Goal: Communication & Community: Answer question/provide support

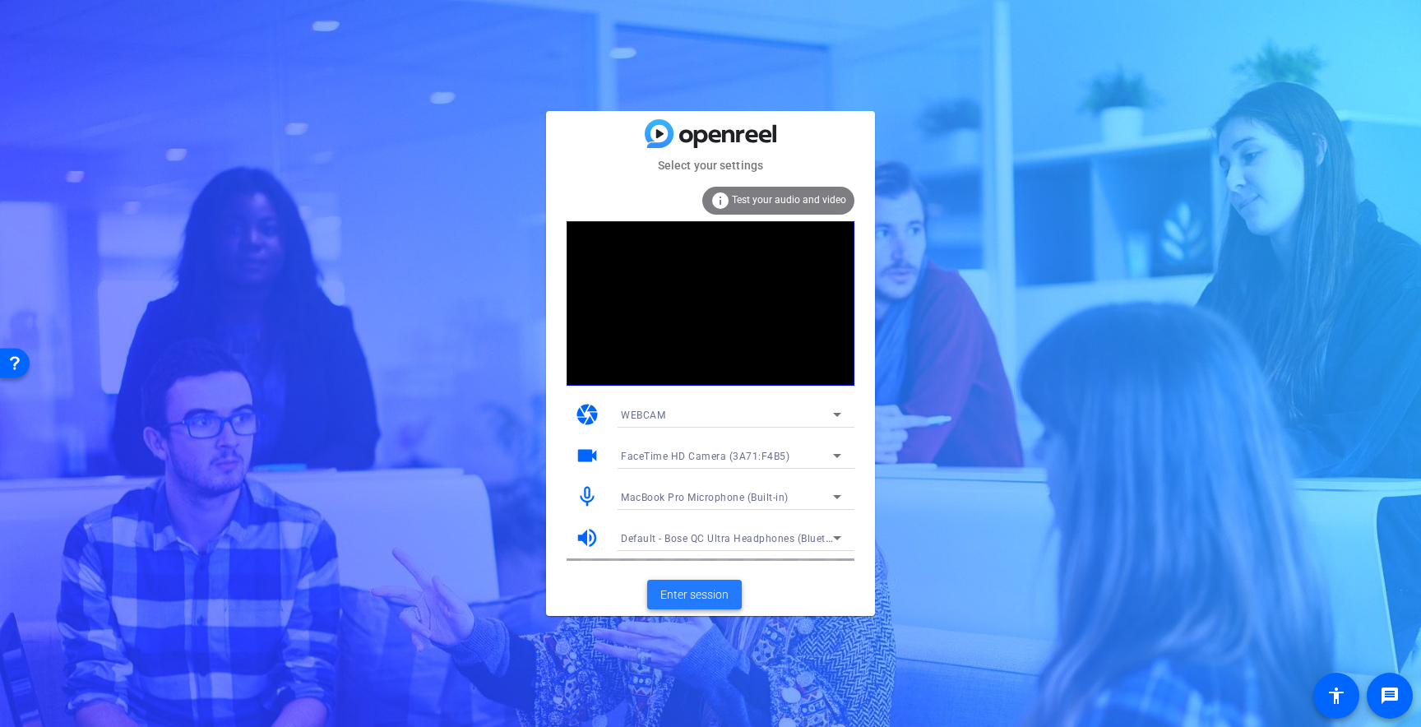
click at [720, 592] on span "Enter session" at bounding box center [695, 595] width 68 height 17
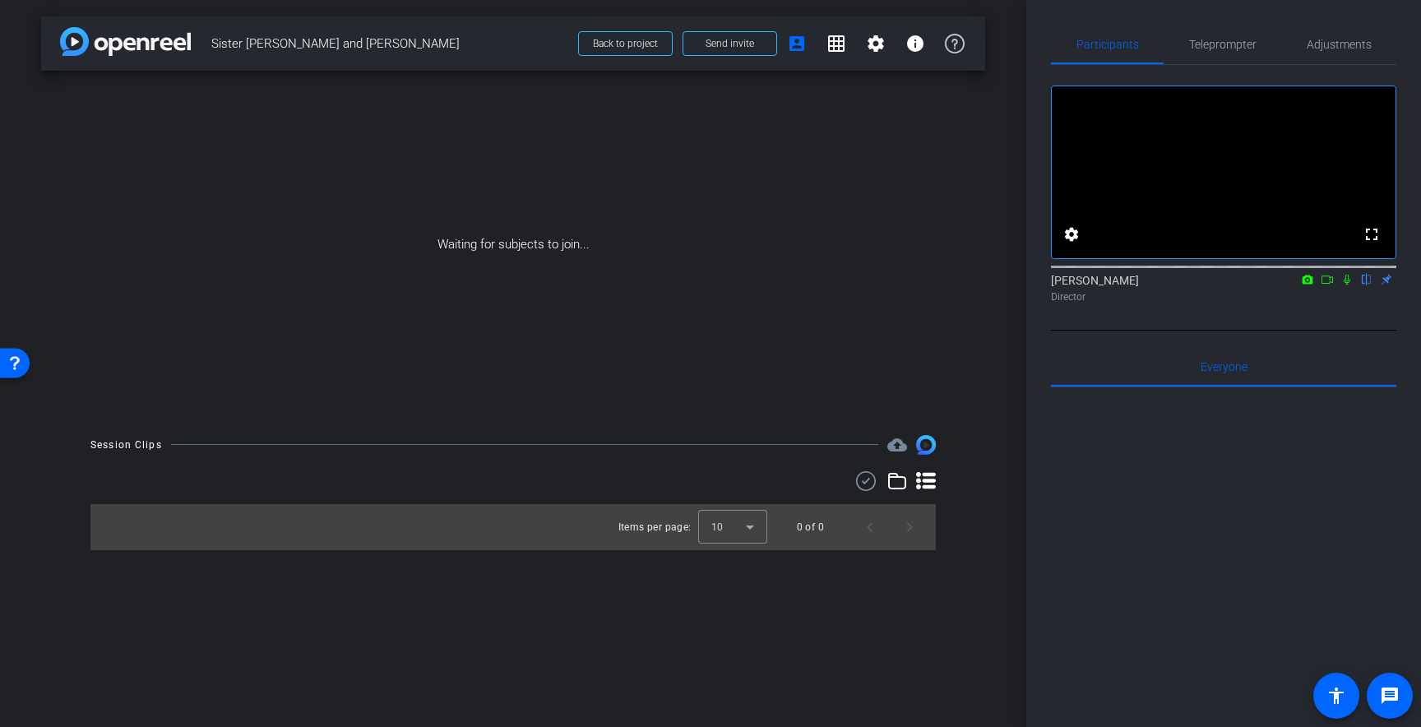
click at [1347, 285] on icon at bounding box center [1347, 280] width 13 height 12
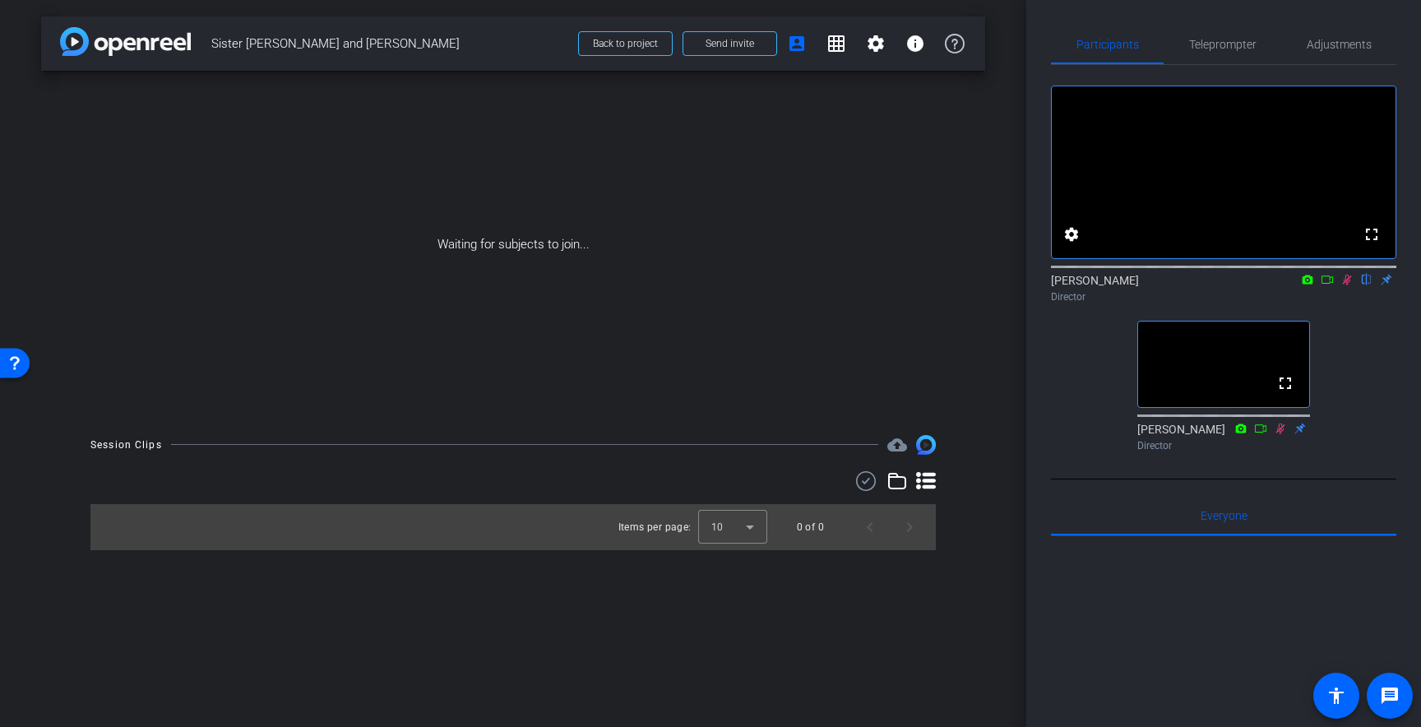
click at [1149, 5] on div "Participants Teleprompter Adjustments fullscreen settings [PERSON_NAME] flip Di…" at bounding box center [1224, 363] width 395 height 727
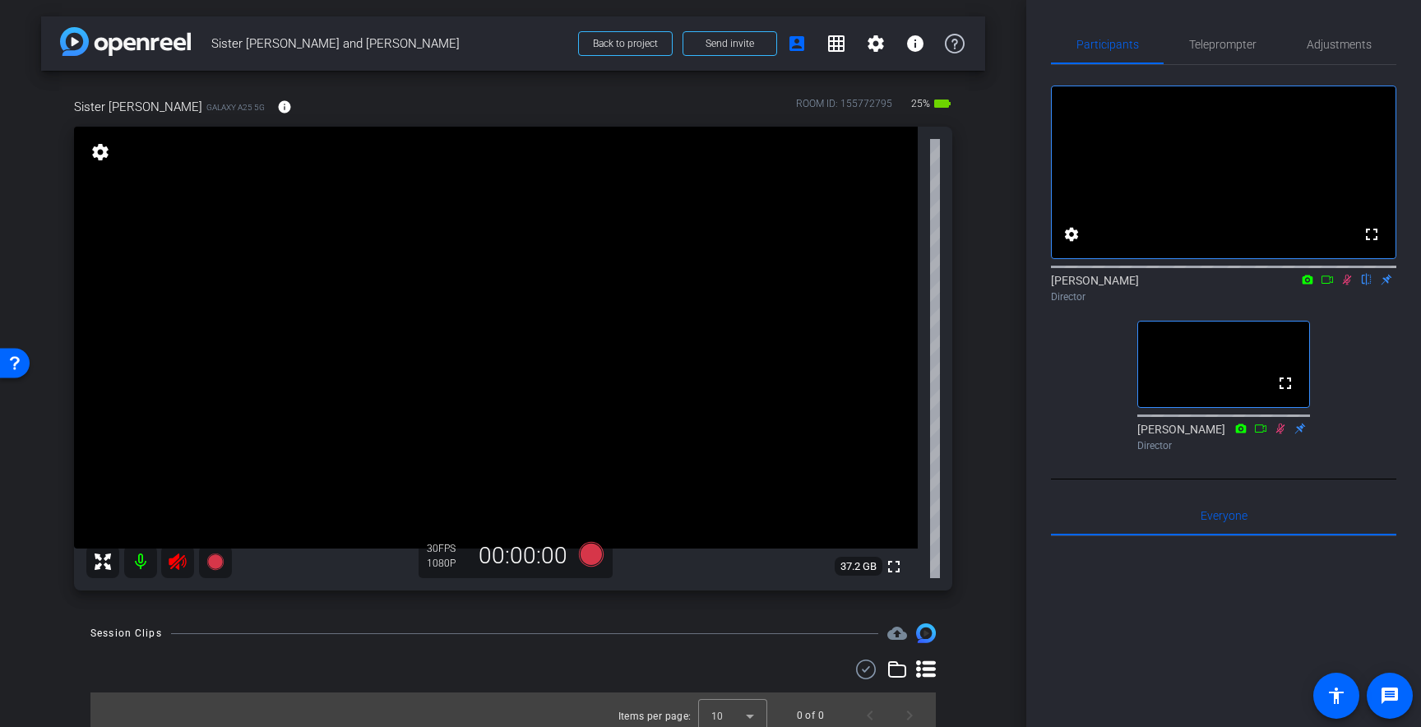
click at [1345, 285] on icon at bounding box center [1347, 280] width 13 height 12
click at [173, 559] on icon at bounding box center [177, 562] width 17 height 16
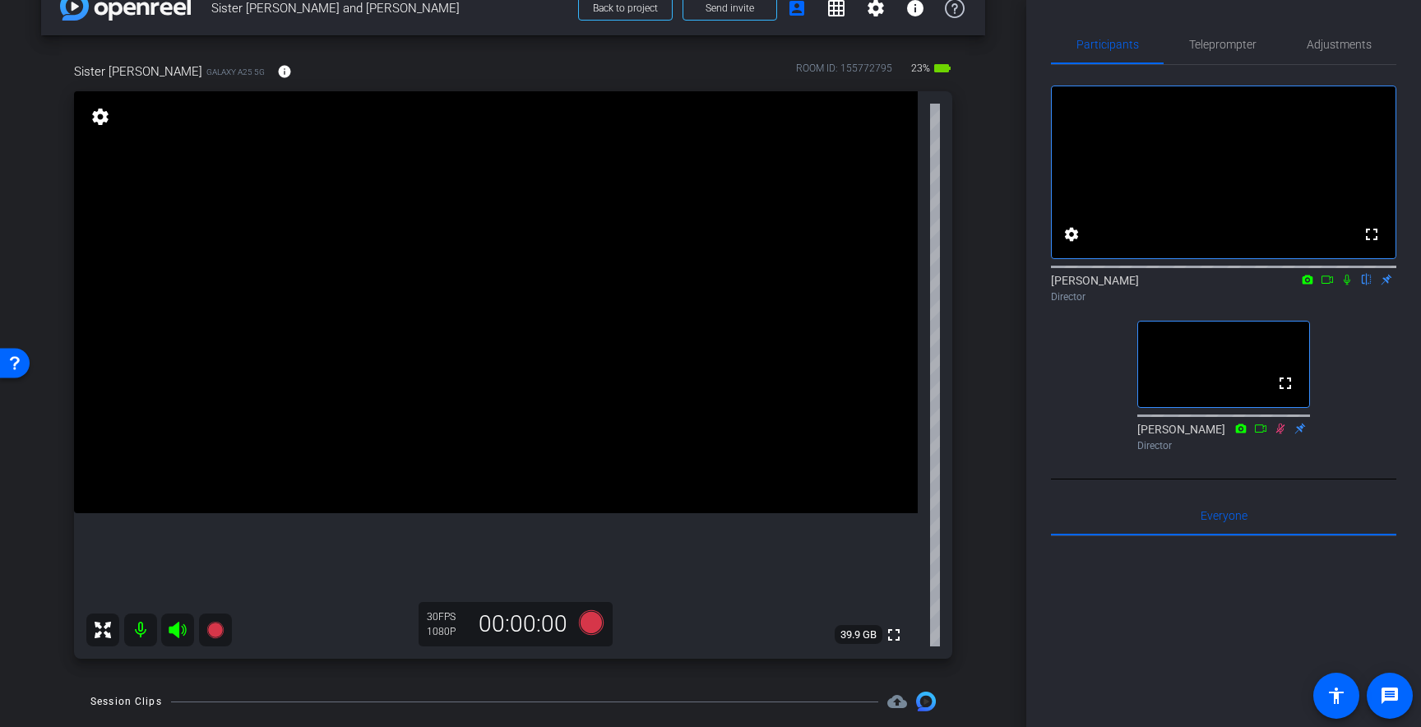
scroll to position [34, 0]
click at [1185, 44] on div "Teleprompter" at bounding box center [1223, 44] width 118 height 39
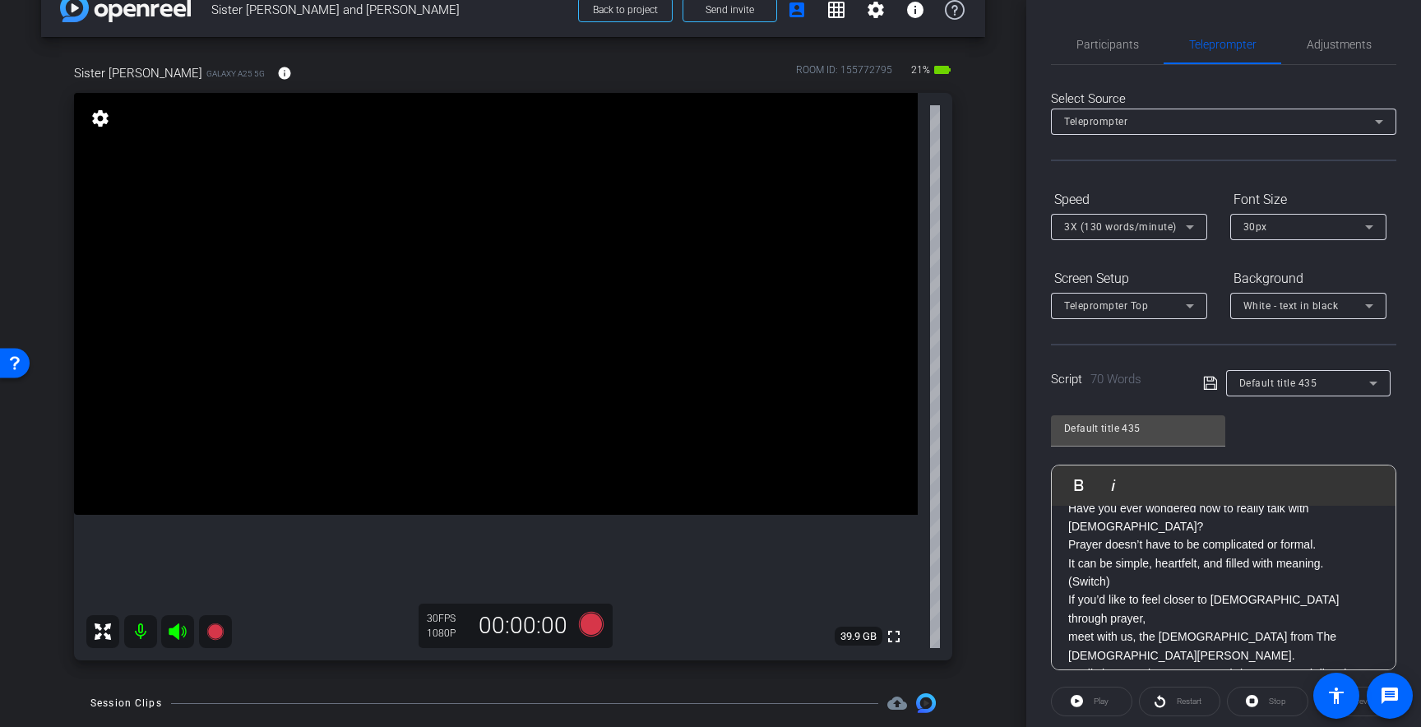
scroll to position [1, 0]
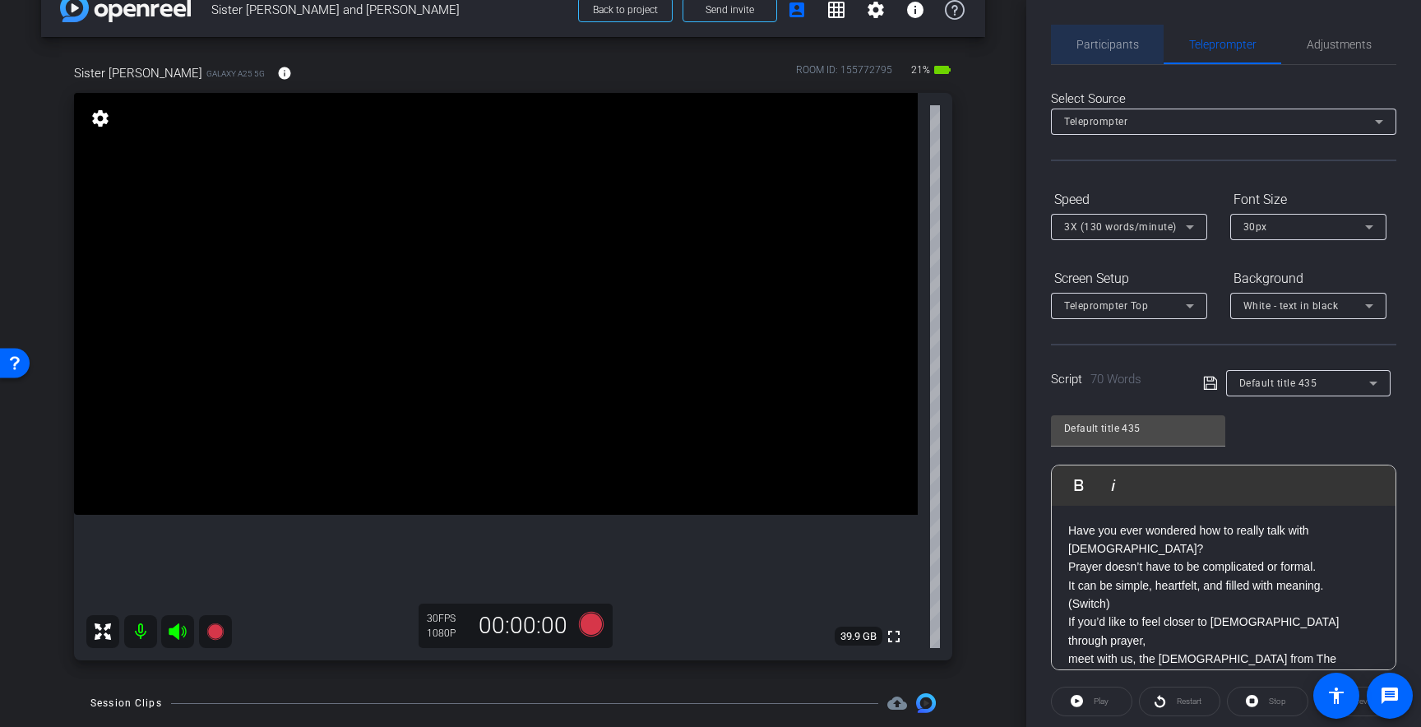
click at [1101, 39] on span "Participants" at bounding box center [1108, 45] width 63 height 12
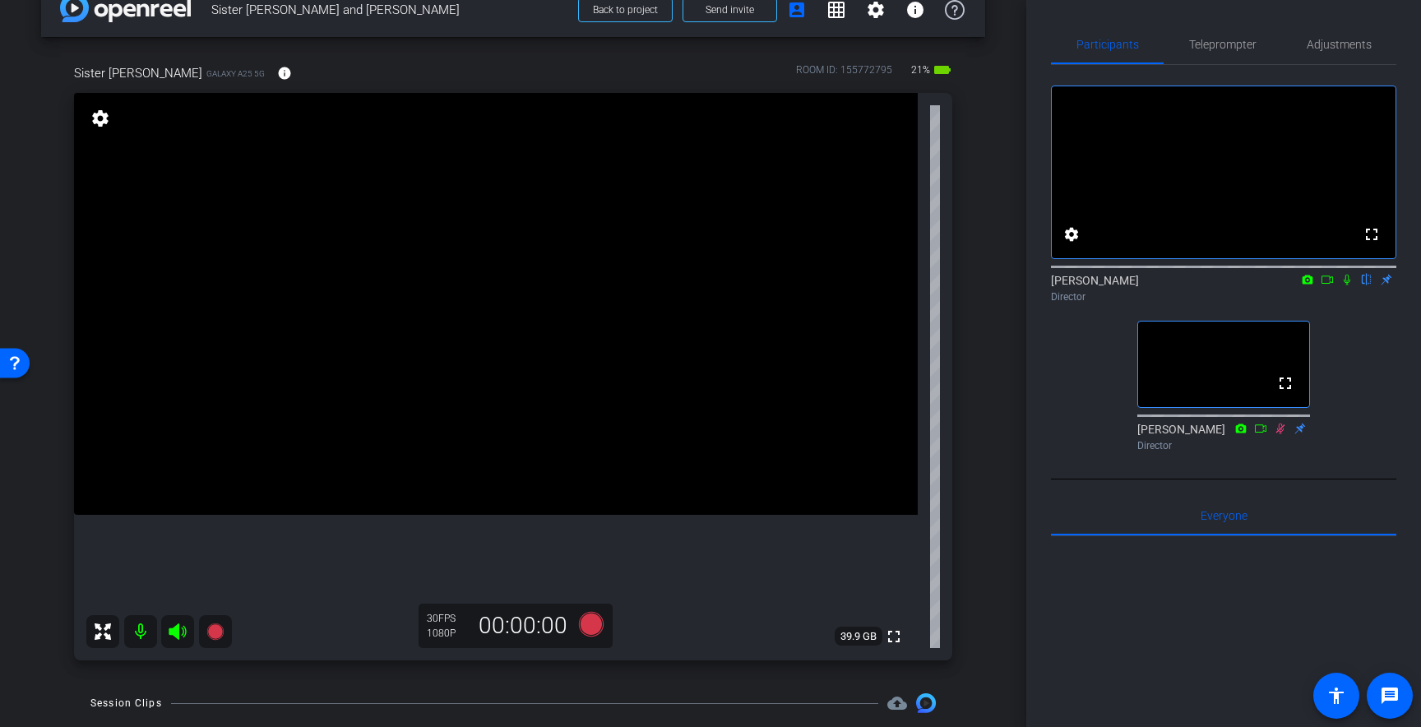
click at [1348, 285] on icon at bounding box center [1347, 280] width 7 height 11
click at [1236, 51] on span "Teleprompter" at bounding box center [1222, 44] width 67 height 39
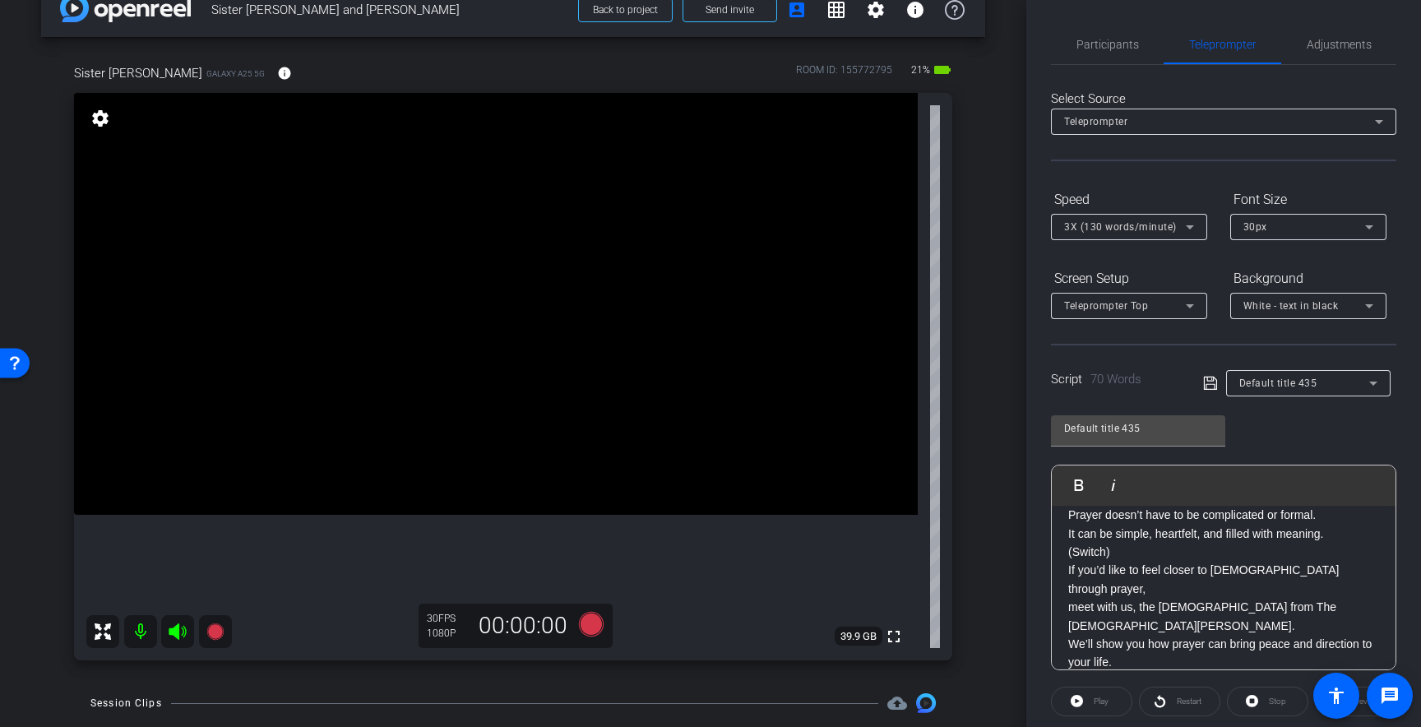
scroll to position [0, 0]
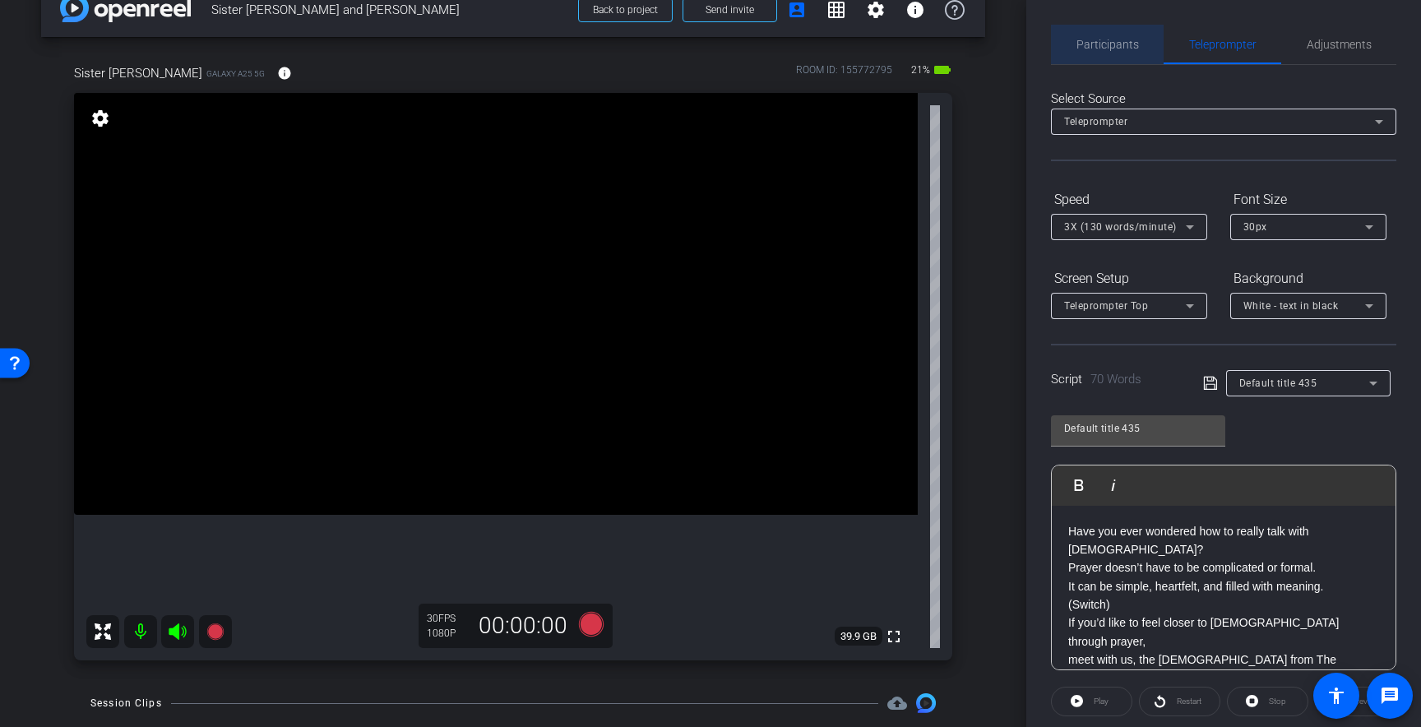
click at [1130, 50] on span "Participants" at bounding box center [1108, 45] width 63 height 12
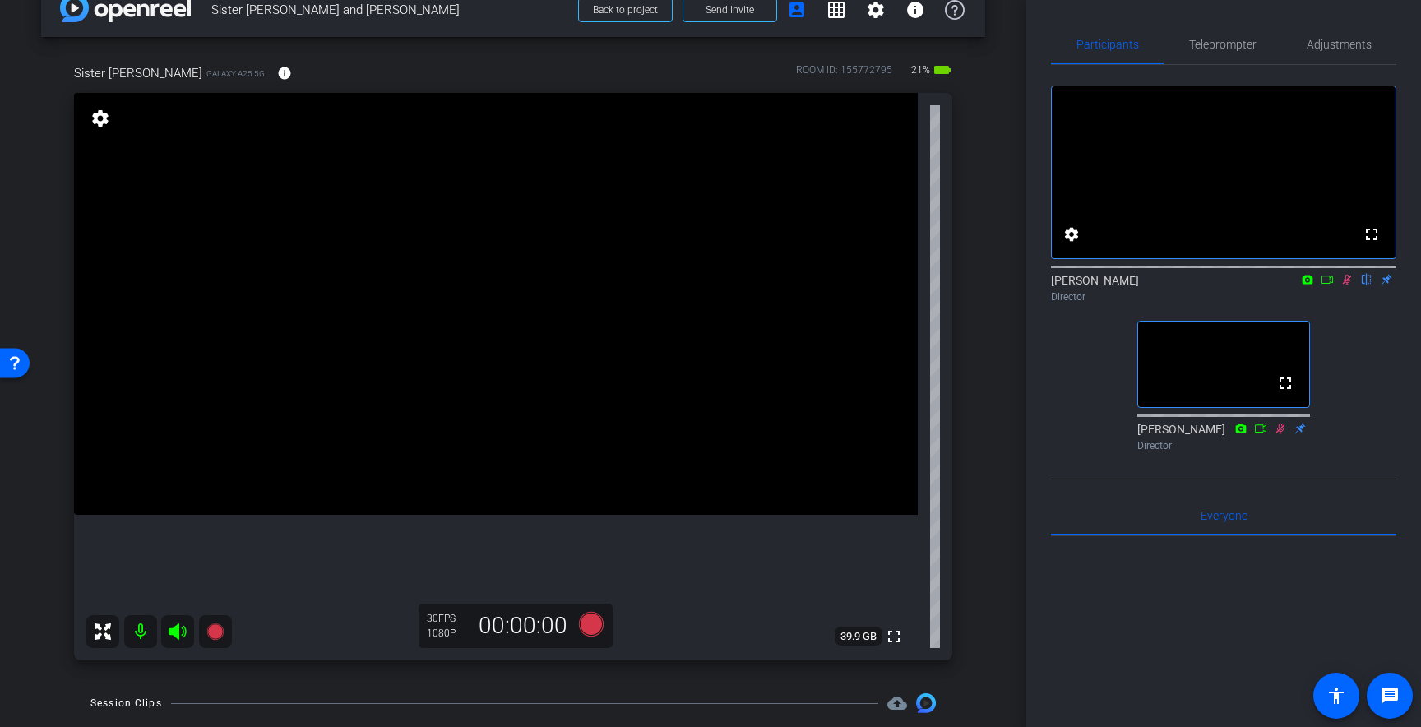
click at [1348, 285] on icon at bounding box center [1347, 280] width 9 height 11
click at [1248, 32] on span "Teleprompter" at bounding box center [1222, 44] width 67 height 39
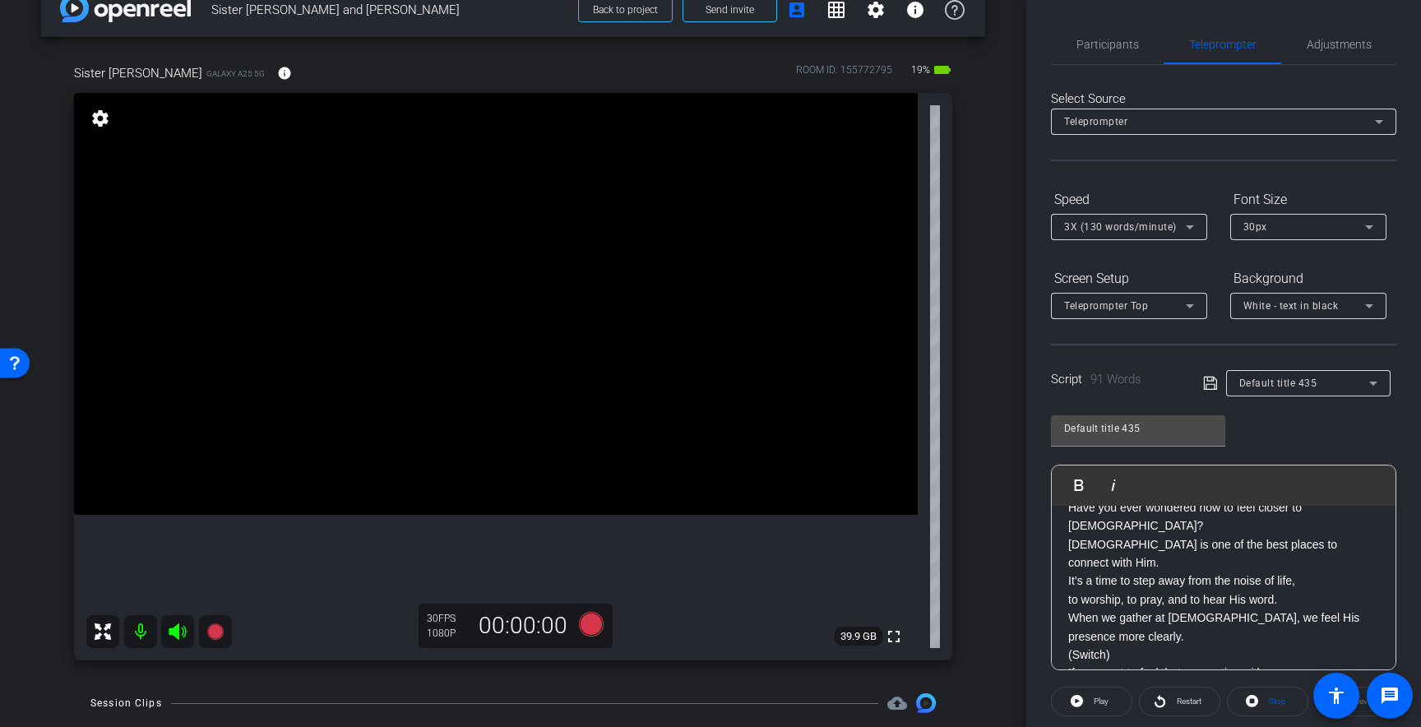
scroll to position [27, 0]
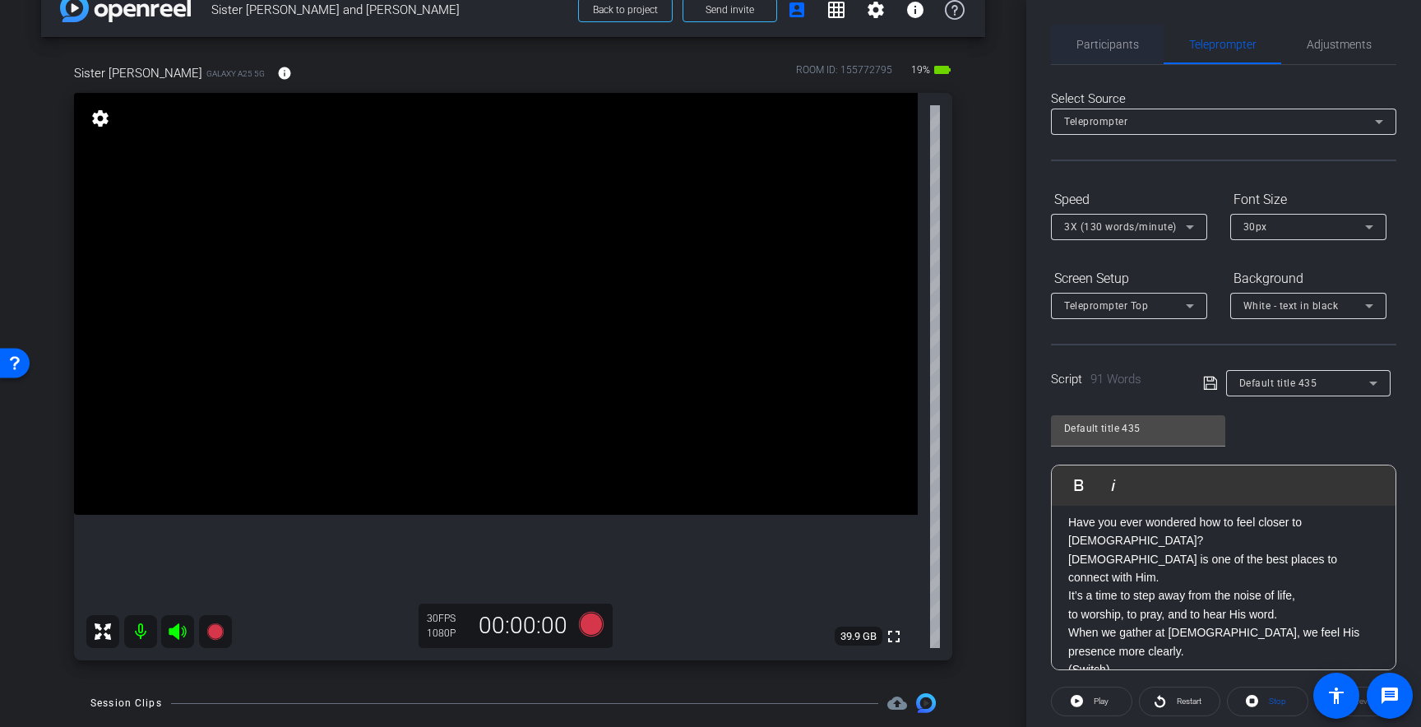
click at [1116, 53] on span "Participants" at bounding box center [1108, 44] width 63 height 39
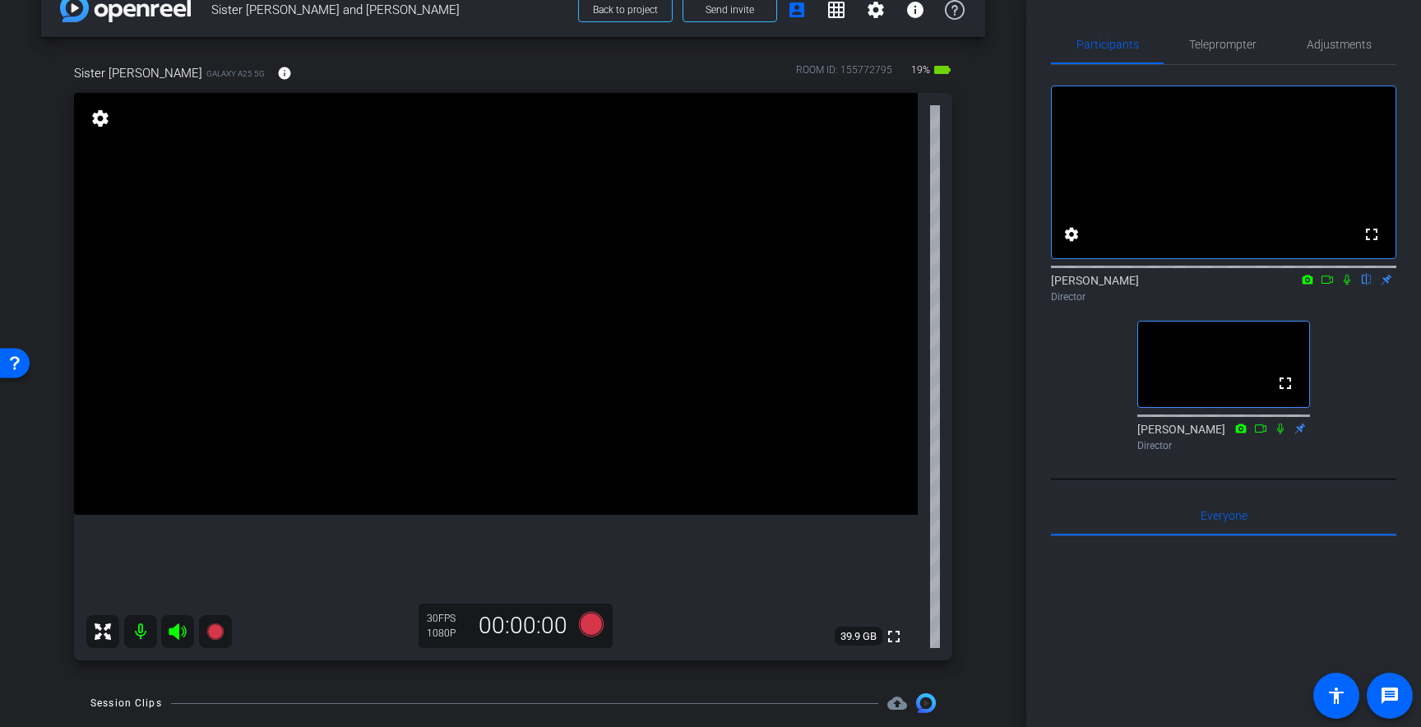
click at [1348, 285] on icon at bounding box center [1347, 280] width 7 height 11
click at [1348, 285] on icon at bounding box center [1347, 280] width 13 height 12
click at [1347, 285] on icon at bounding box center [1347, 280] width 13 height 12
click at [1350, 285] on icon at bounding box center [1347, 280] width 9 height 11
click at [1243, 39] on span "Teleprompter" at bounding box center [1222, 45] width 67 height 12
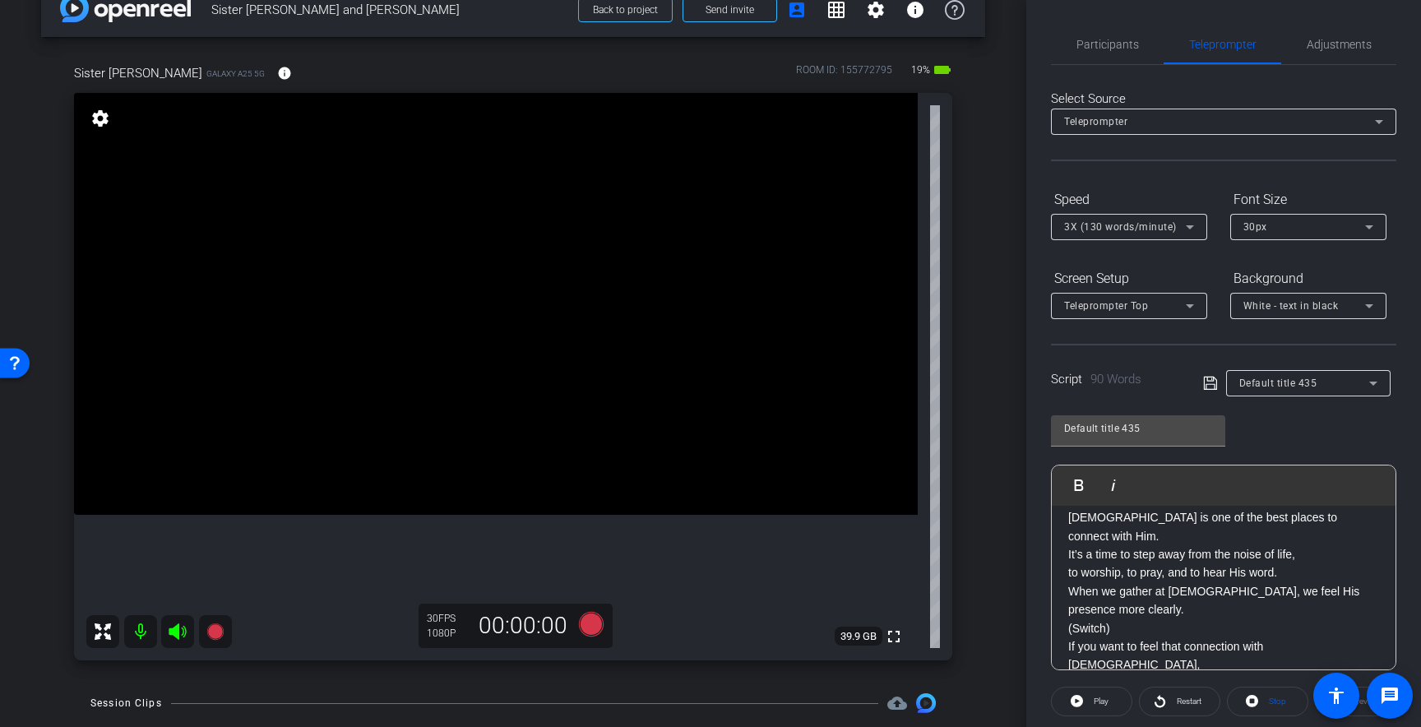
scroll to position [0, 0]
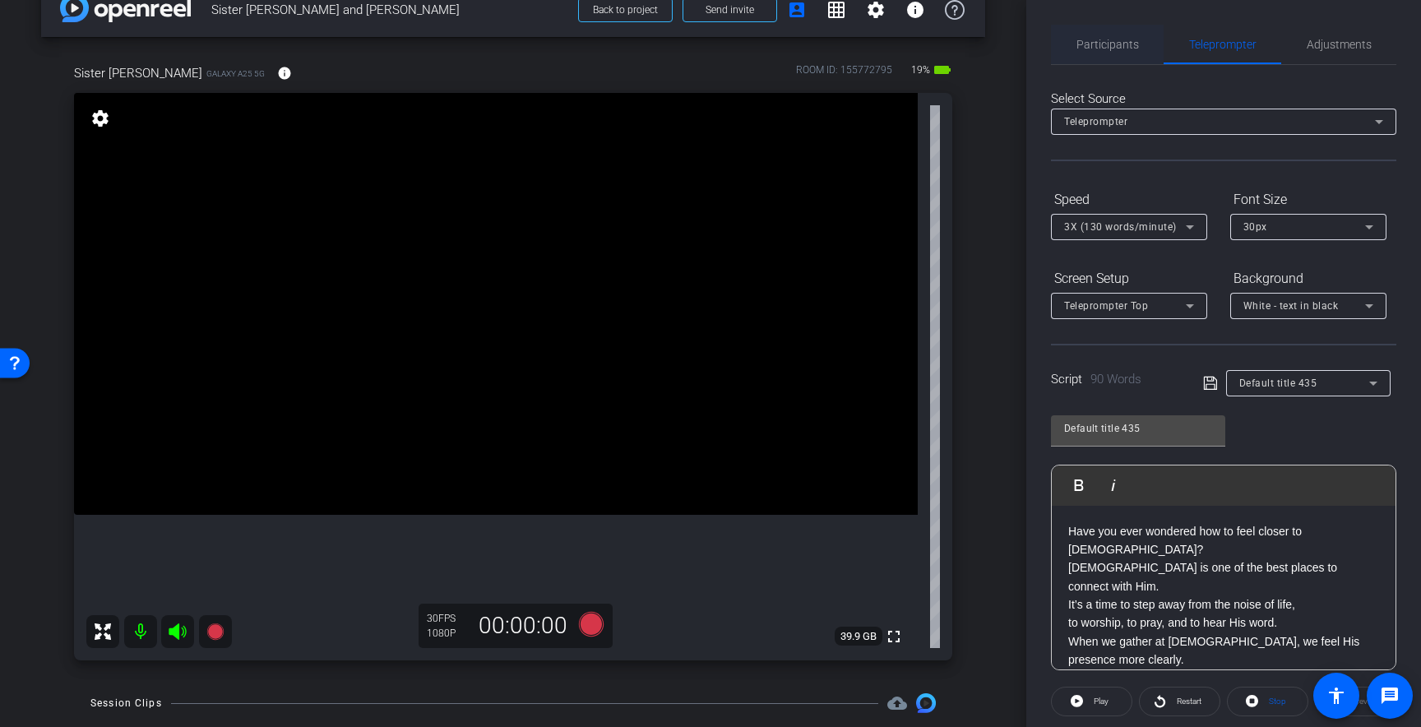
click at [1129, 47] on span "Participants" at bounding box center [1108, 45] width 63 height 12
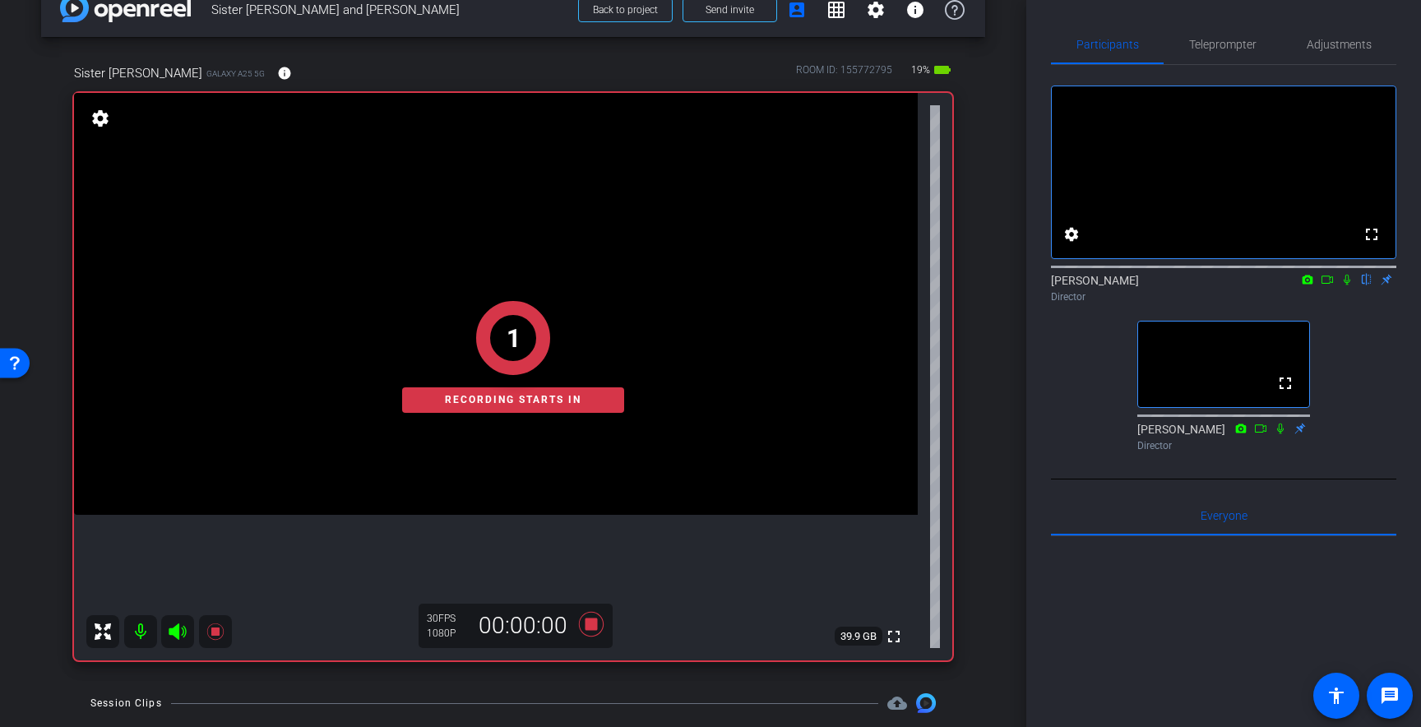
click at [1349, 285] on icon at bounding box center [1347, 280] width 13 height 12
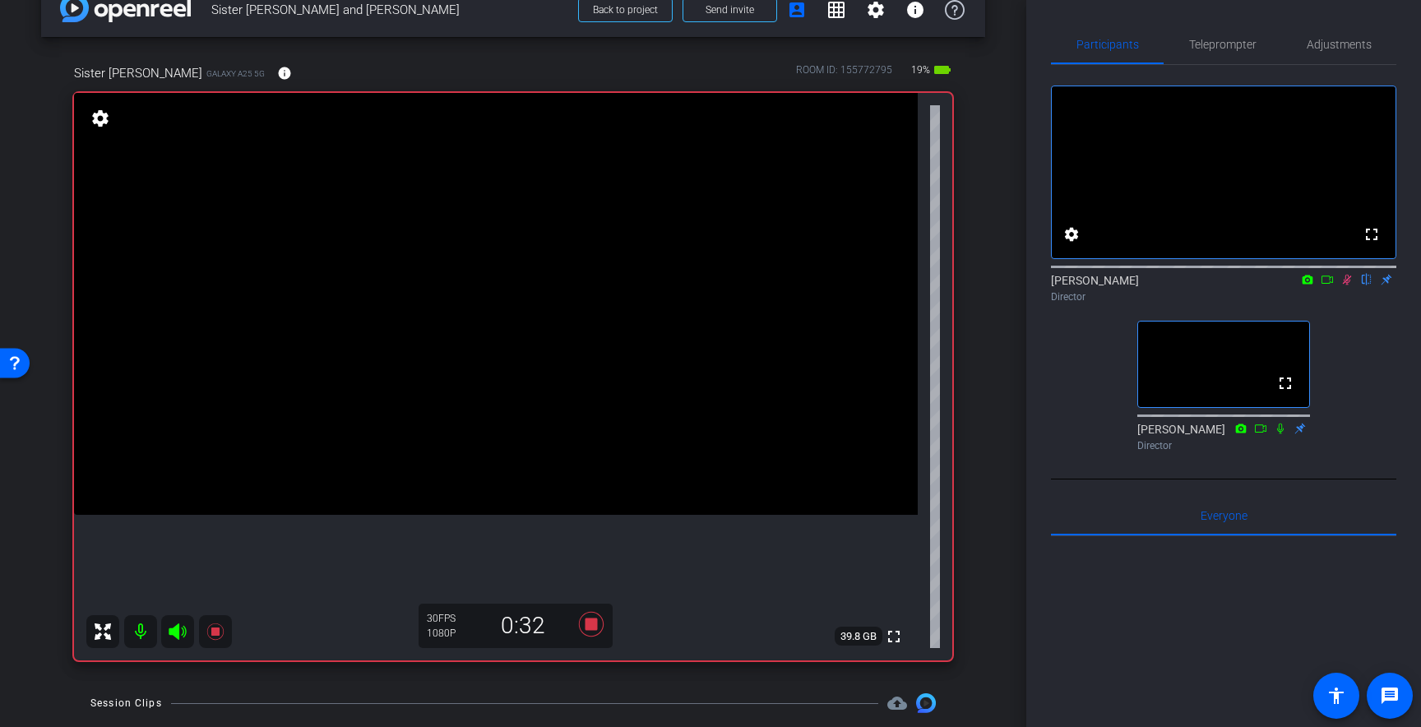
click at [1349, 285] on icon at bounding box center [1347, 280] width 13 height 12
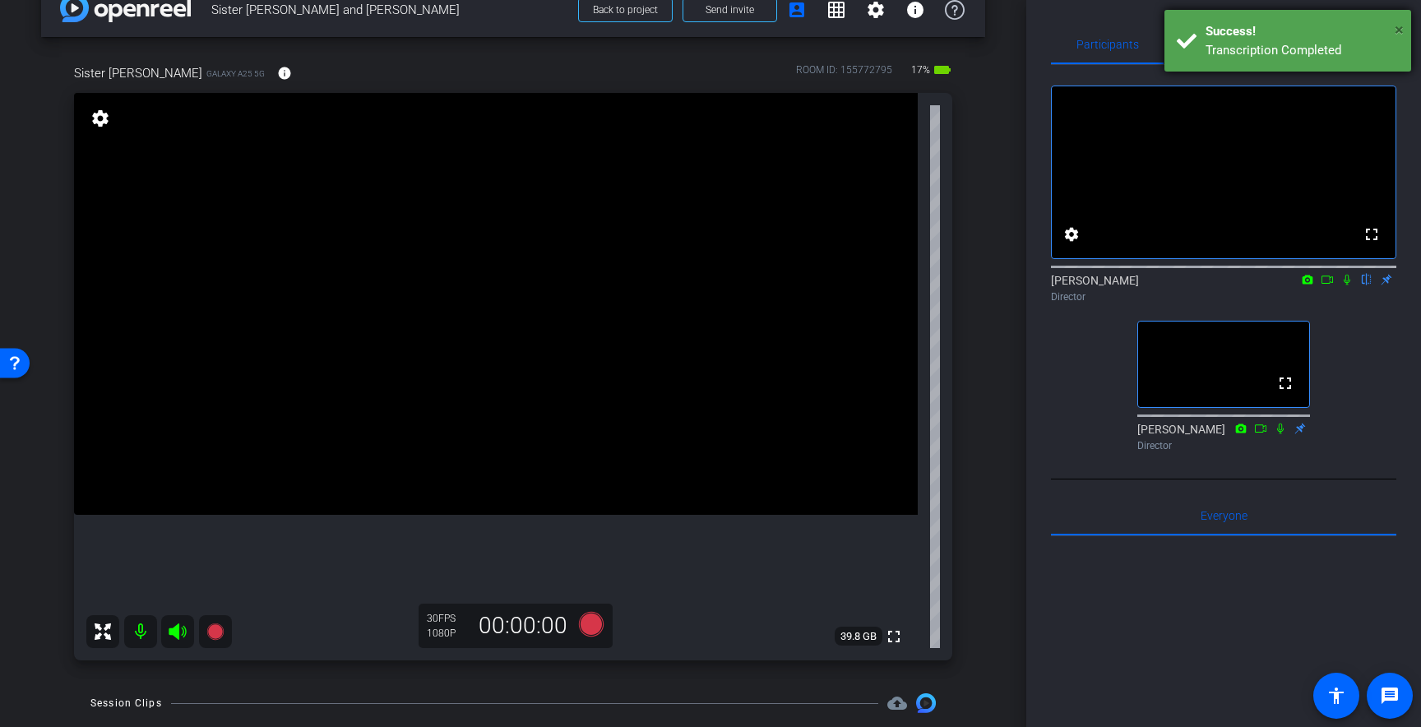
click at [1401, 29] on span "×" at bounding box center [1399, 30] width 9 height 20
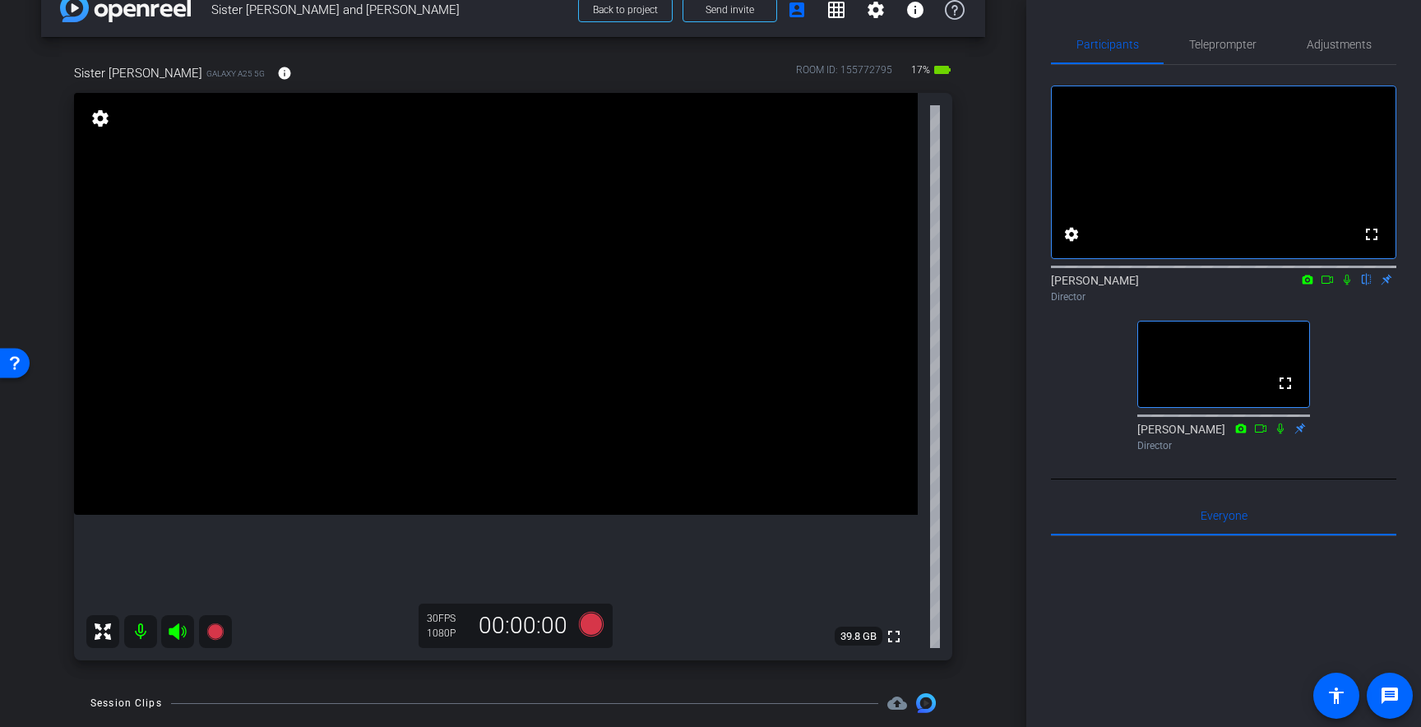
click at [1384, 18] on div "Participants Teleprompter Adjustments fullscreen settings [PERSON_NAME] flip Di…" at bounding box center [1224, 363] width 395 height 727
click at [1279, 434] on icon at bounding box center [1280, 428] width 7 height 11
click at [1199, 49] on span "Teleprompter" at bounding box center [1222, 45] width 67 height 12
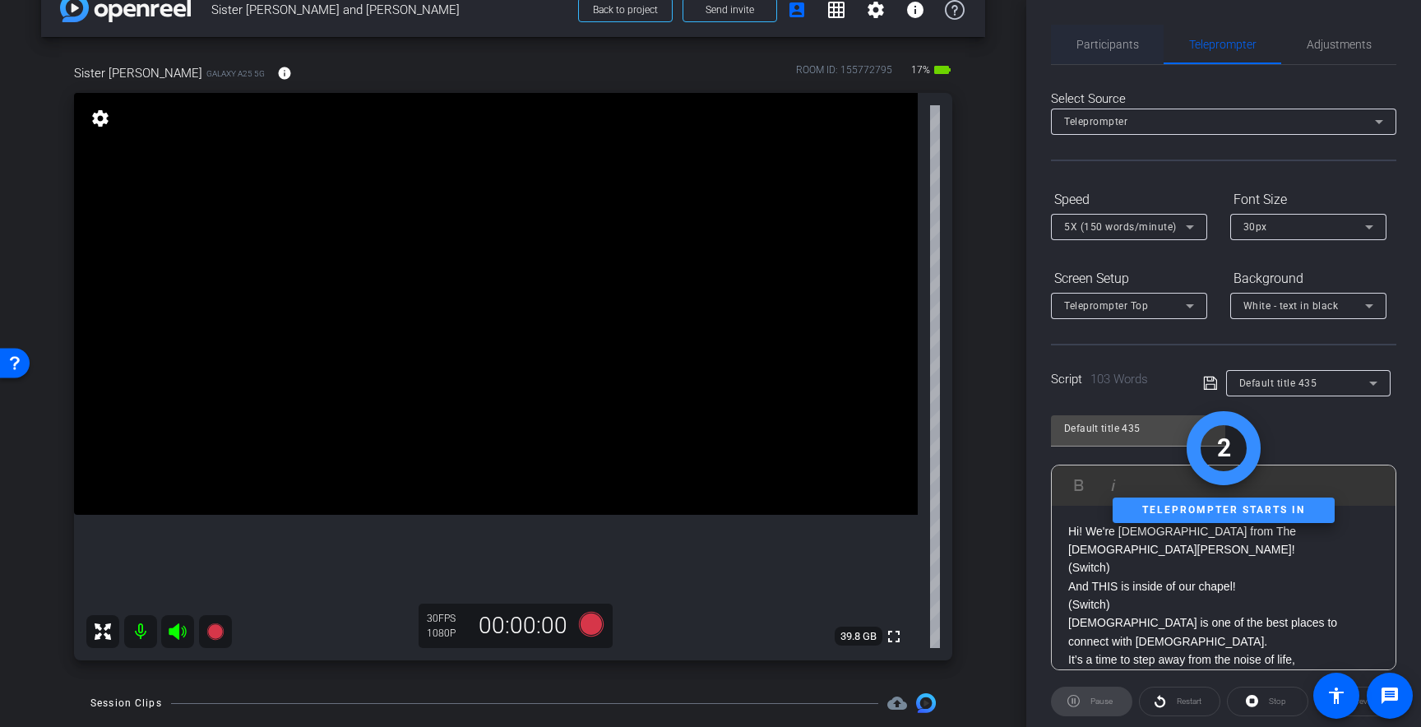
click at [1116, 48] on span "Participants" at bounding box center [1108, 45] width 63 height 12
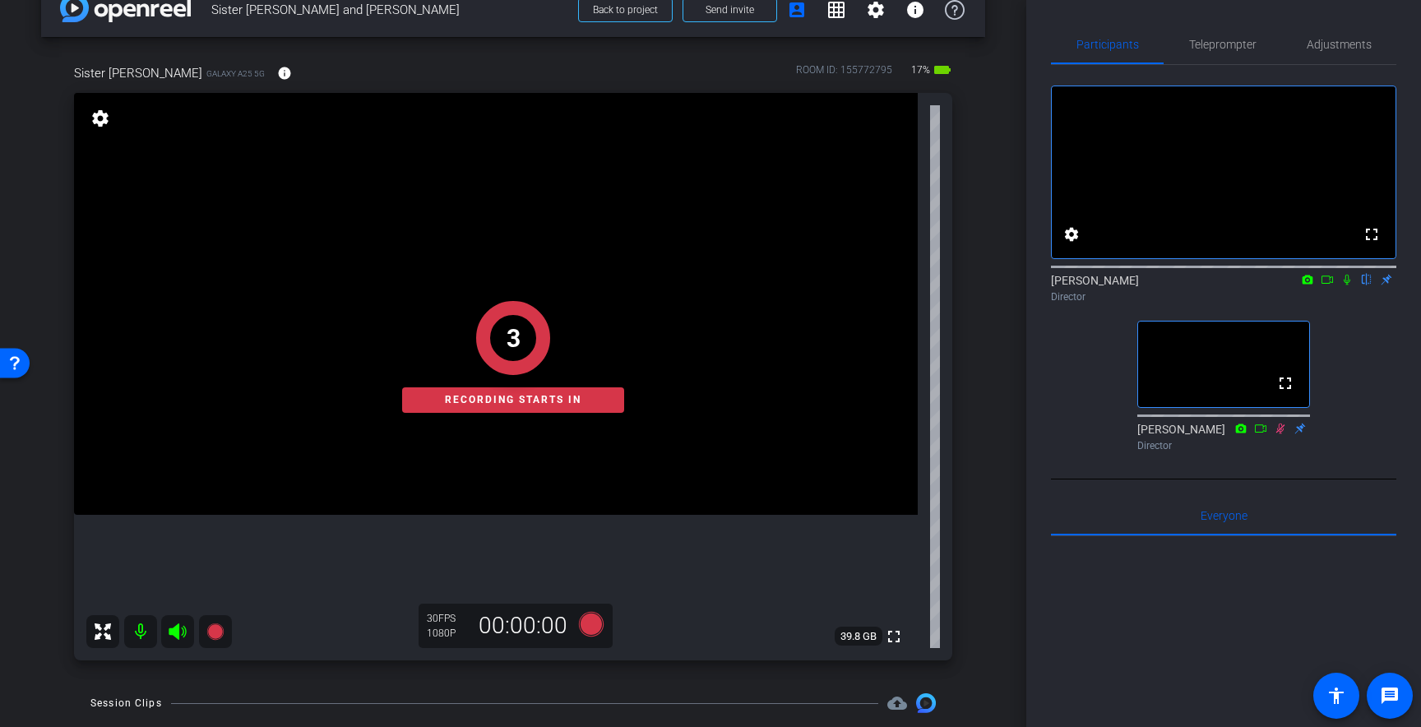
click at [1349, 285] on icon at bounding box center [1347, 280] width 7 height 11
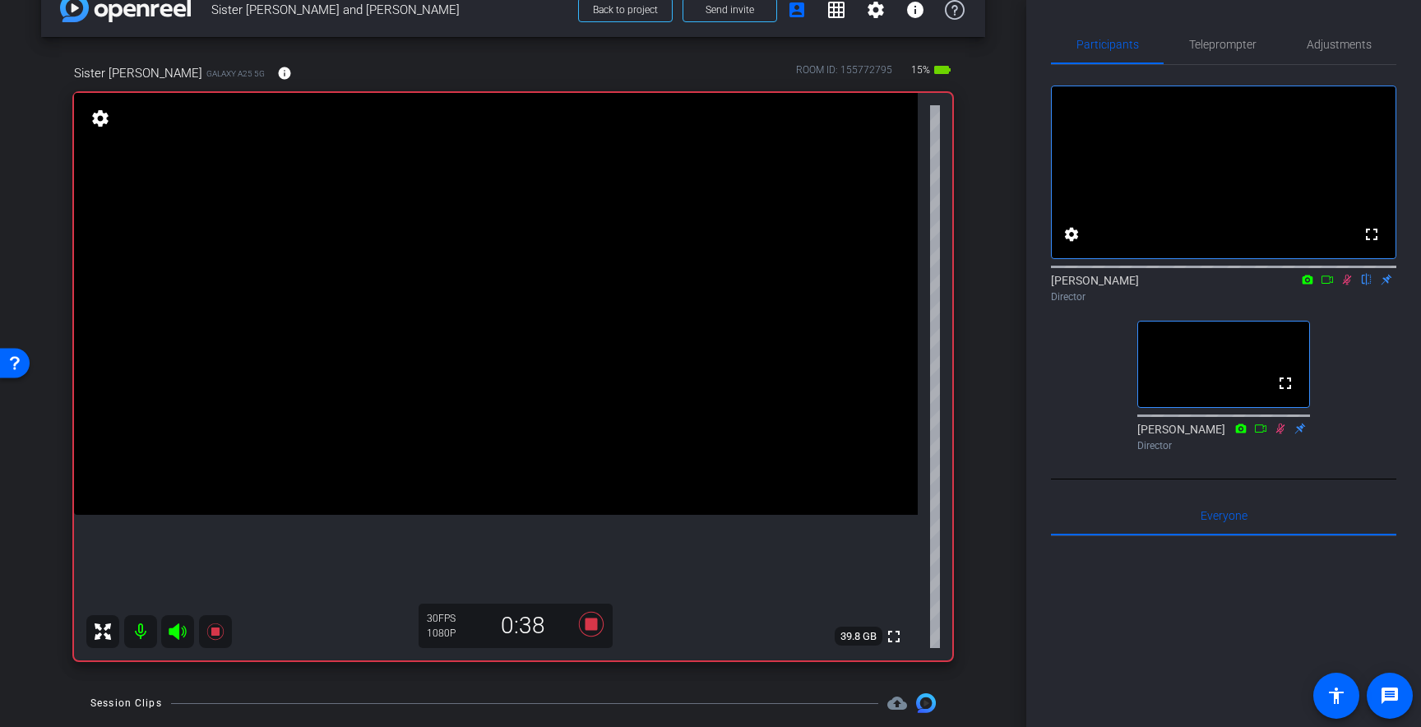
click at [1348, 285] on icon at bounding box center [1347, 280] width 13 height 12
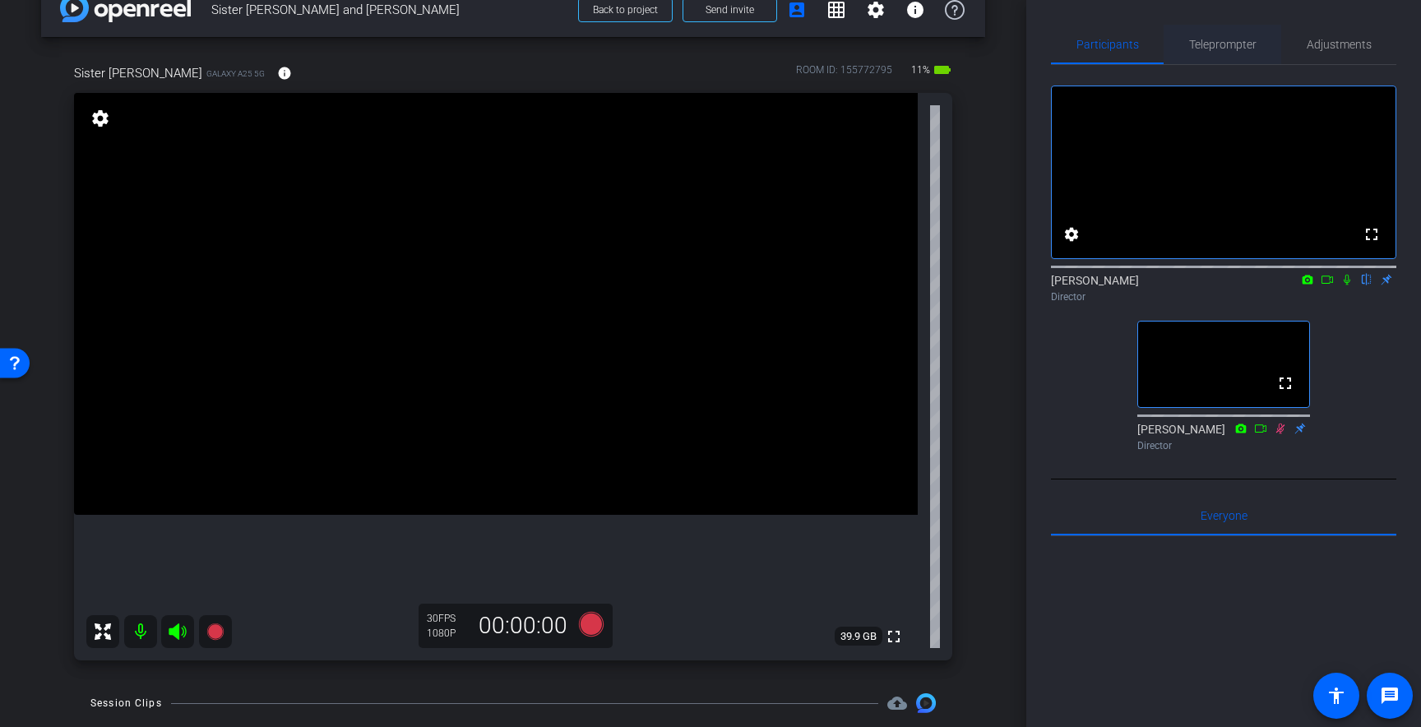
click at [1228, 43] on span "Teleprompter" at bounding box center [1222, 45] width 67 height 12
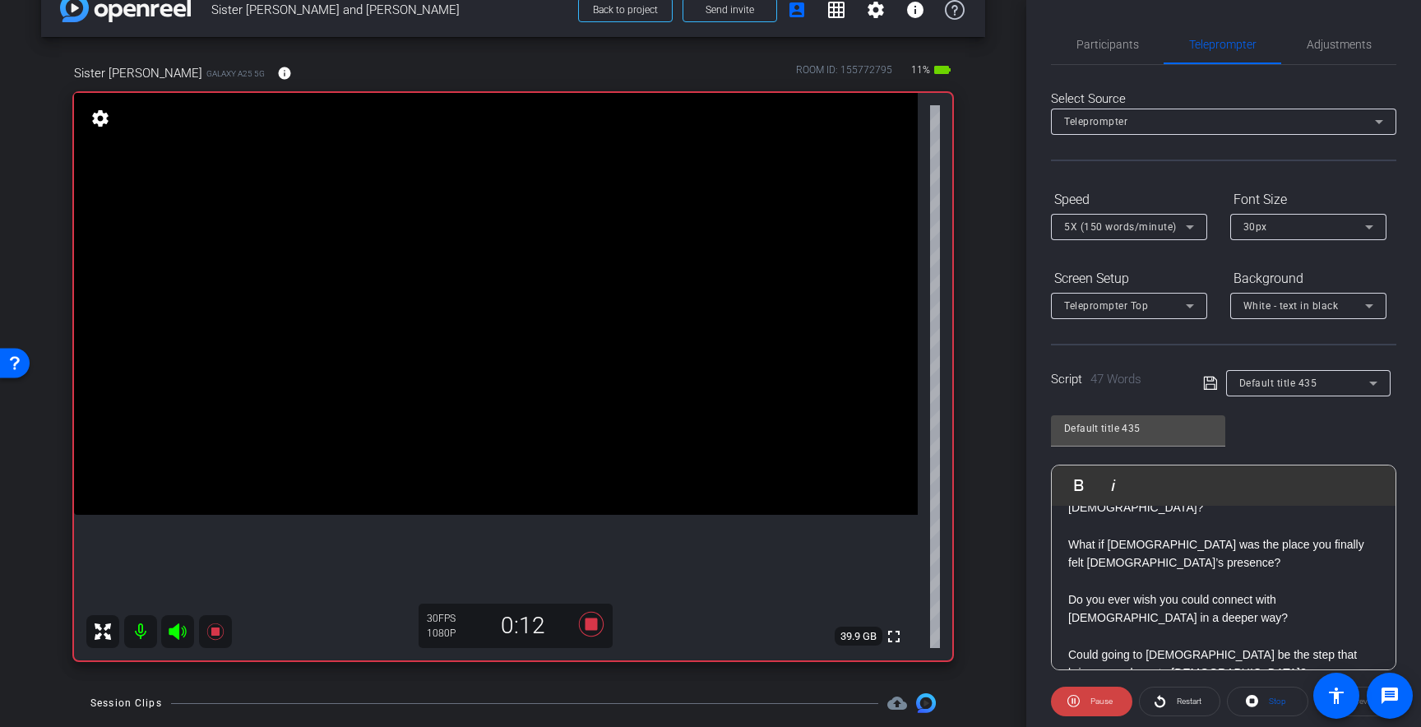
scroll to position [53, 0]
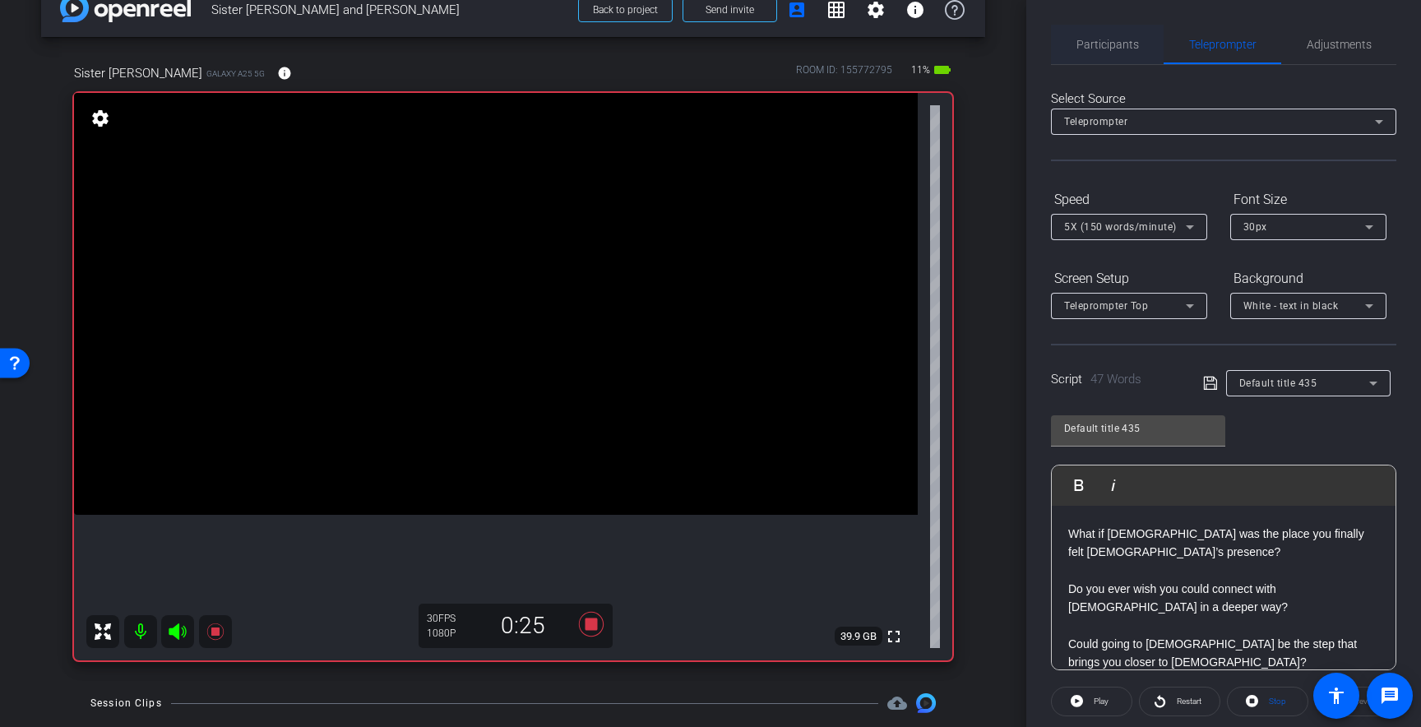
click at [1098, 43] on span "Participants" at bounding box center [1108, 45] width 63 height 12
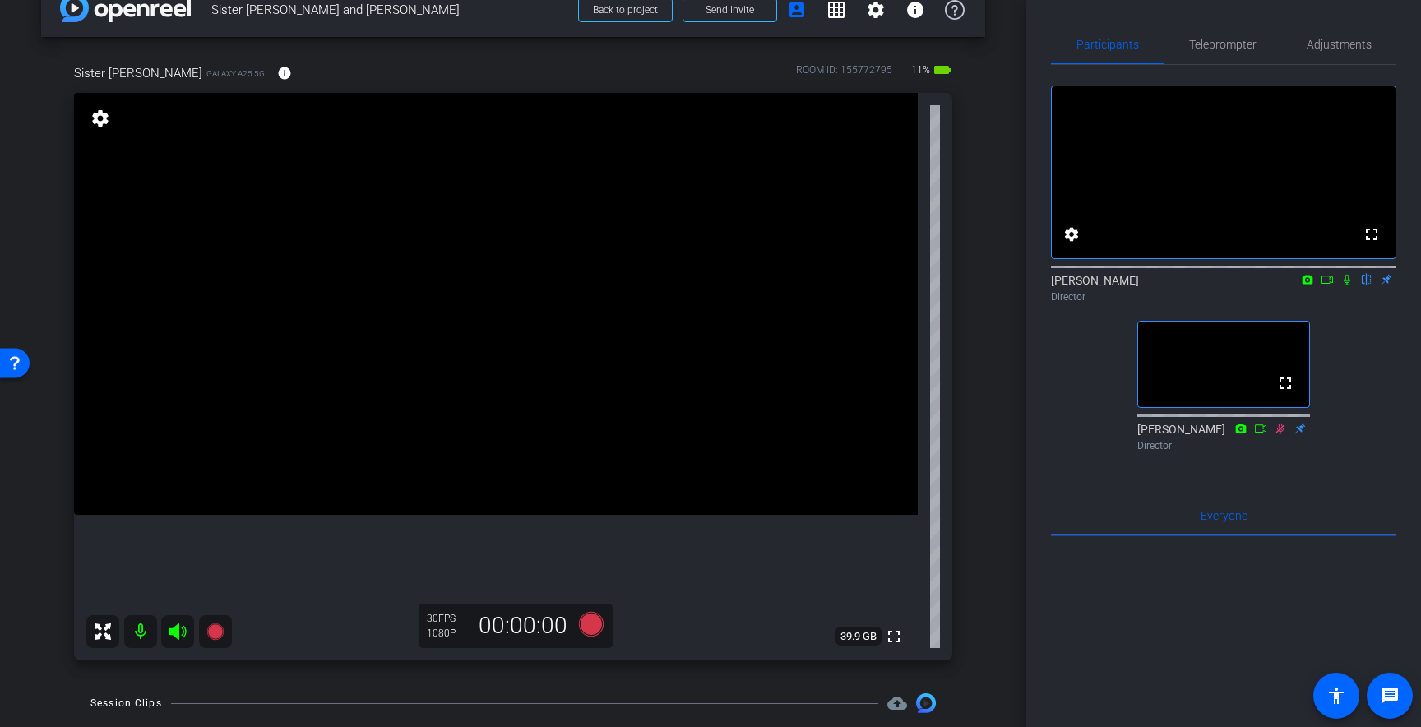
click at [1347, 285] on icon at bounding box center [1347, 280] width 13 height 12
click at [1348, 285] on icon at bounding box center [1347, 280] width 9 height 11
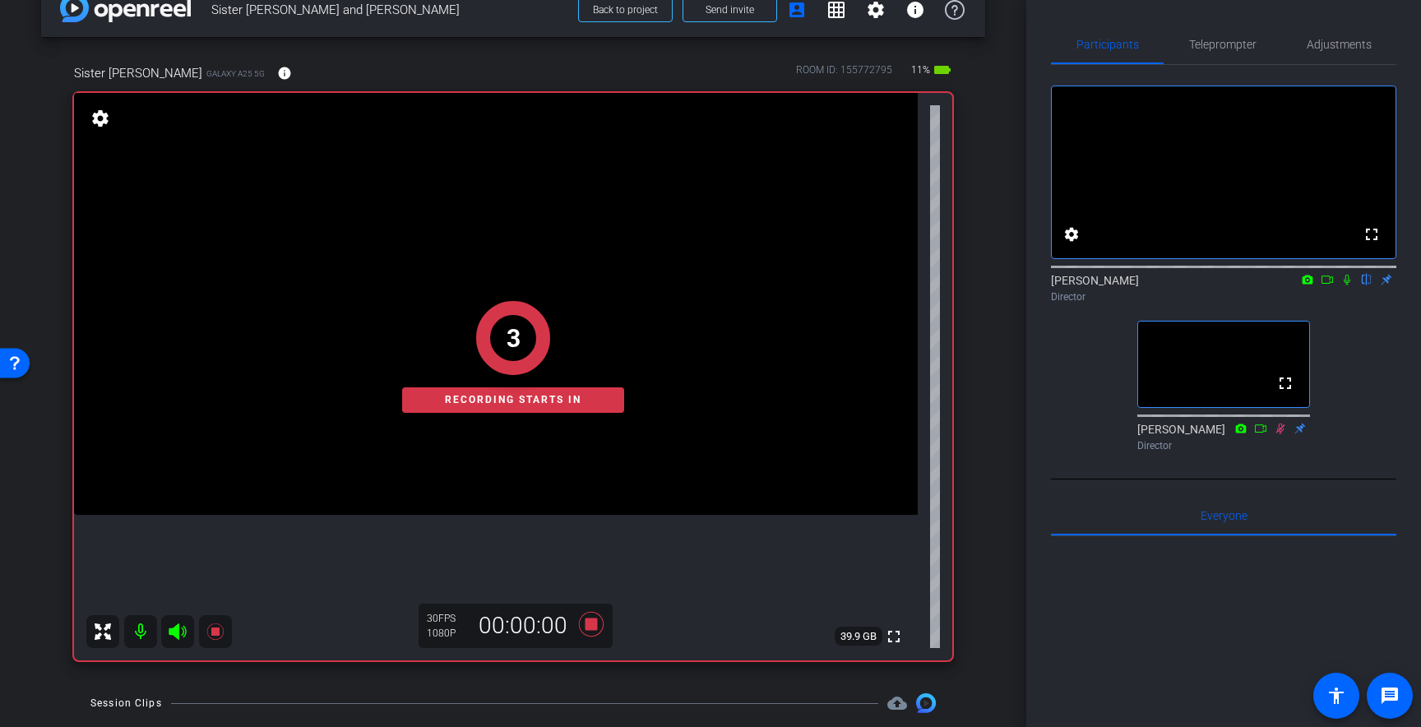
click at [1347, 285] on icon at bounding box center [1347, 280] width 13 height 12
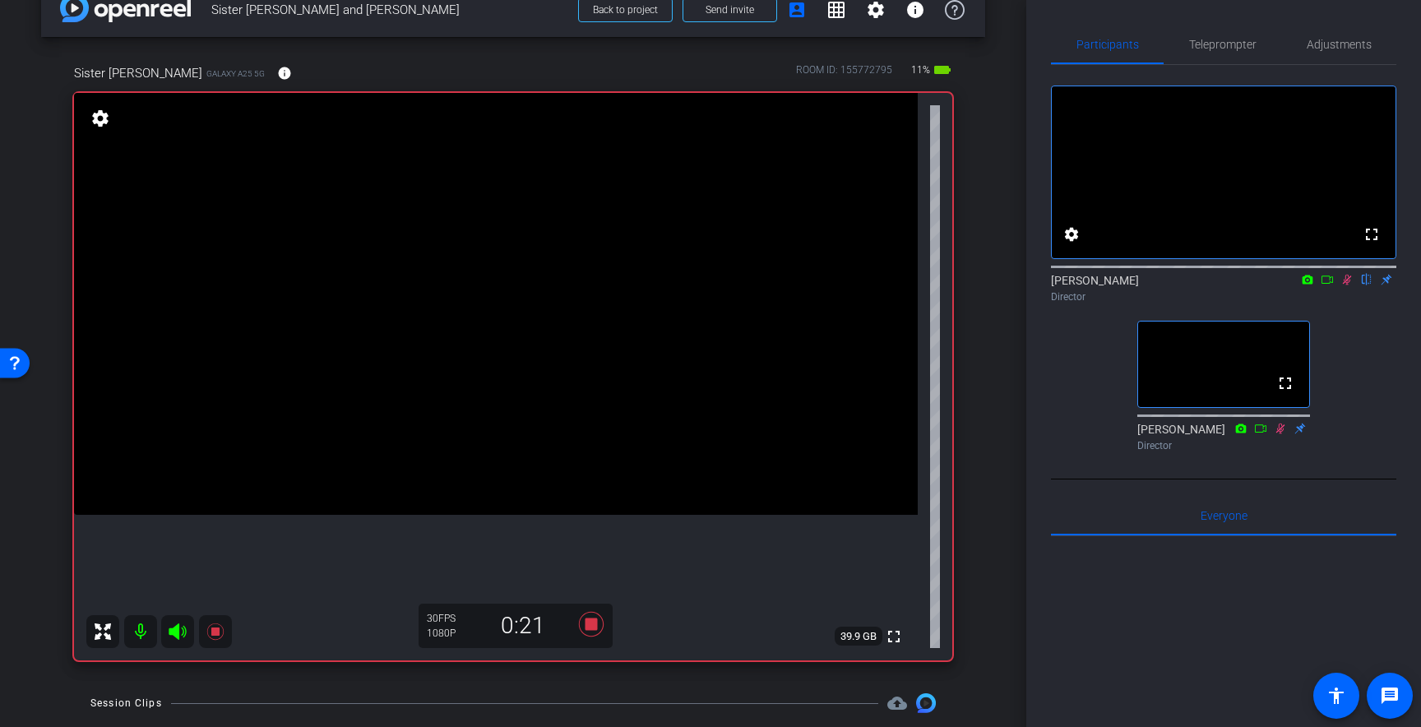
click at [1347, 285] on icon at bounding box center [1347, 280] width 13 height 12
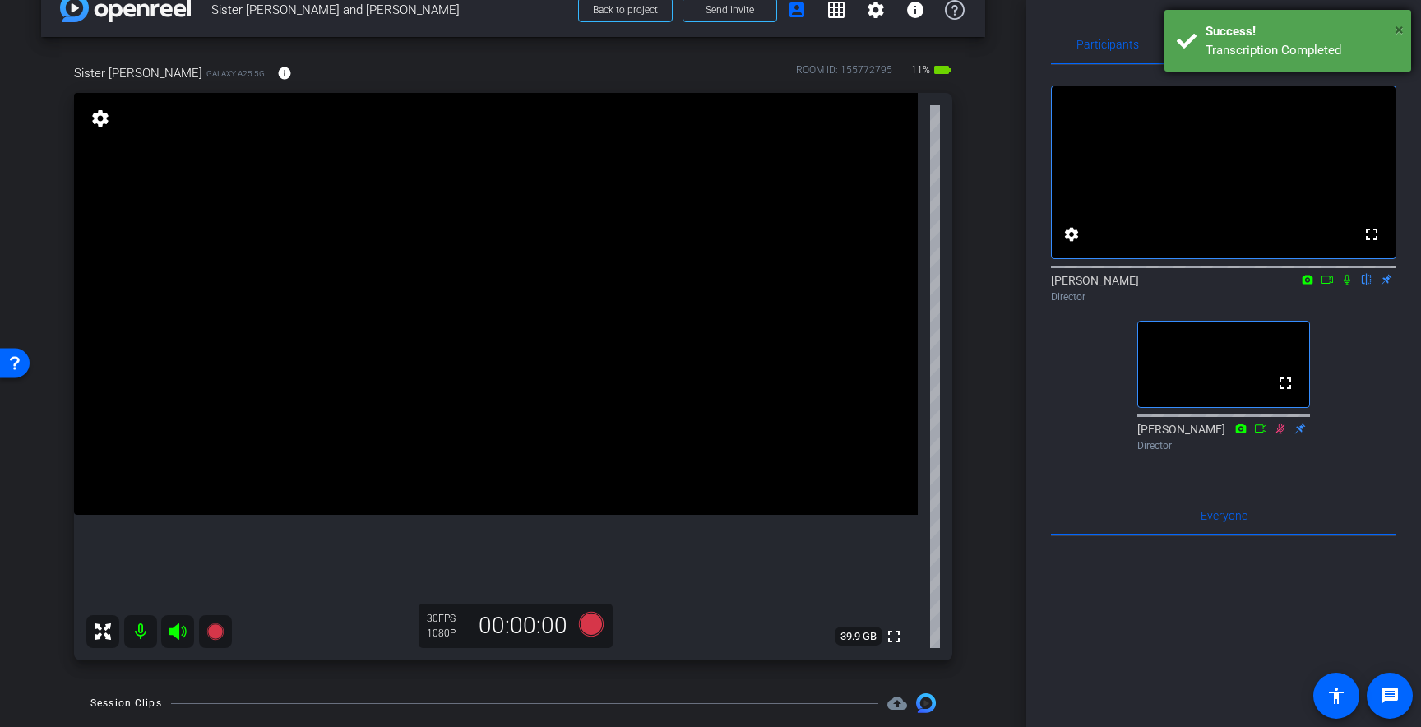
click at [1402, 29] on span "×" at bounding box center [1399, 30] width 9 height 20
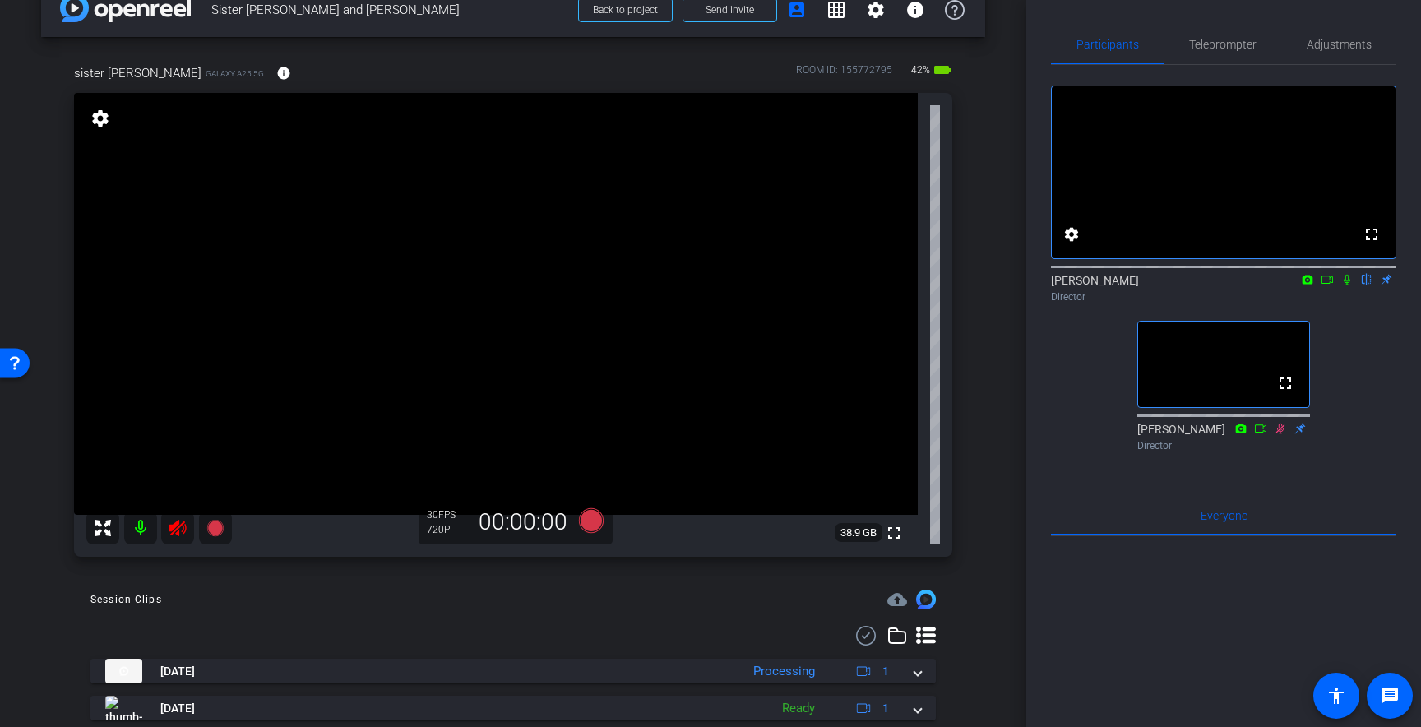
click at [167, 540] on mat-icon at bounding box center [177, 528] width 33 height 33
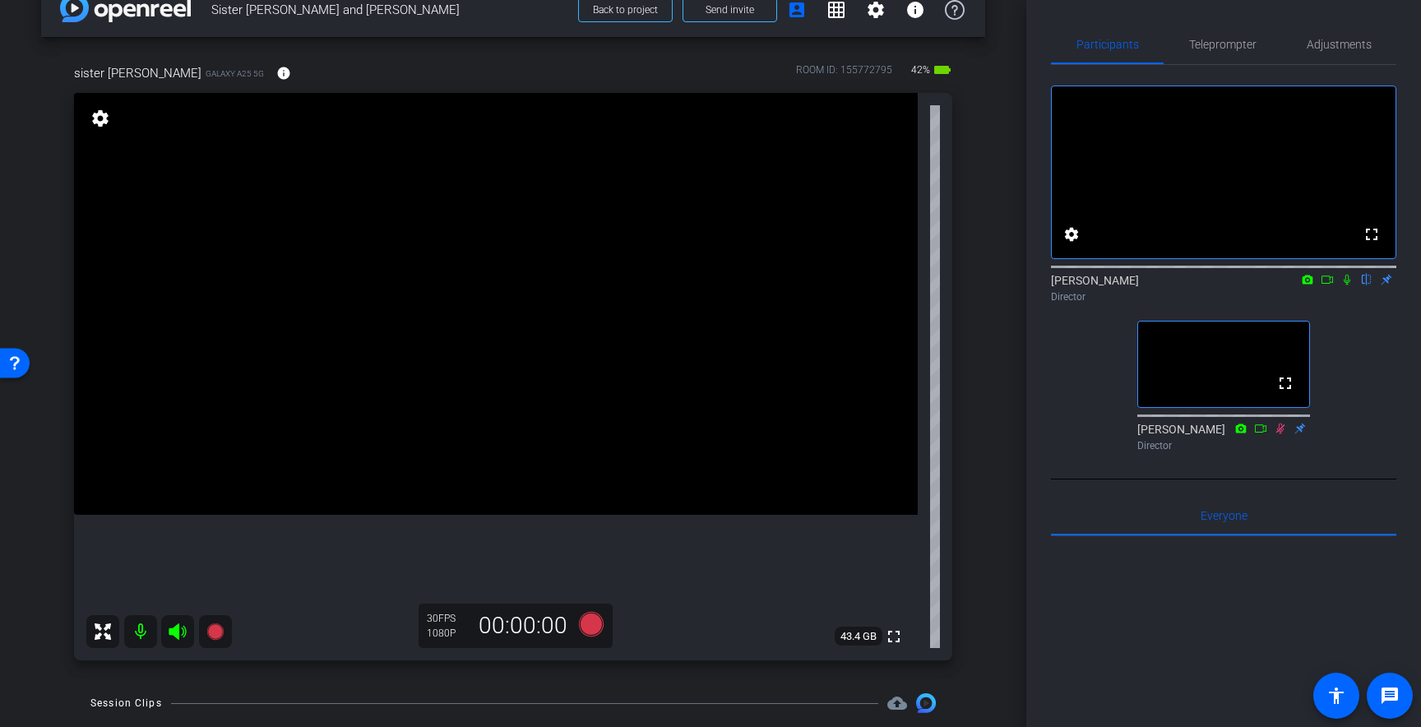
click at [1347, 285] on icon at bounding box center [1347, 280] width 13 height 12
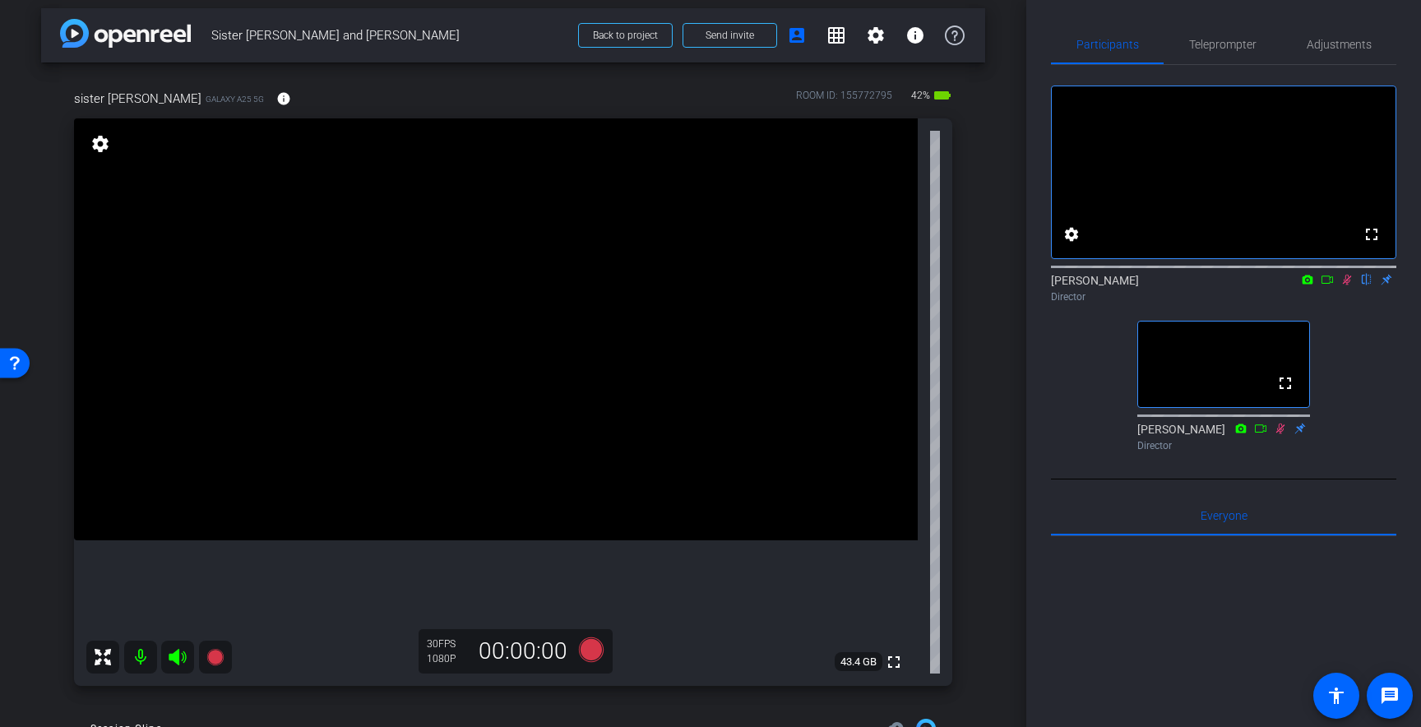
scroll to position [0, 0]
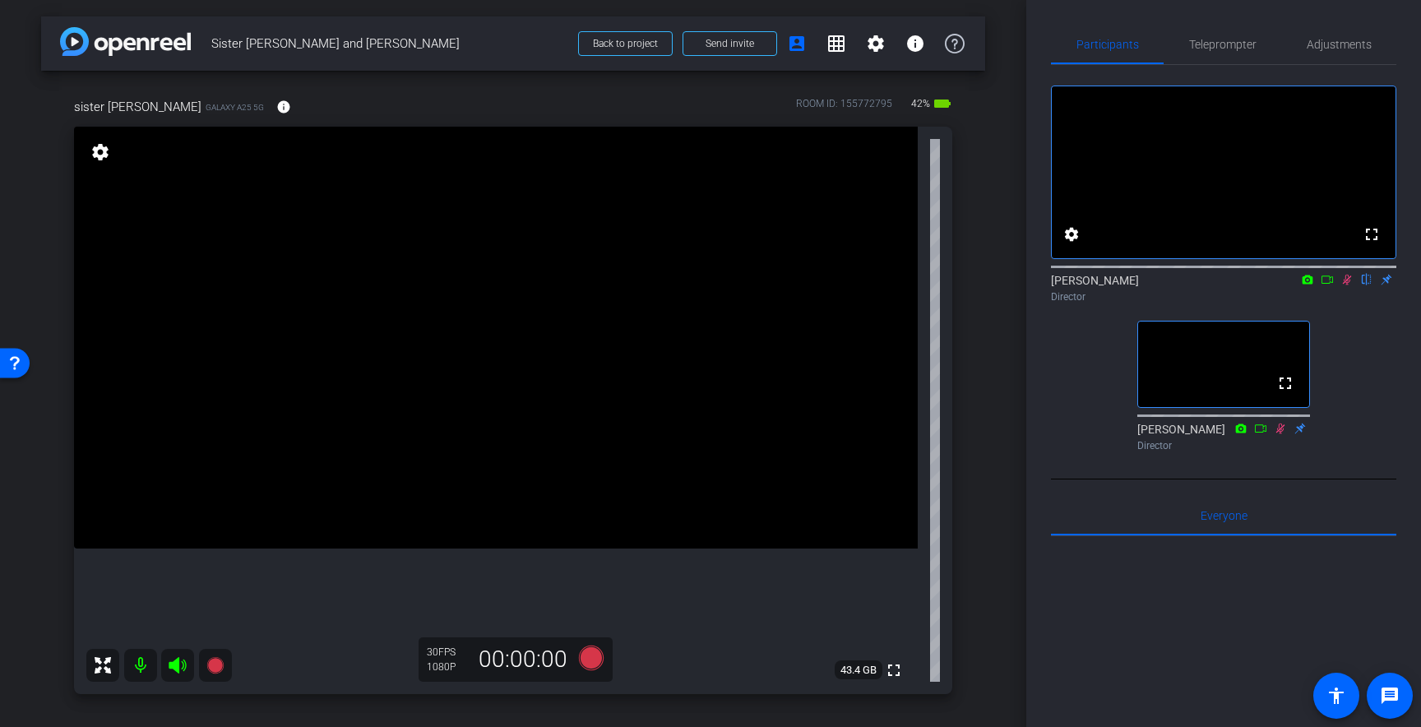
click at [1350, 285] on icon at bounding box center [1347, 280] width 9 height 11
click at [1352, 285] on icon at bounding box center [1347, 280] width 13 height 12
click at [1348, 285] on icon at bounding box center [1347, 280] width 9 height 11
click at [1282, 434] on icon at bounding box center [1281, 428] width 9 height 11
click at [1345, 285] on icon at bounding box center [1347, 280] width 13 height 12
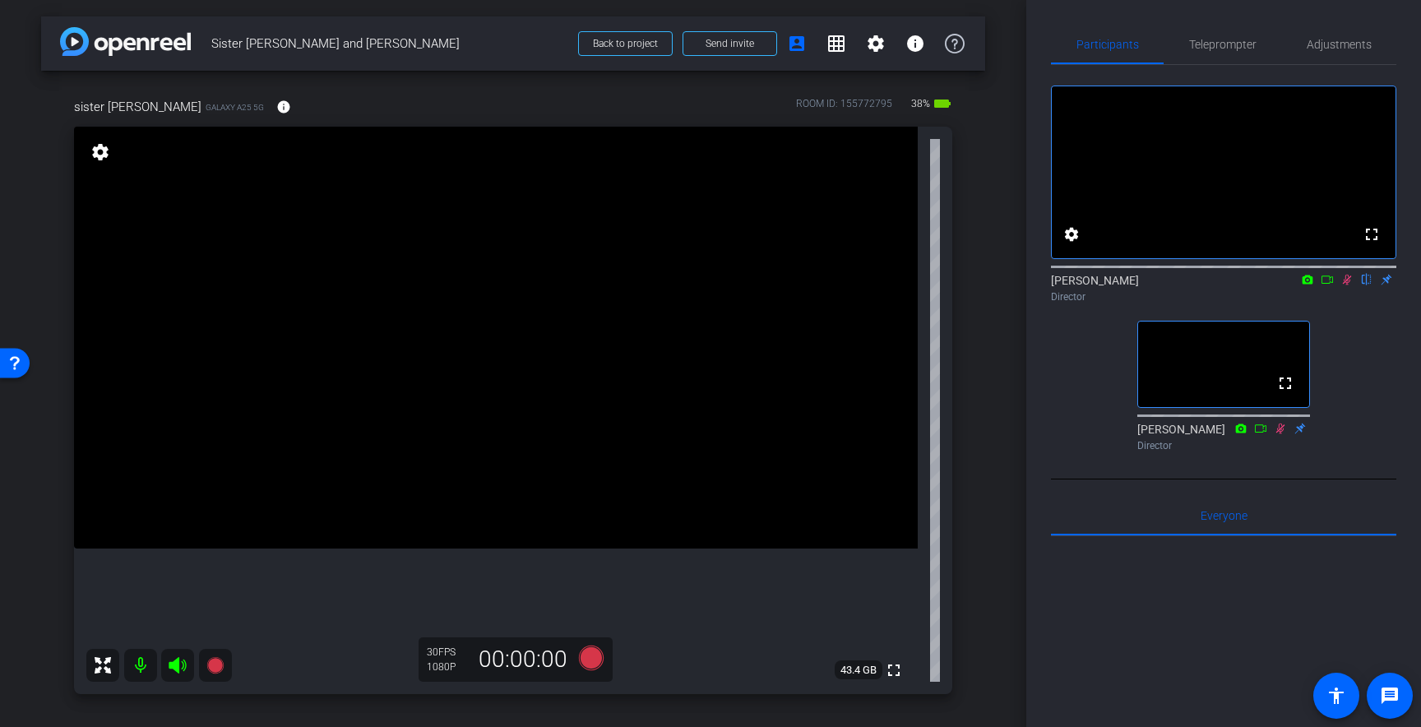
click at [1347, 285] on icon at bounding box center [1347, 280] width 9 height 11
click at [1347, 285] on icon at bounding box center [1347, 280] width 13 height 12
click at [1241, 47] on span "Teleprompter" at bounding box center [1222, 45] width 67 height 12
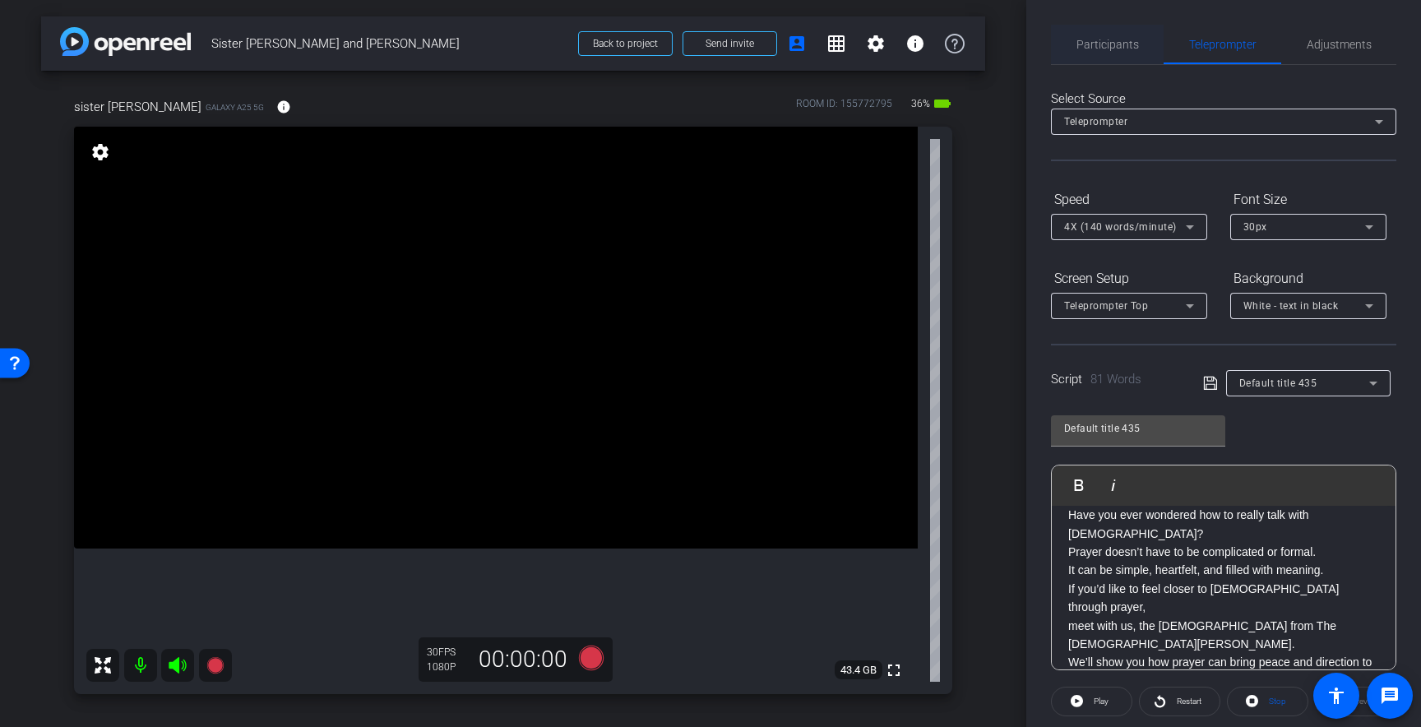
click at [1102, 45] on span "Participants" at bounding box center [1108, 45] width 63 height 12
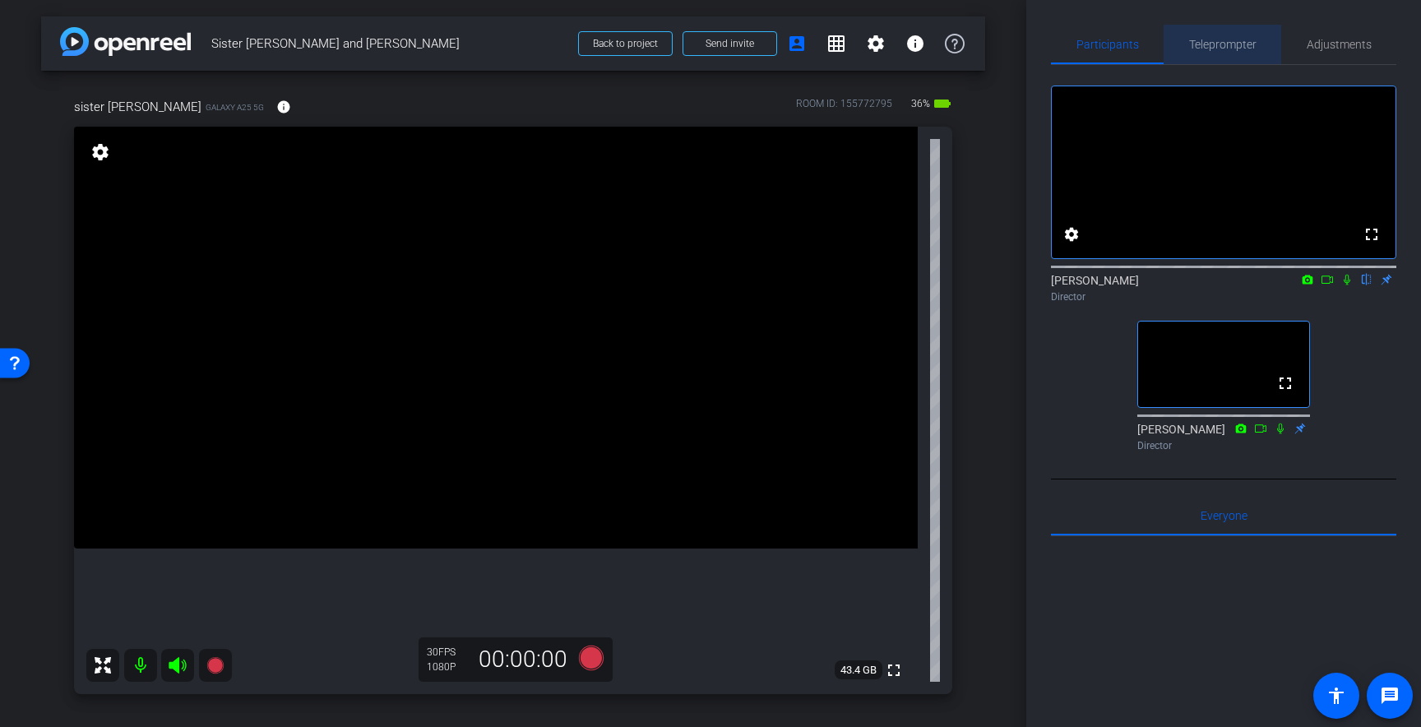
click at [1214, 51] on span "Teleprompter" at bounding box center [1222, 44] width 67 height 39
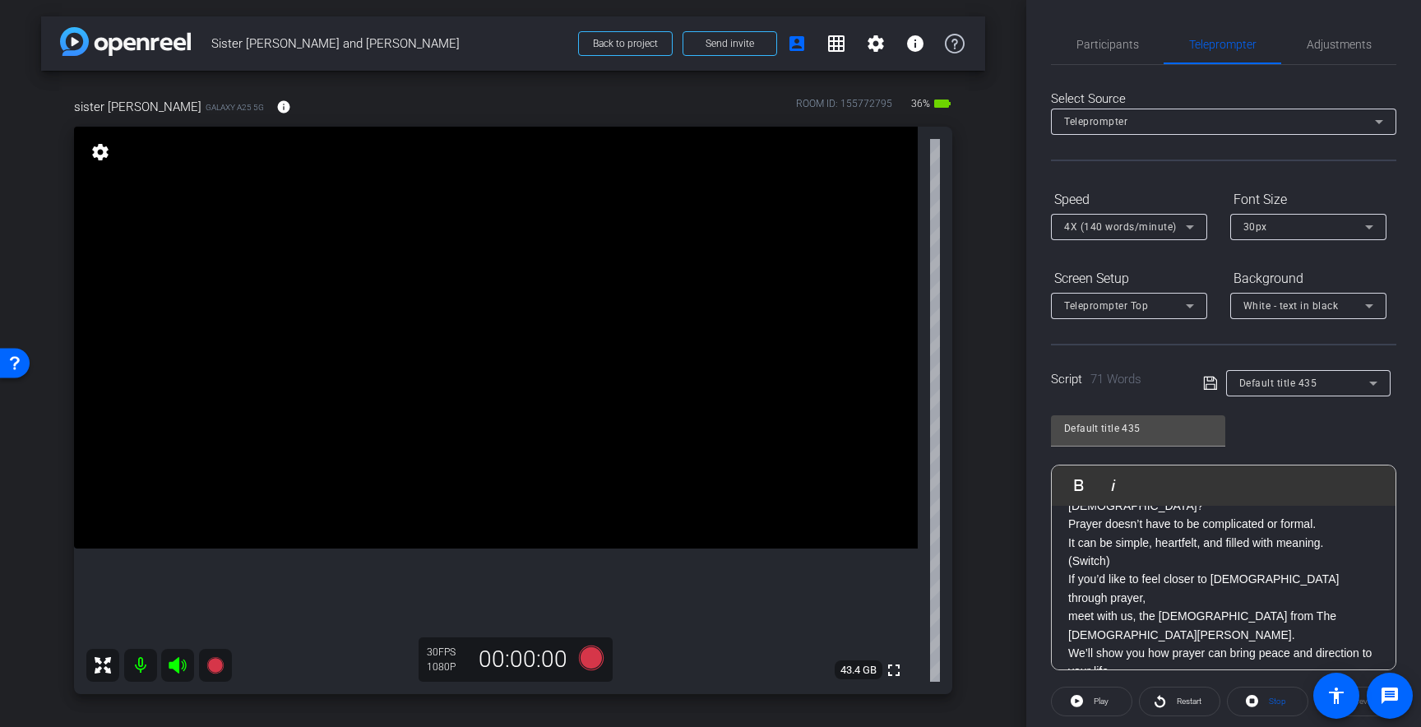
scroll to position [53, 0]
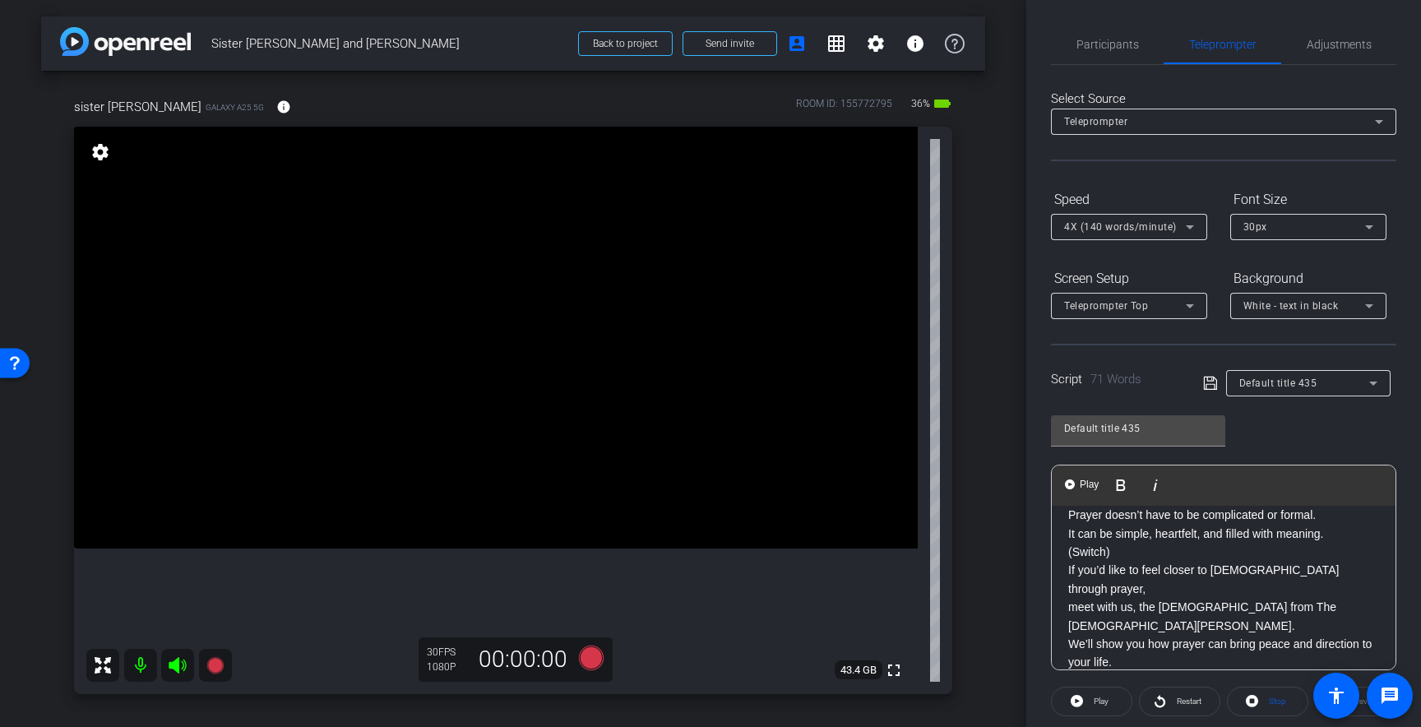
click at [1086, 641] on p "If you’d like to feel closer to [DEMOGRAPHIC_DATA] through prayer, meet with us…" at bounding box center [1224, 625] width 311 height 129
click at [1134, 641] on p "If you’d like to feel closer to [DEMOGRAPHIC_DATA] through prayer, meet with us…" at bounding box center [1224, 625] width 311 height 129
click at [1241, 647] on p "If you’d like to feel closer to [DEMOGRAPHIC_DATA] through prayer, meet with us…" at bounding box center [1224, 625] width 311 height 129
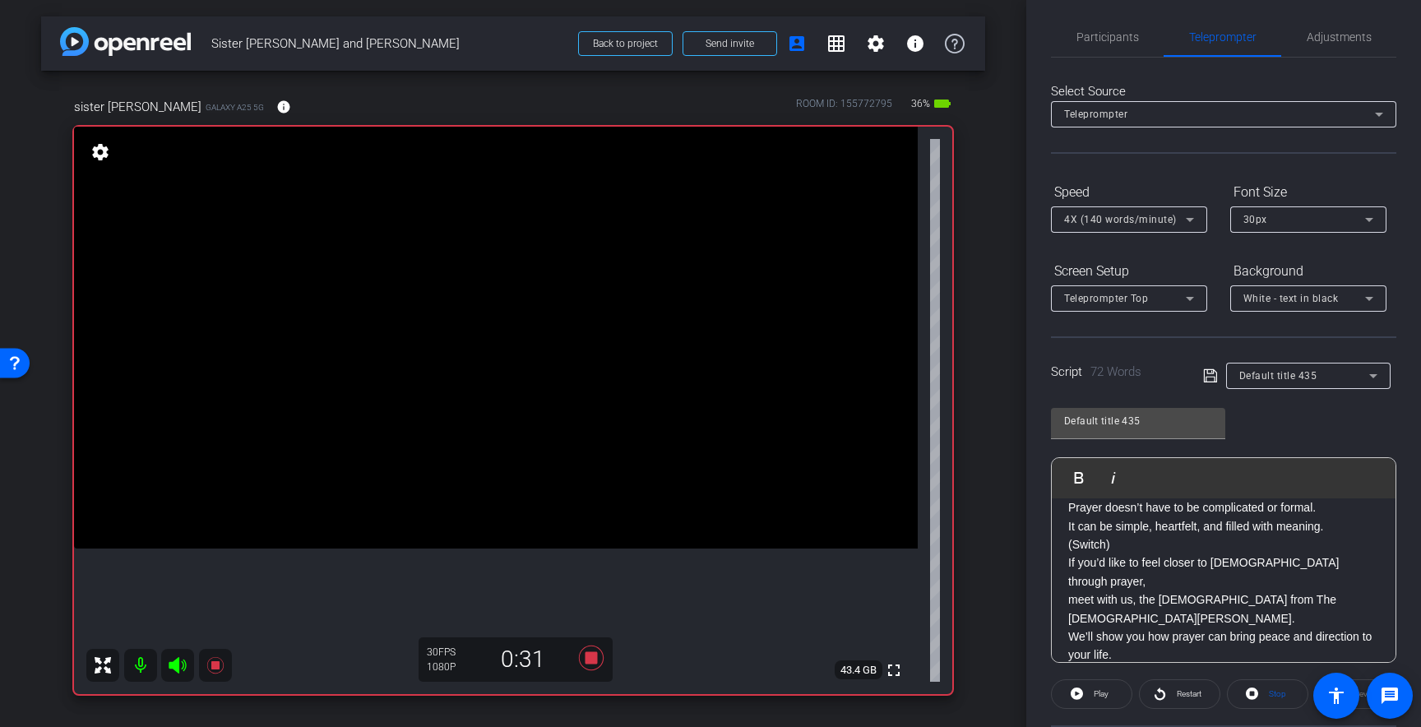
scroll to position [0, 0]
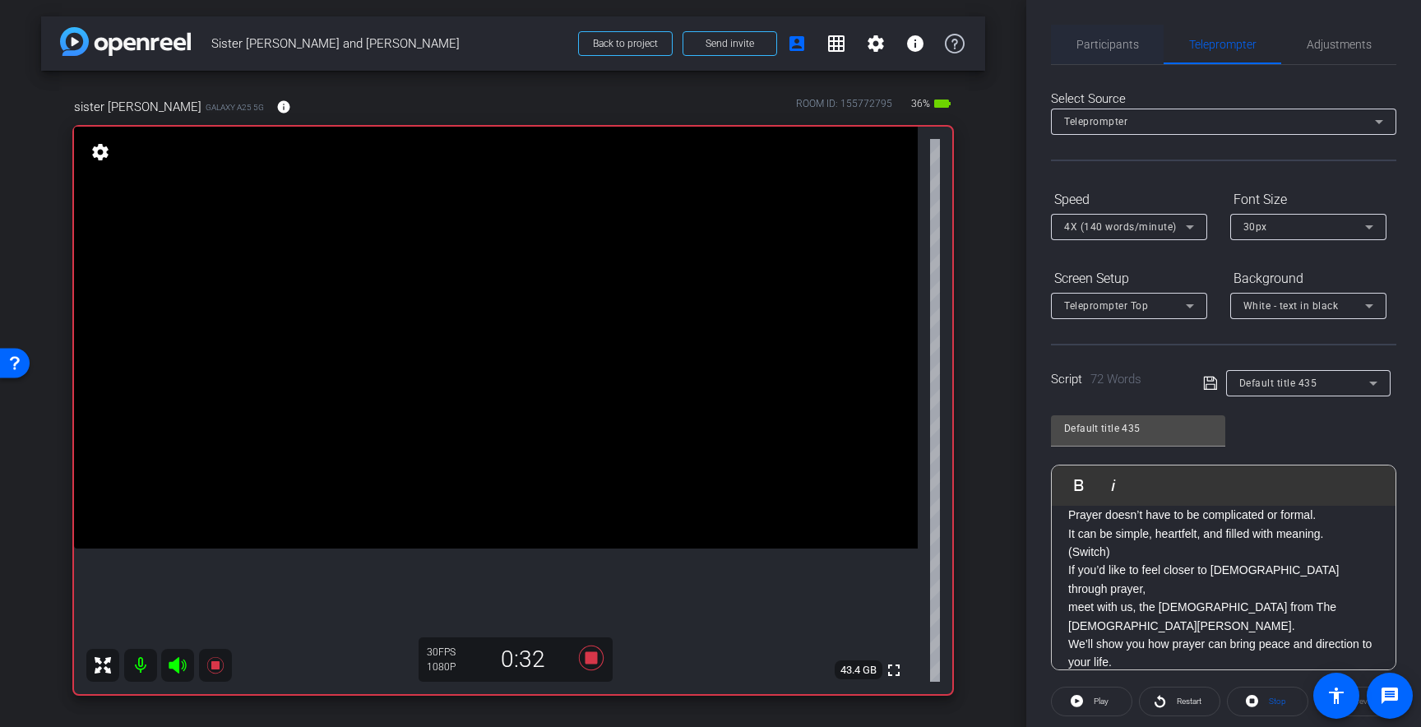
click at [1129, 39] on span "Participants" at bounding box center [1108, 45] width 63 height 12
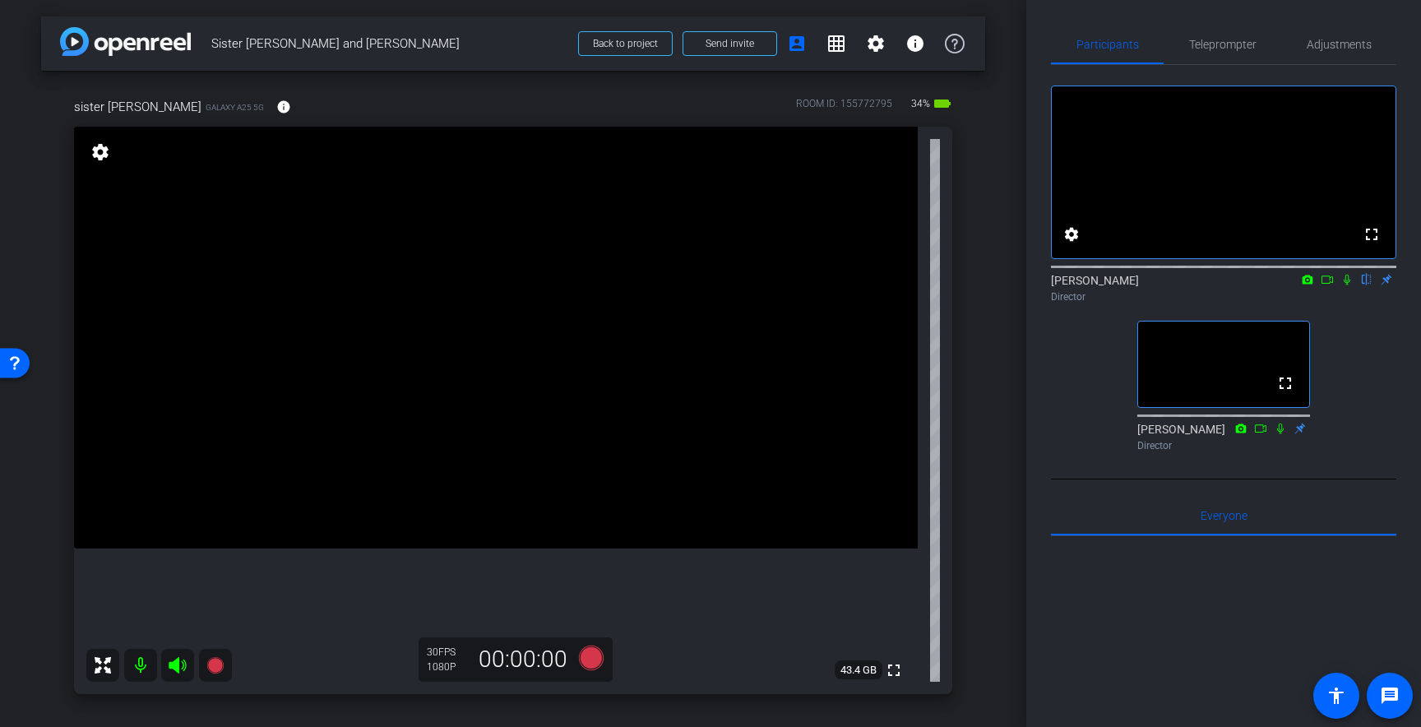
click at [1347, 285] on icon at bounding box center [1347, 280] width 13 height 12
click at [1227, 43] on span "Teleprompter" at bounding box center [1222, 45] width 67 height 12
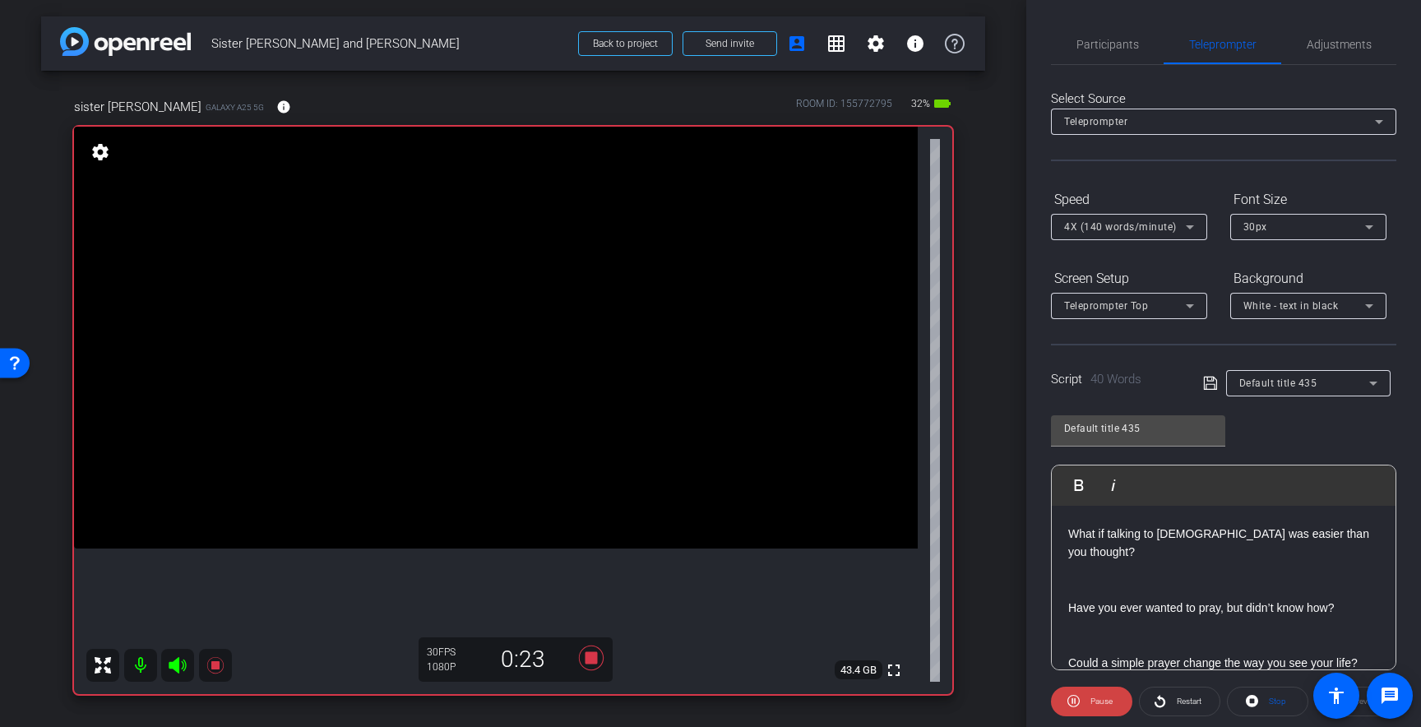
scroll to position [19, 0]
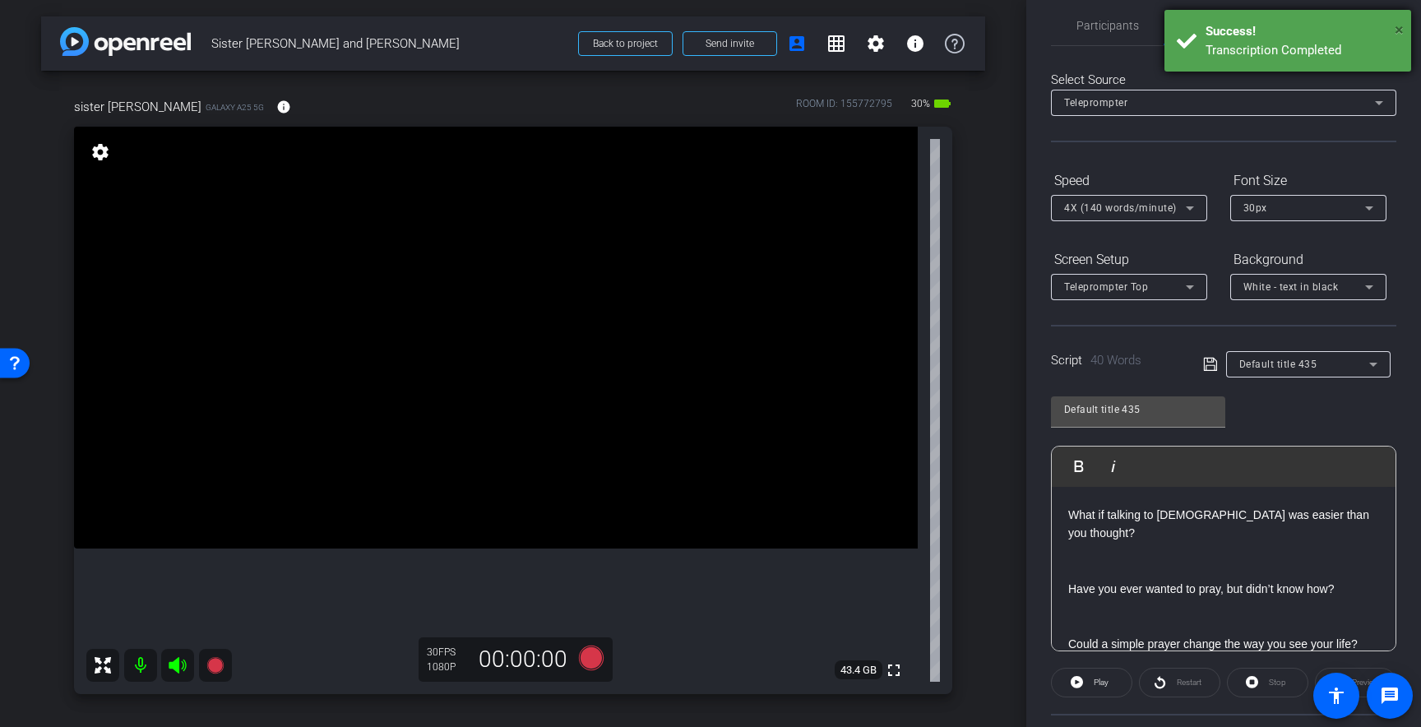
click at [1400, 26] on span "×" at bounding box center [1399, 30] width 9 height 20
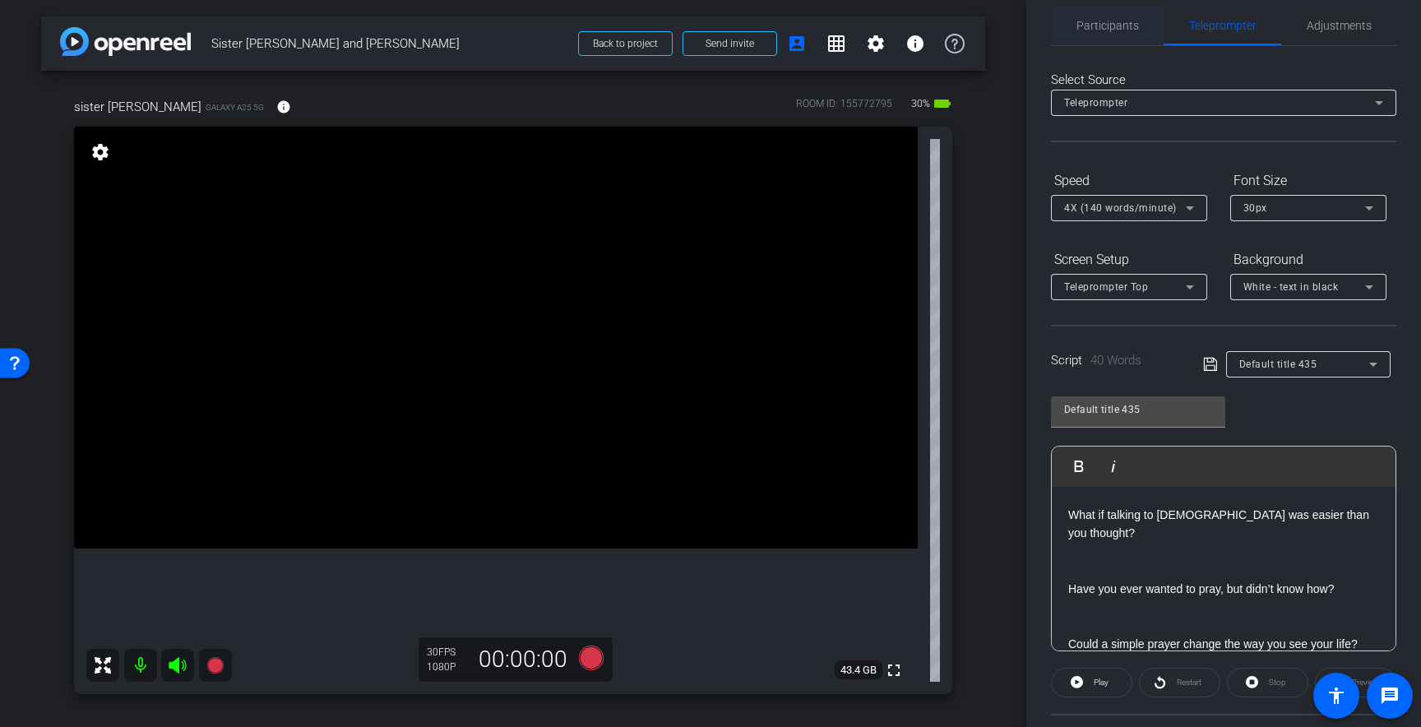
click at [1098, 20] on span "Participants" at bounding box center [1108, 26] width 63 height 12
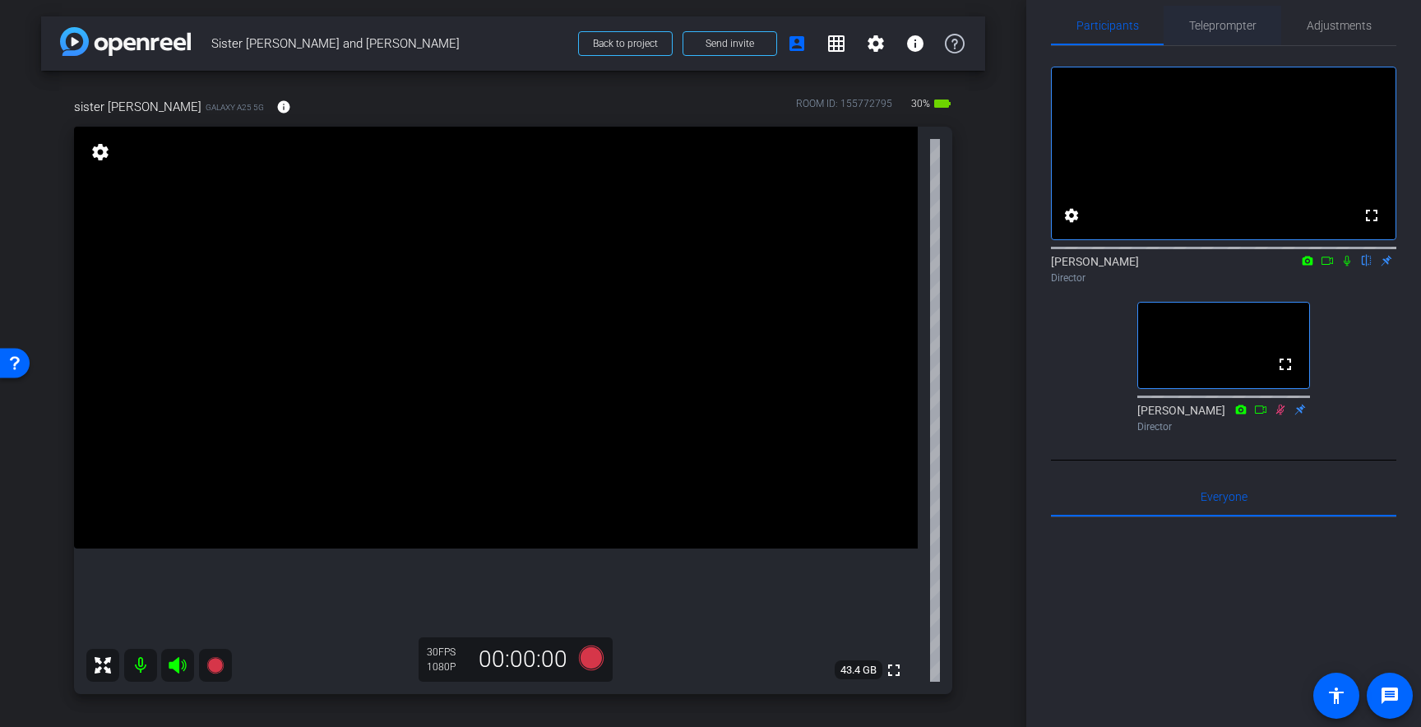
click at [1204, 26] on span "Teleprompter" at bounding box center [1222, 26] width 67 height 12
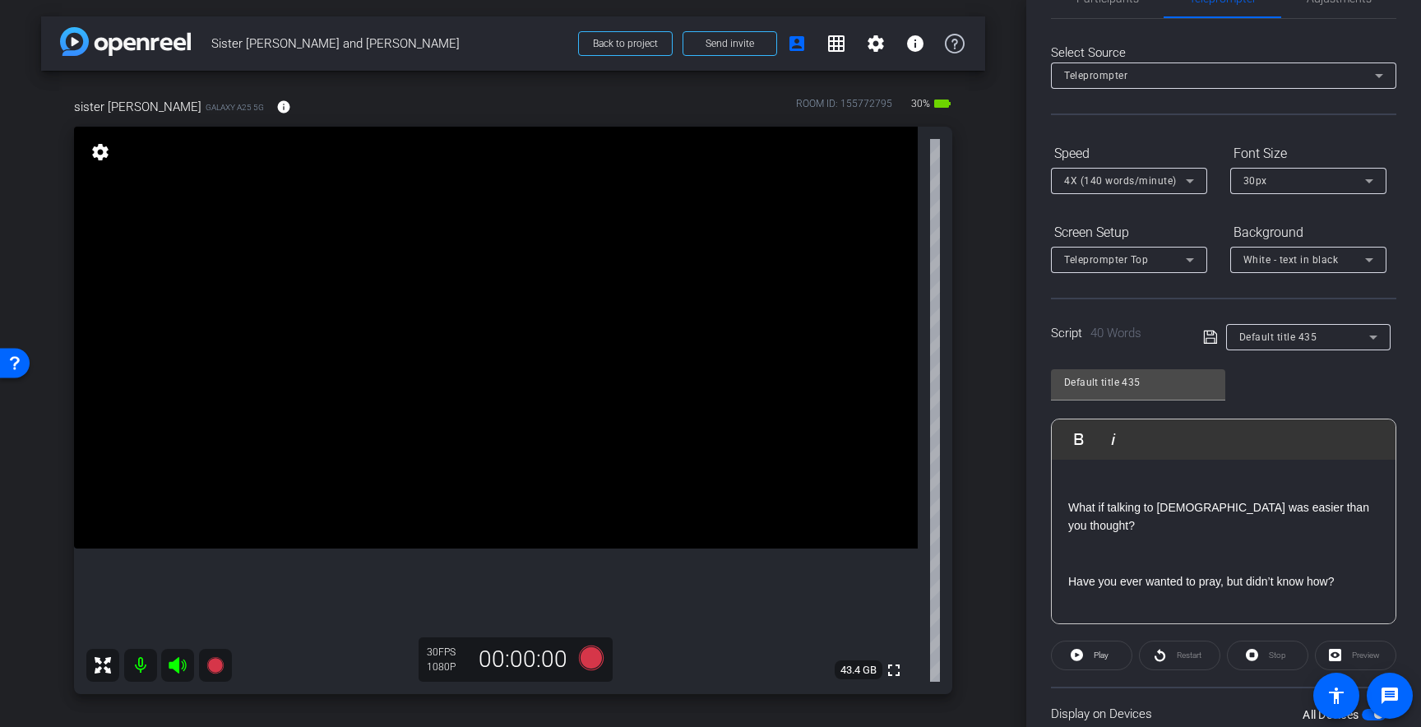
scroll to position [0, 0]
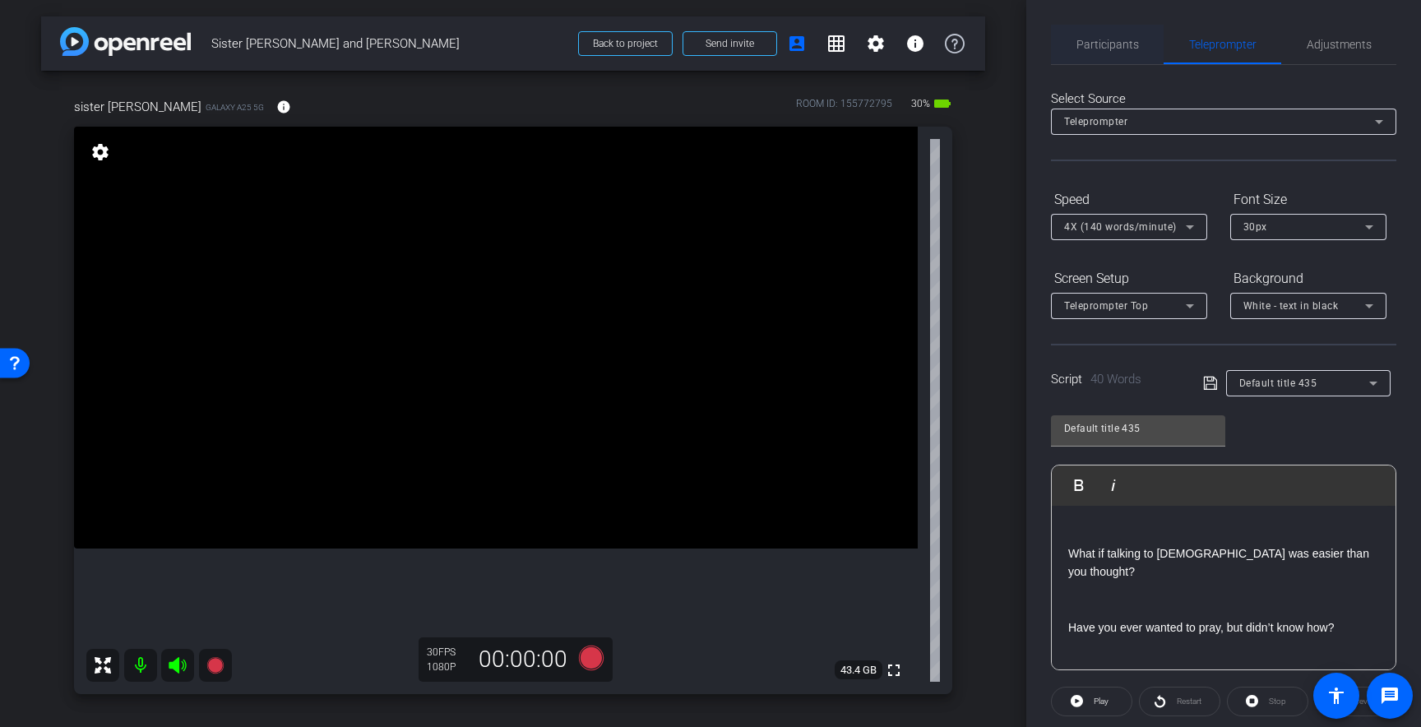
click at [1124, 52] on span "Participants" at bounding box center [1108, 44] width 63 height 39
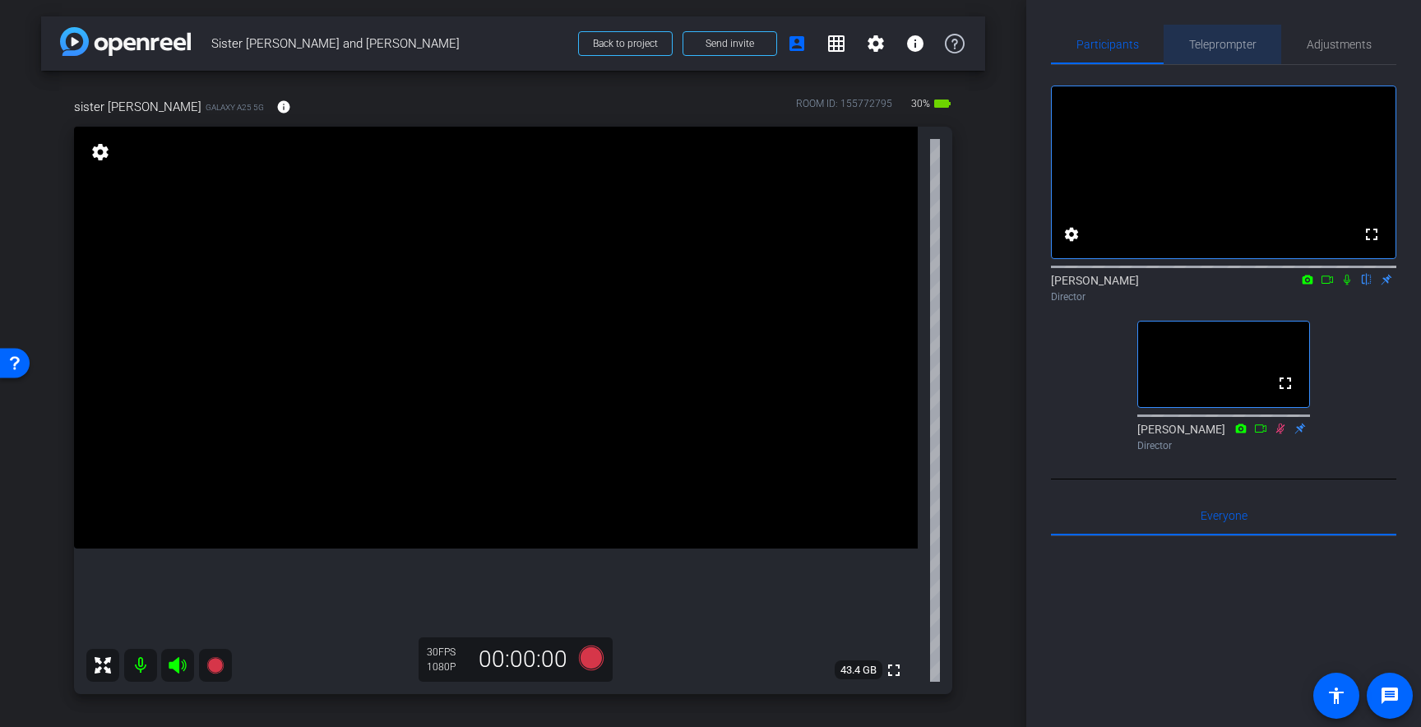
click at [1211, 44] on span "Teleprompter" at bounding box center [1222, 45] width 67 height 12
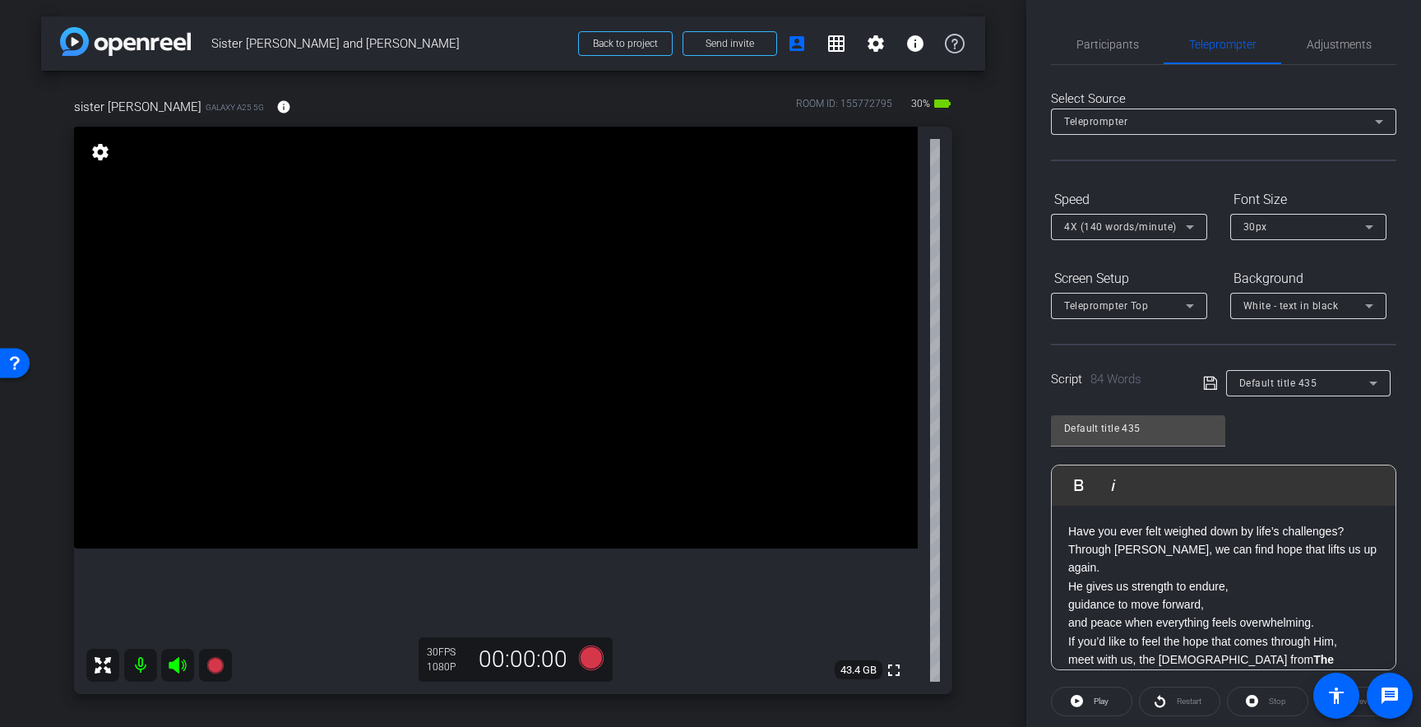
click at [1189, 549] on p "Have you ever felt weighed down by life’s challenges? Through [PERSON_NAME], we…" at bounding box center [1224, 577] width 311 height 110
click at [1328, 552] on p "Have you ever felt weighed down by life’s challenges? Through [PERSON_NAME], yo…" at bounding box center [1224, 577] width 311 height 110
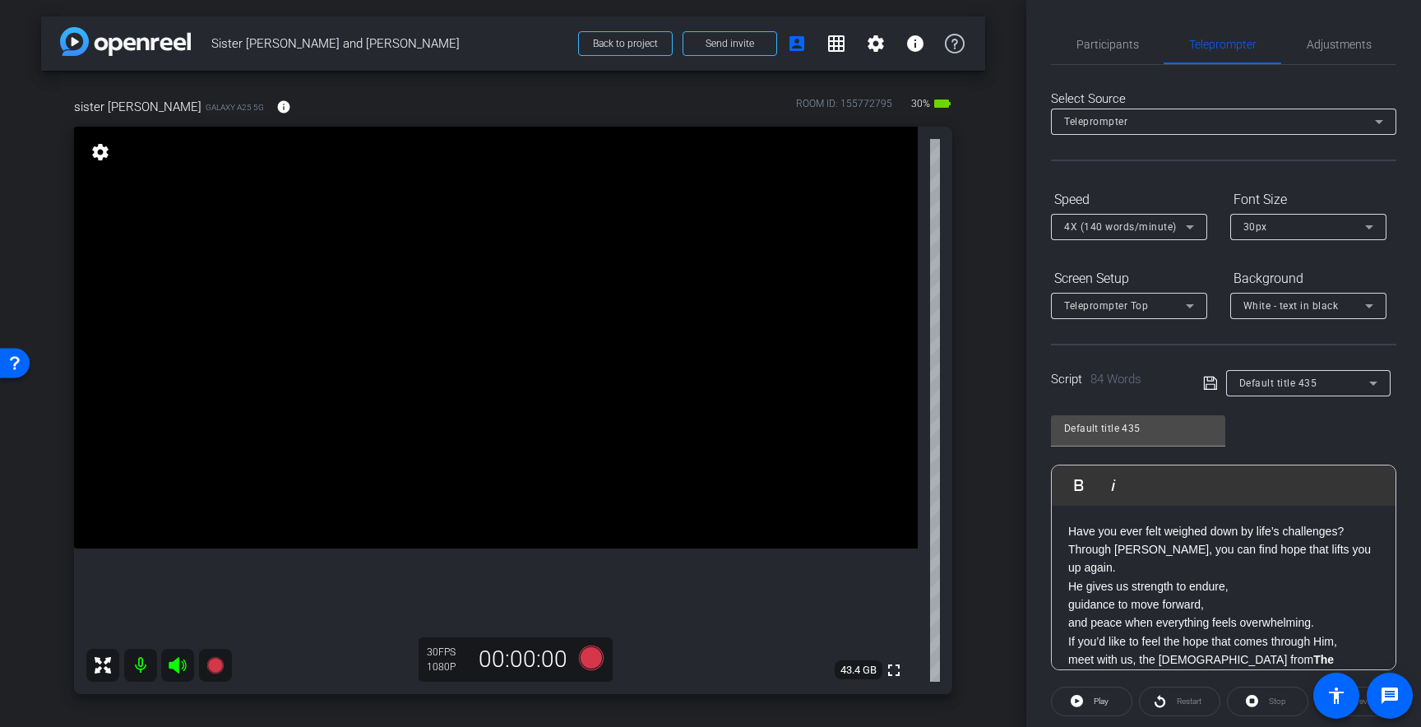
click at [1107, 571] on p "Have you ever felt weighed down by life’s challenges? Through [PERSON_NAME], yo…" at bounding box center [1224, 577] width 311 height 110
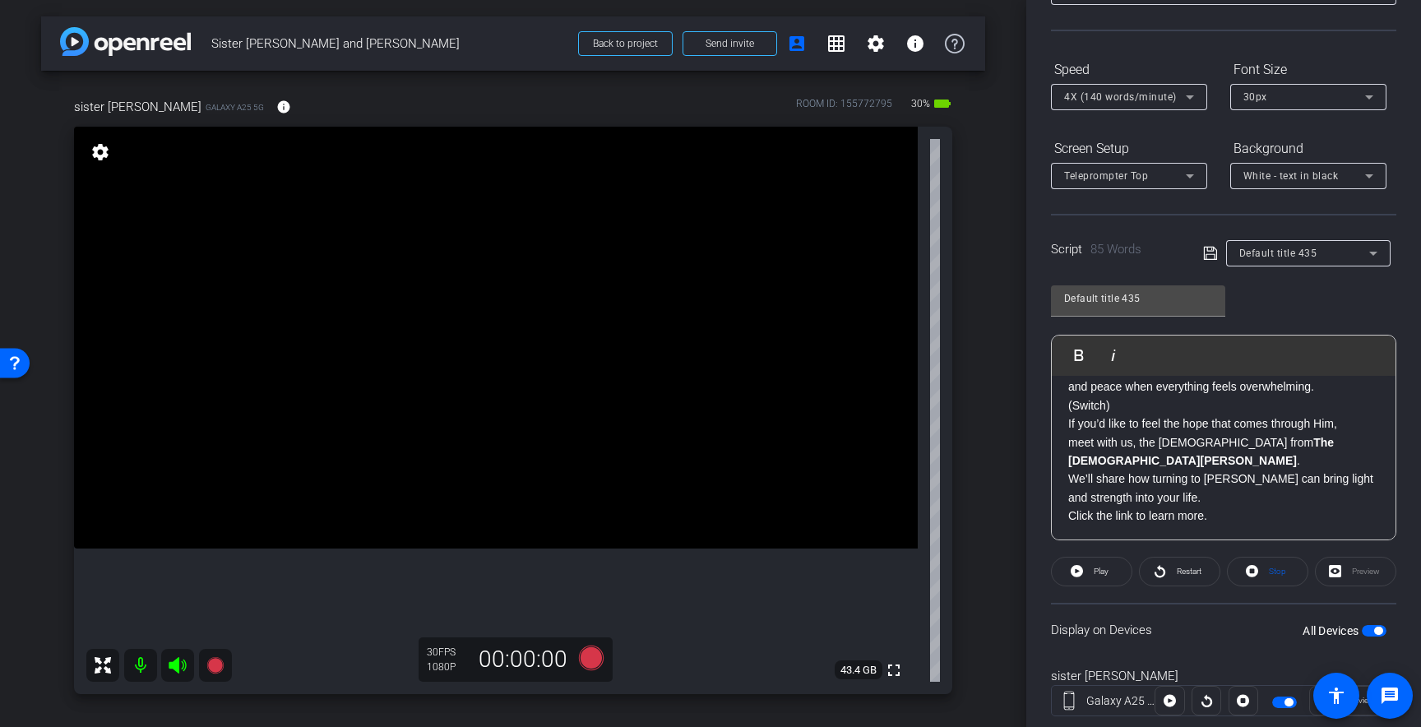
scroll to position [126, 0]
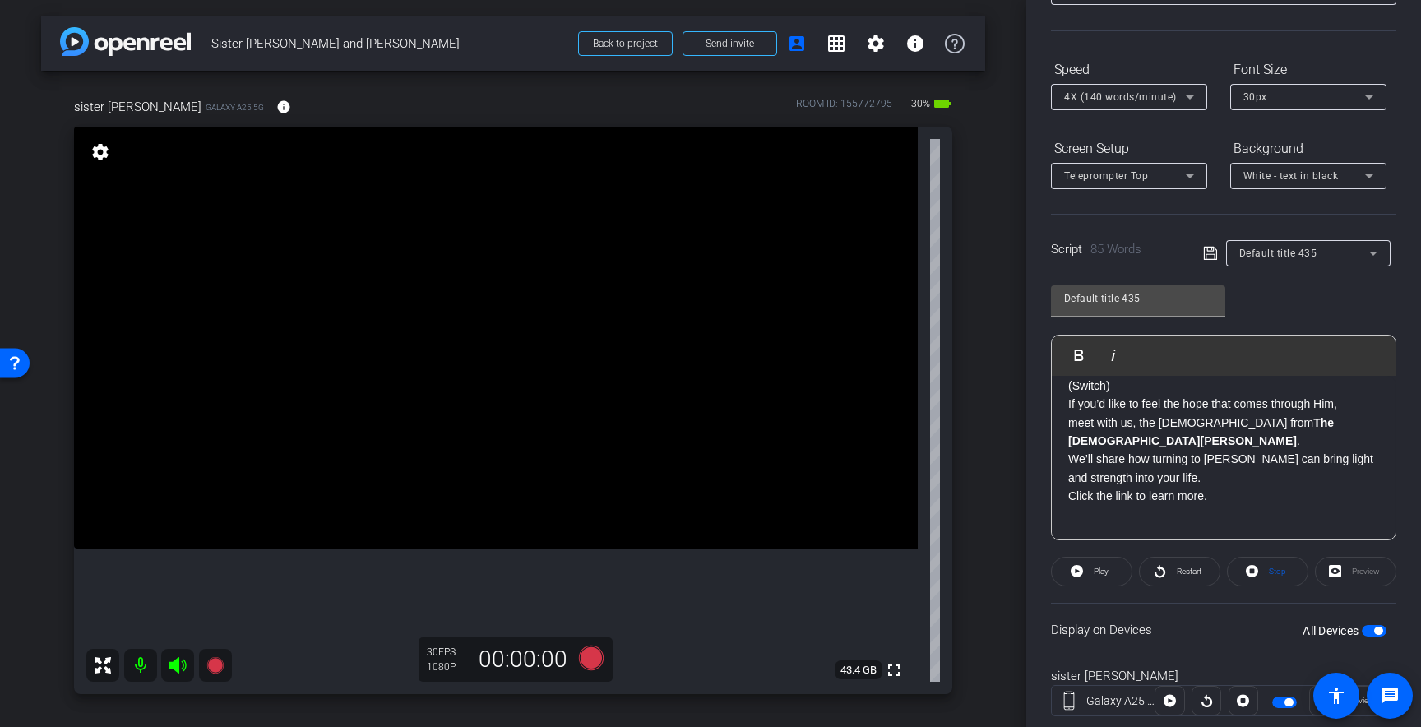
click at [1080, 494] on p "If you’d like to feel the hope that comes through Him, meet with us, the [DEMOG…" at bounding box center [1224, 450] width 311 height 110
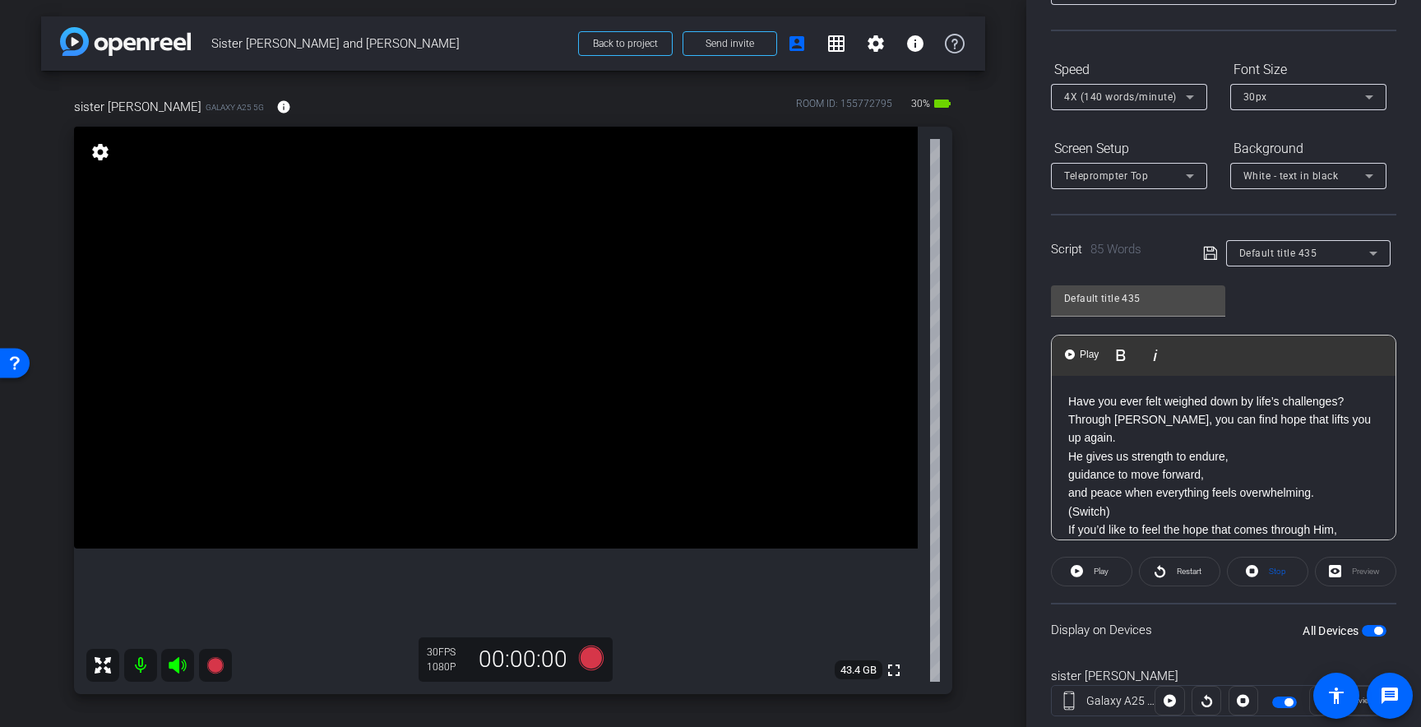
scroll to position [0, 0]
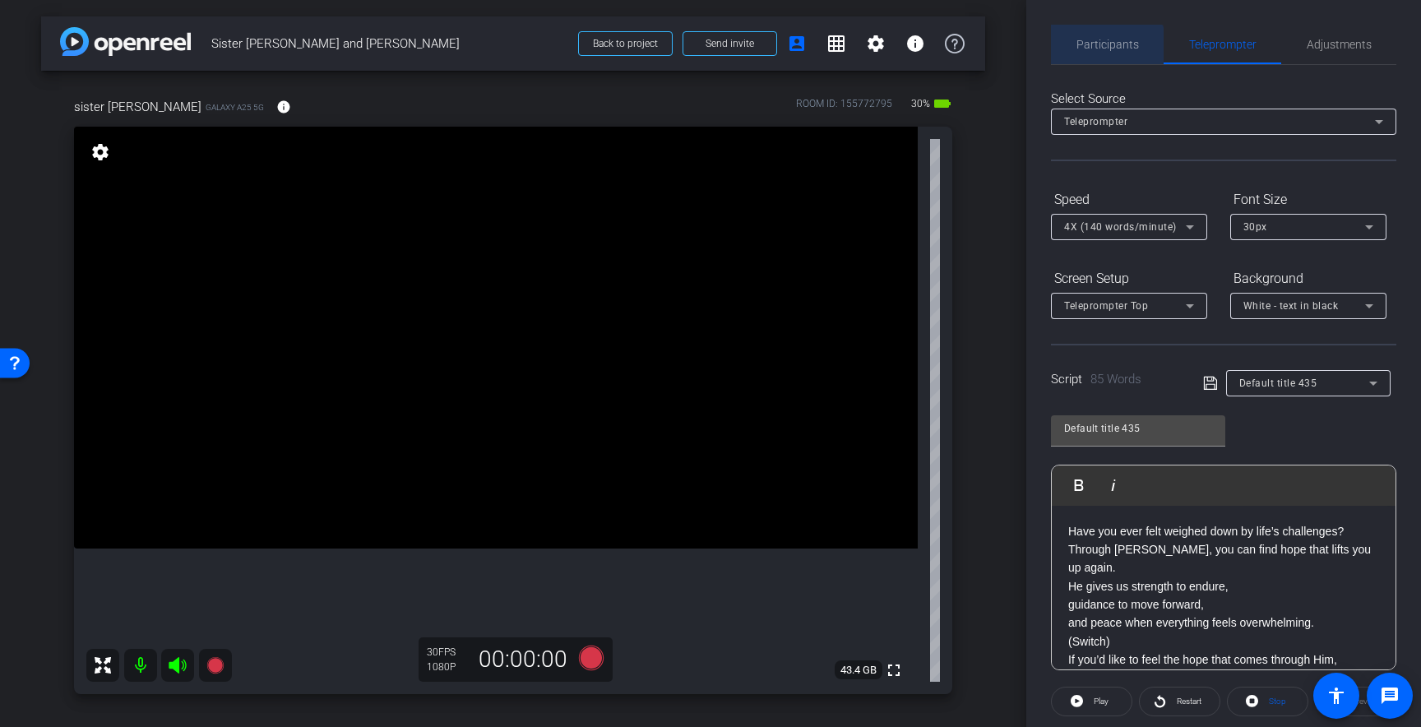
click at [1097, 56] on span "Participants" at bounding box center [1108, 44] width 63 height 39
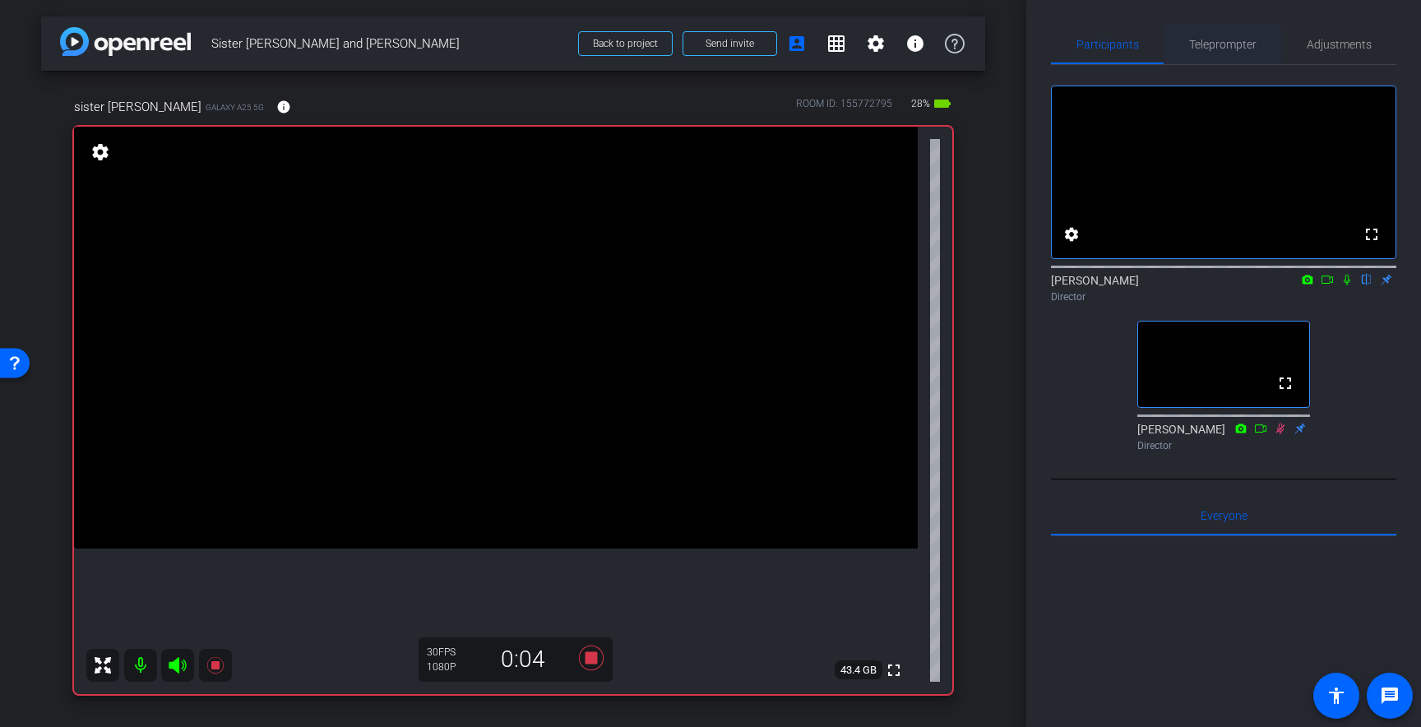
click at [1222, 51] on span "Teleprompter" at bounding box center [1222, 44] width 67 height 39
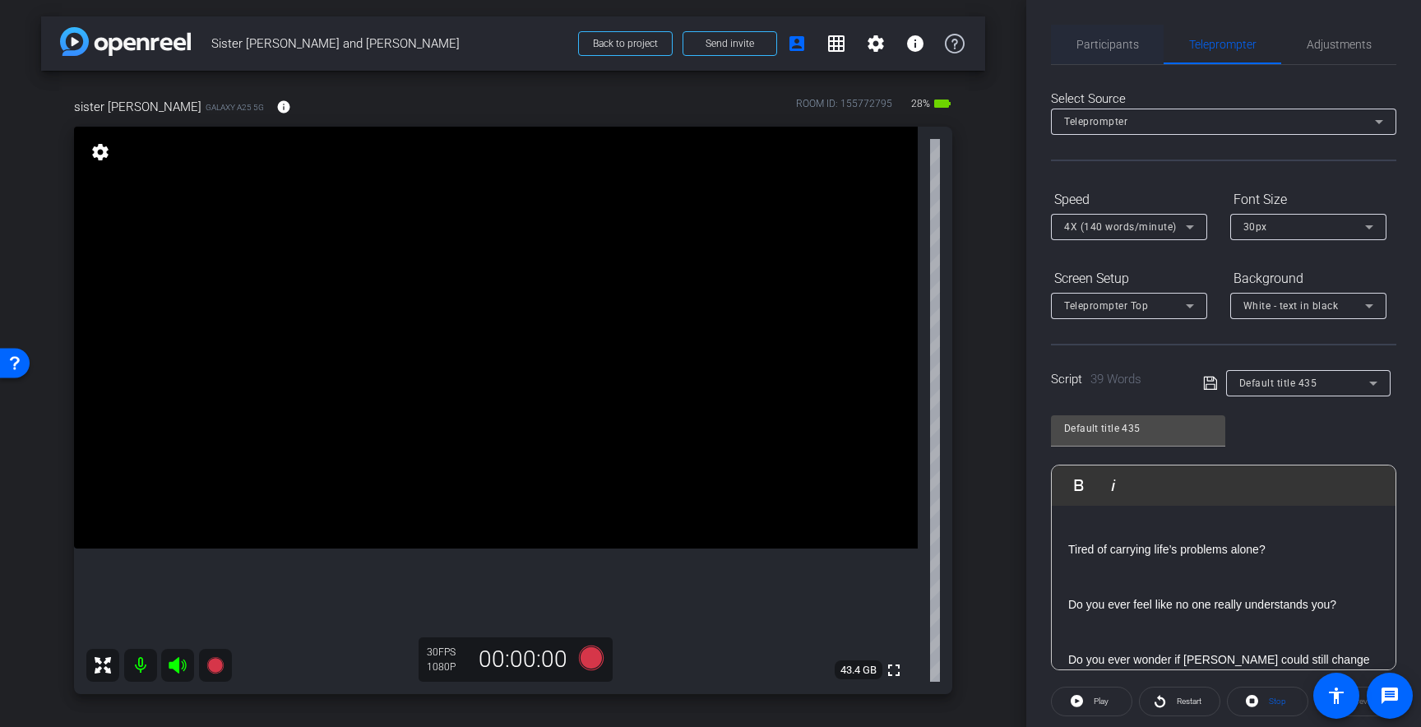
click at [1101, 48] on span "Participants" at bounding box center [1108, 45] width 63 height 12
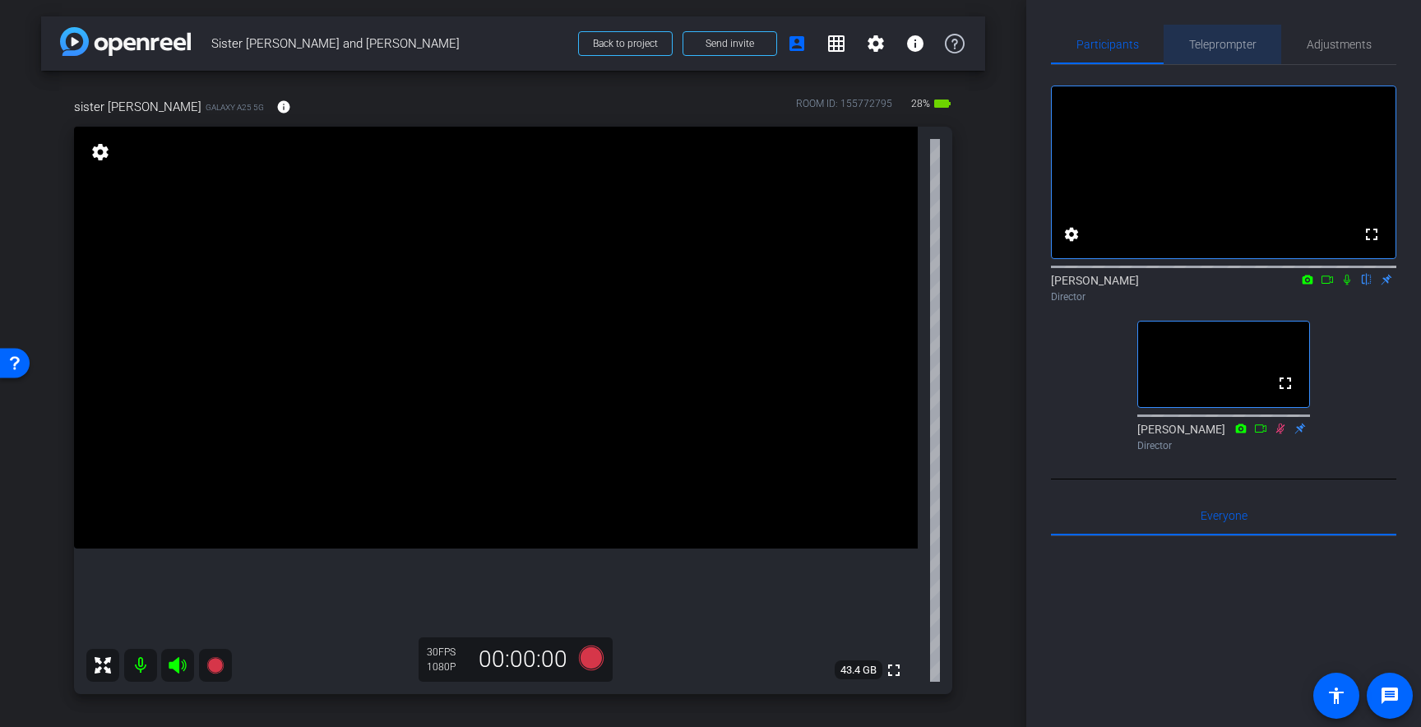
click at [1214, 35] on span "Teleprompter" at bounding box center [1222, 44] width 67 height 39
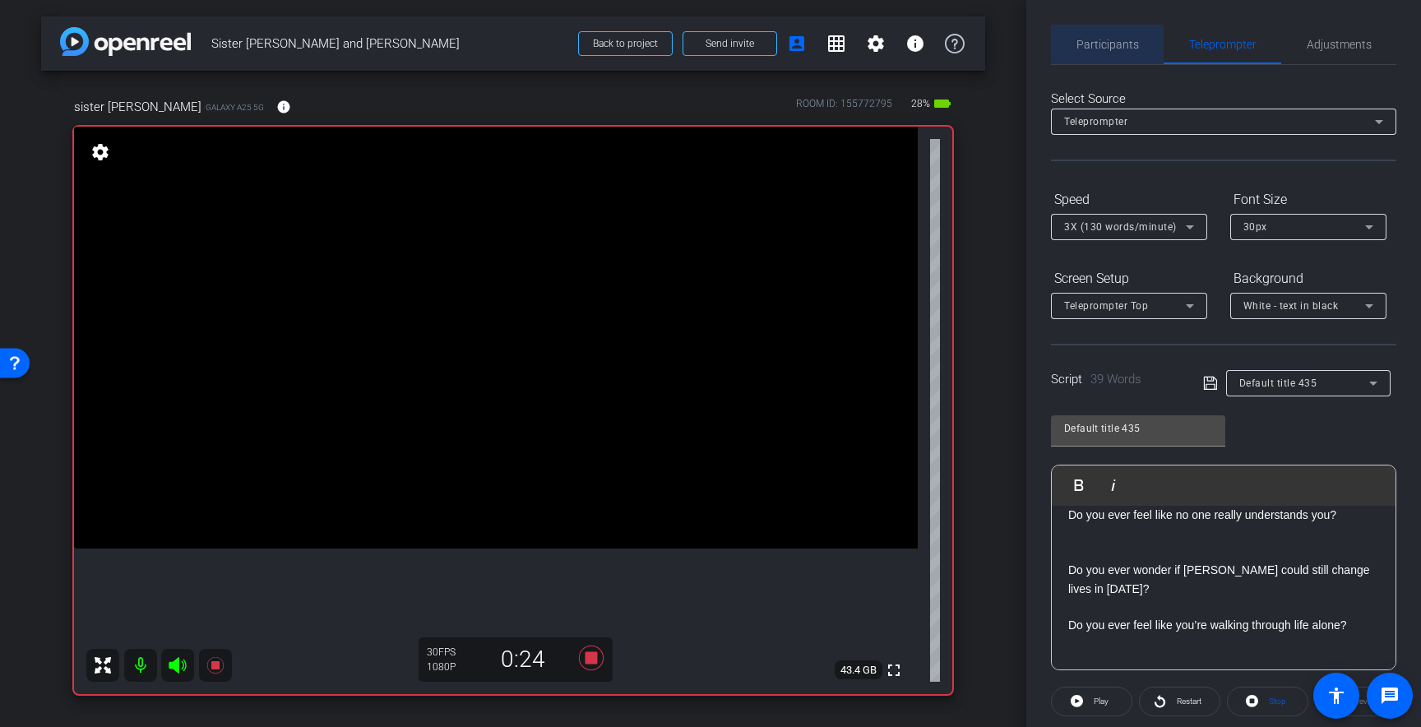
click at [1105, 53] on span "Participants" at bounding box center [1108, 44] width 63 height 39
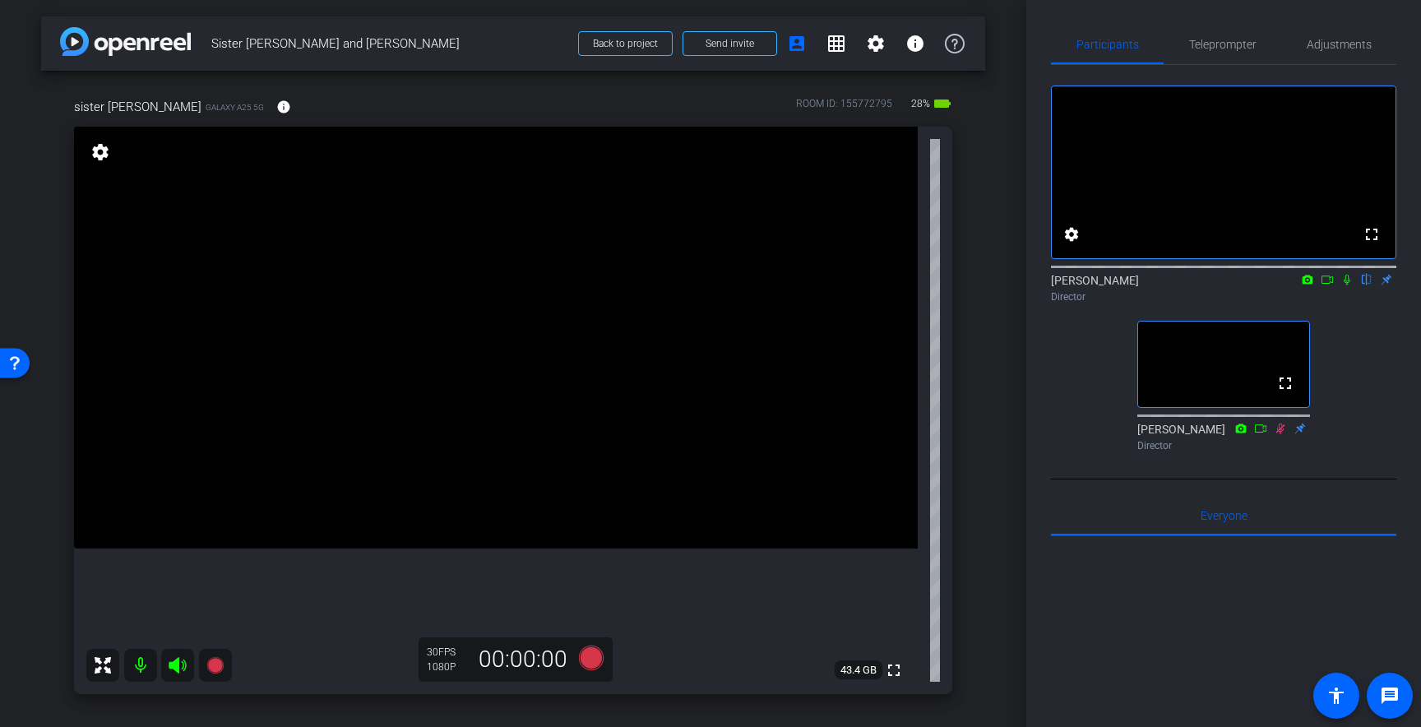
click at [1347, 285] on icon at bounding box center [1347, 280] width 13 height 12
click at [1351, 285] on icon at bounding box center [1347, 280] width 13 height 12
click at [1347, 285] on icon at bounding box center [1347, 280] width 13 height 12
click at [1240, 49] on span "Teleprompter" at bounding box center [1222, 45] width 67 height 12
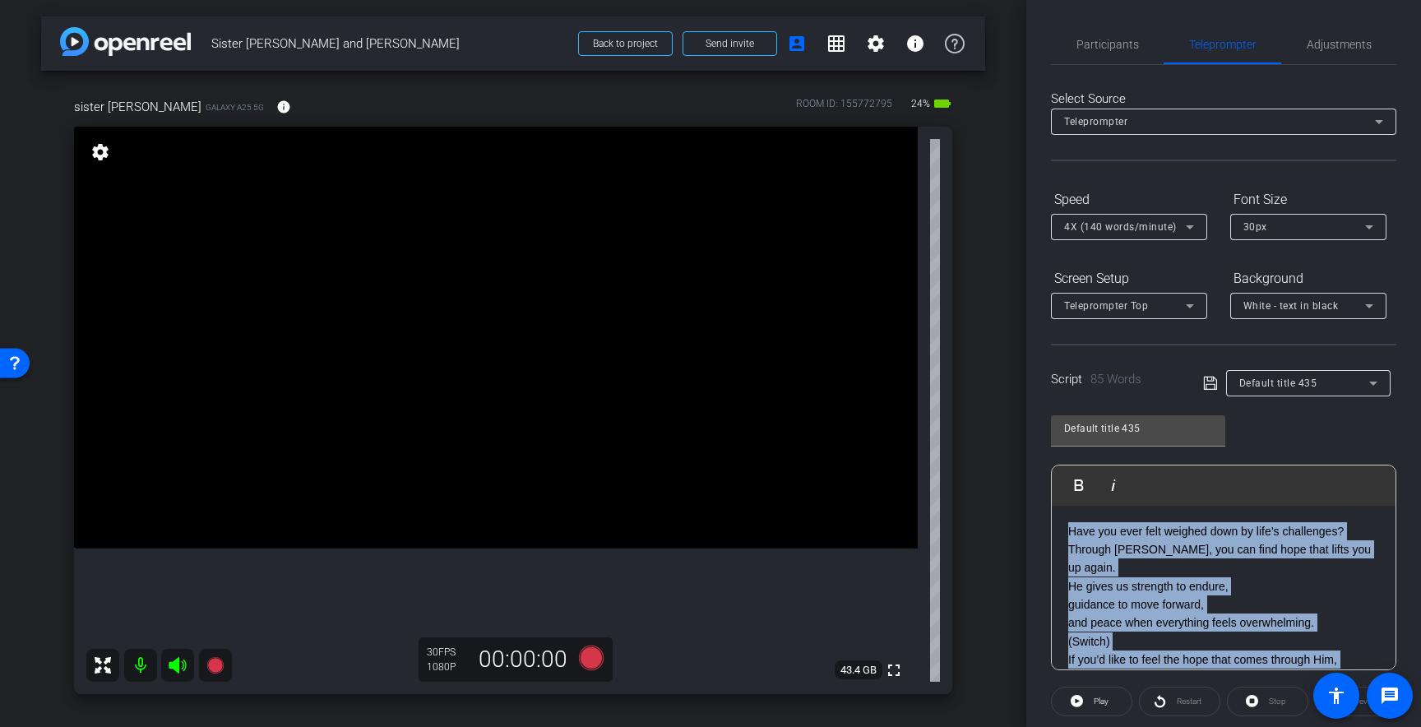
drag, startPoint x: 1216, startPoint y: 637, endPoint x: 1023, endPoint y: 485, distance: 244.9
click at [1023, 485] on div "arrow_back Sister [PERSON_NAME] and [PERSON_NAME] Back to project Send invite a…" at bounding box center [710, 363] width 1421 height 727
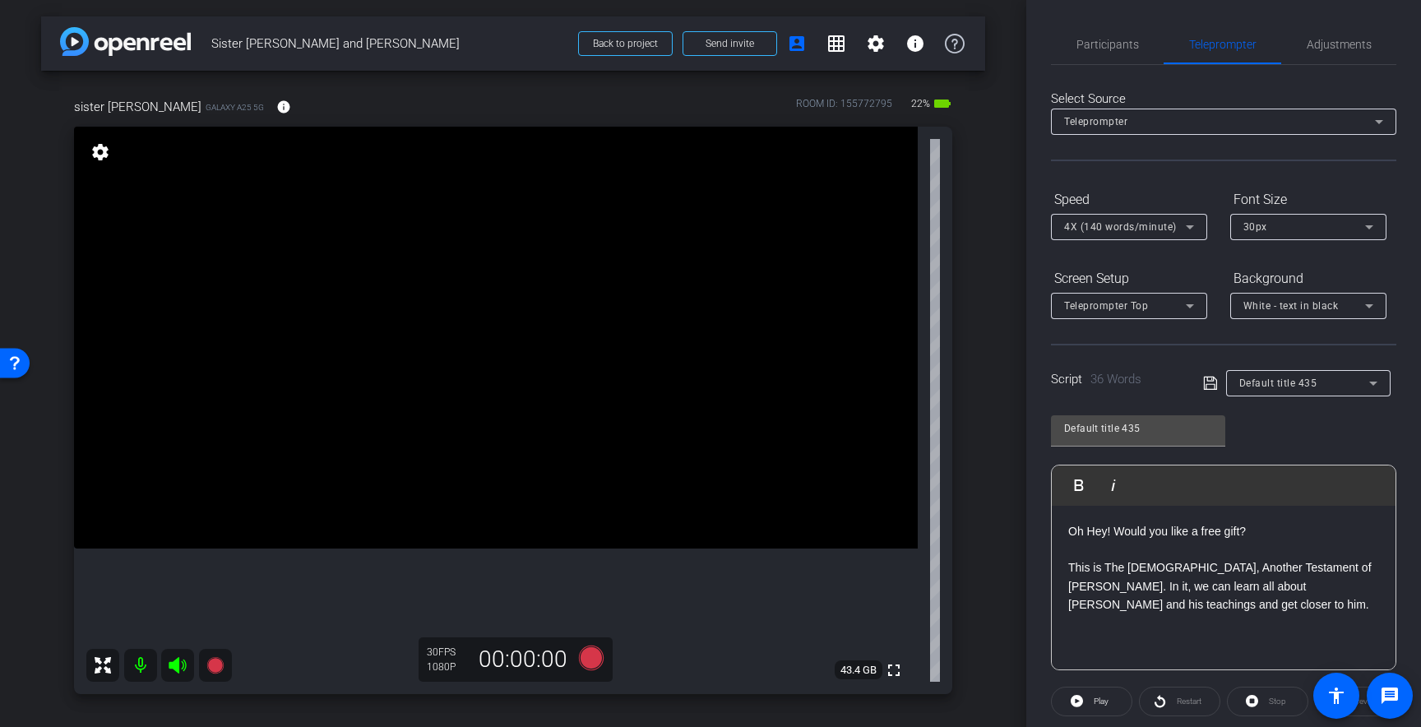
click at [1098, 588] on p "Oh Hey! Would you like a free gift? This is The [DEMOGRAPHIC_DATA], Another Tes…" at bounding box center [1224, 568] width 311 height 92
click at [1245, 610] on p "Oh Hey! Would you like a free gift? This is The [DEMOGRAPHIC_DATA], Another Tes…" at bounding box center [1224, 568] width 311 height 92
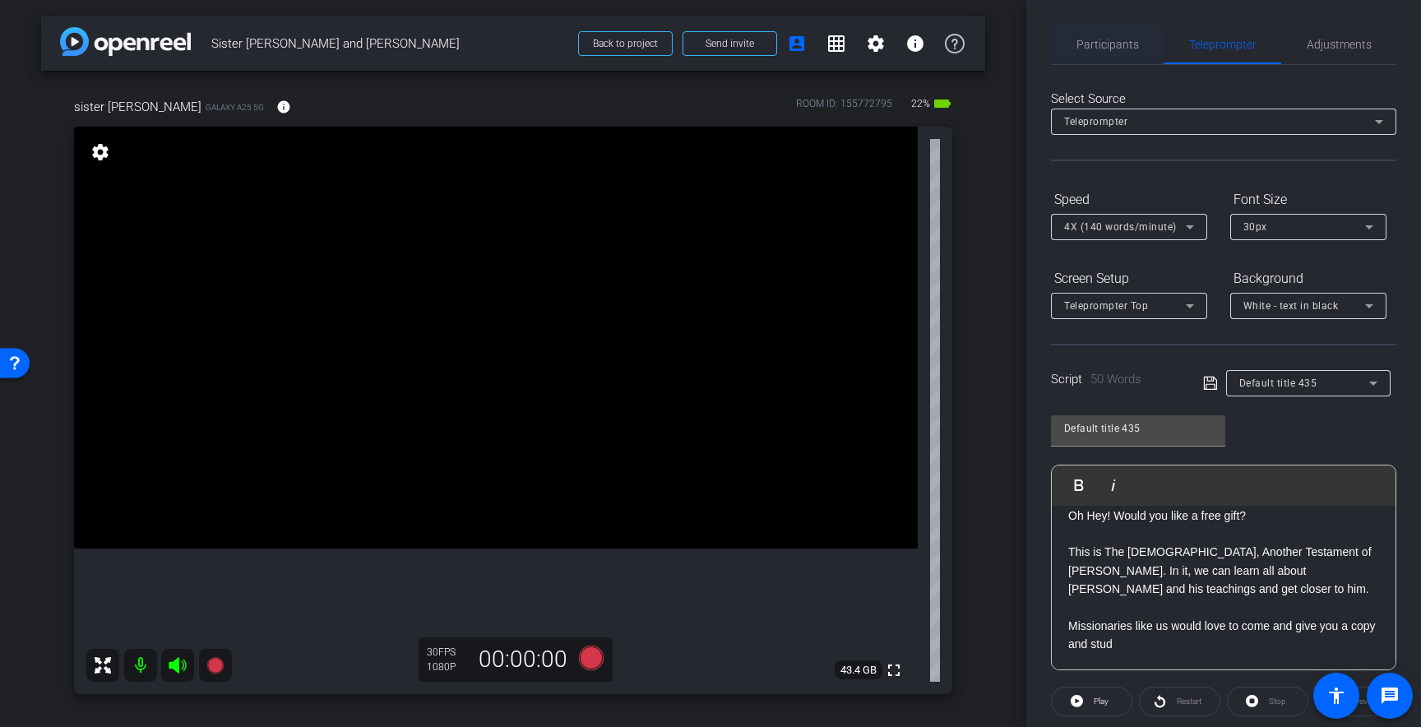
click at [1089, 51] on span "Participants" at bounding box center [1108, 44] width 63 height 39
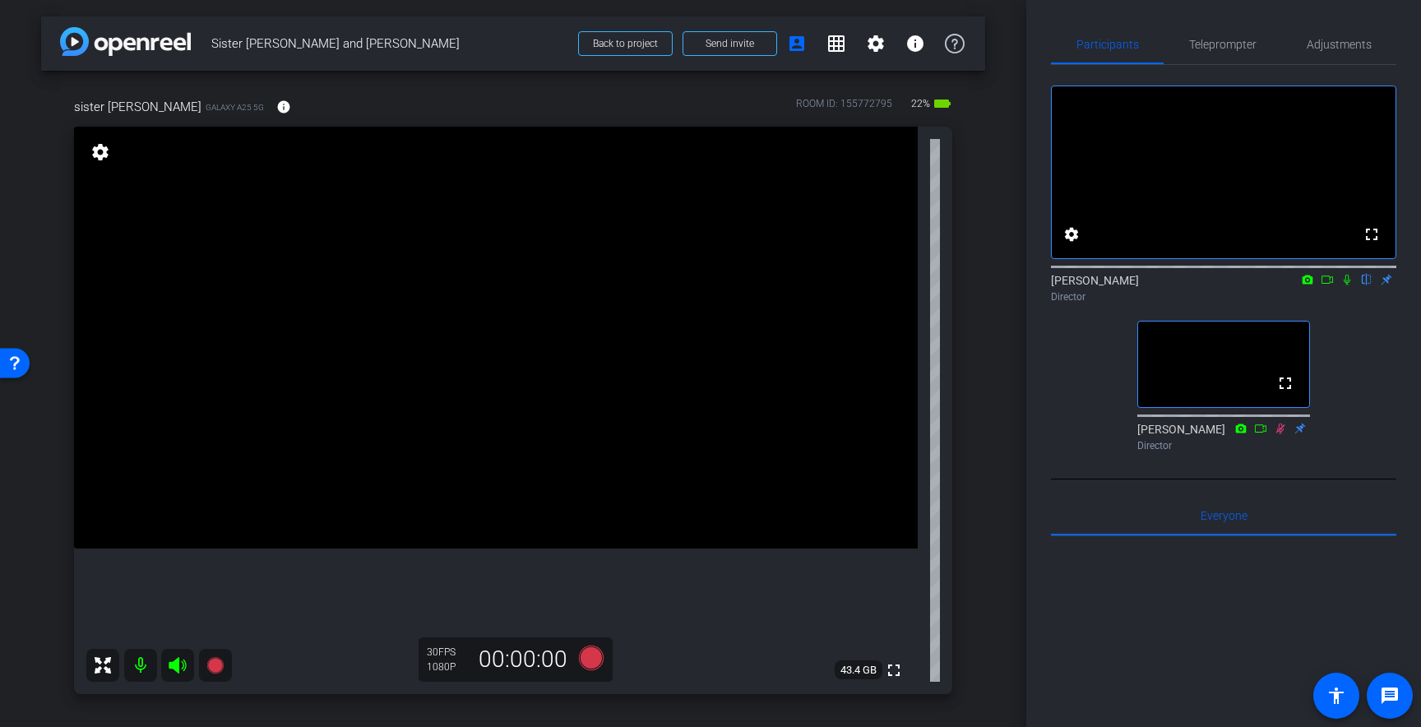
click at [1345, 285] on icon at bounding box center [1347, 280] width 13 height 12
click at [1229, 53] on span "Teleprompter" at bounding box center [1222, 44] width 67 height 39
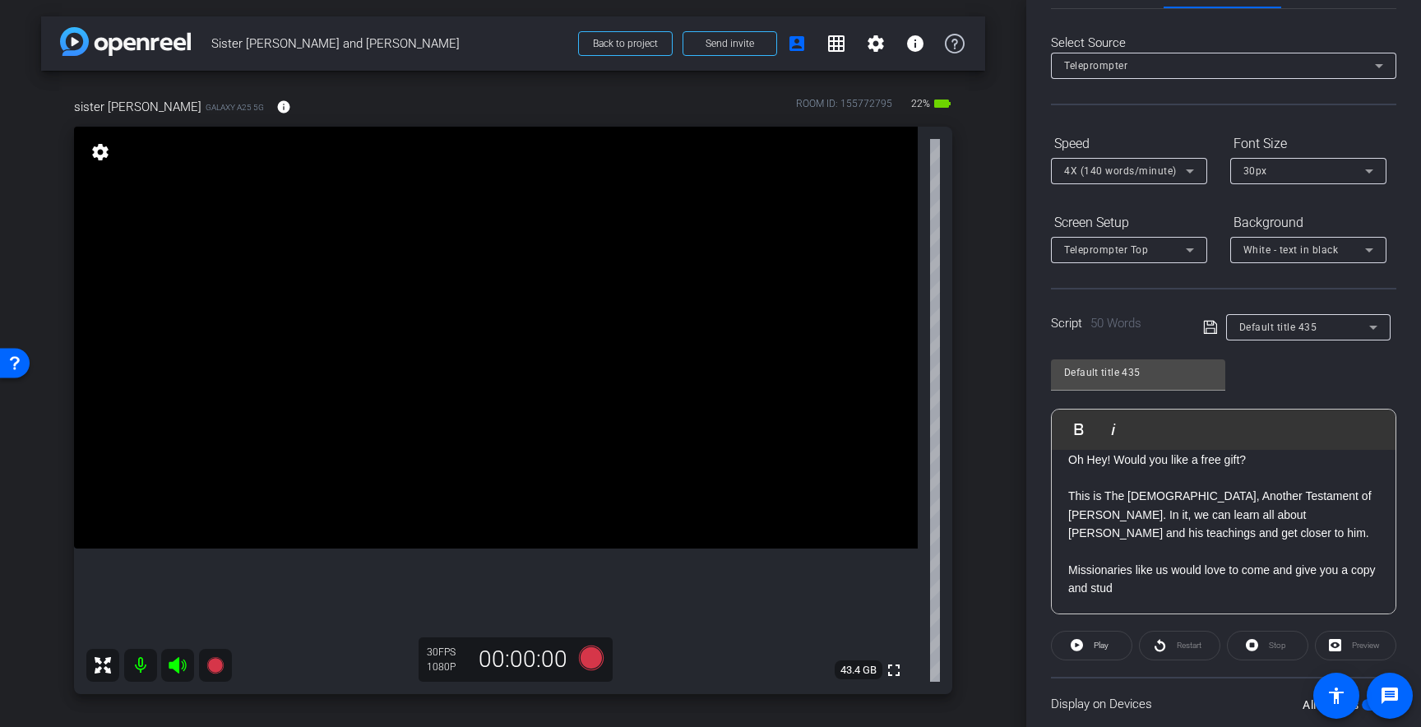
scroll to position [62, 0]
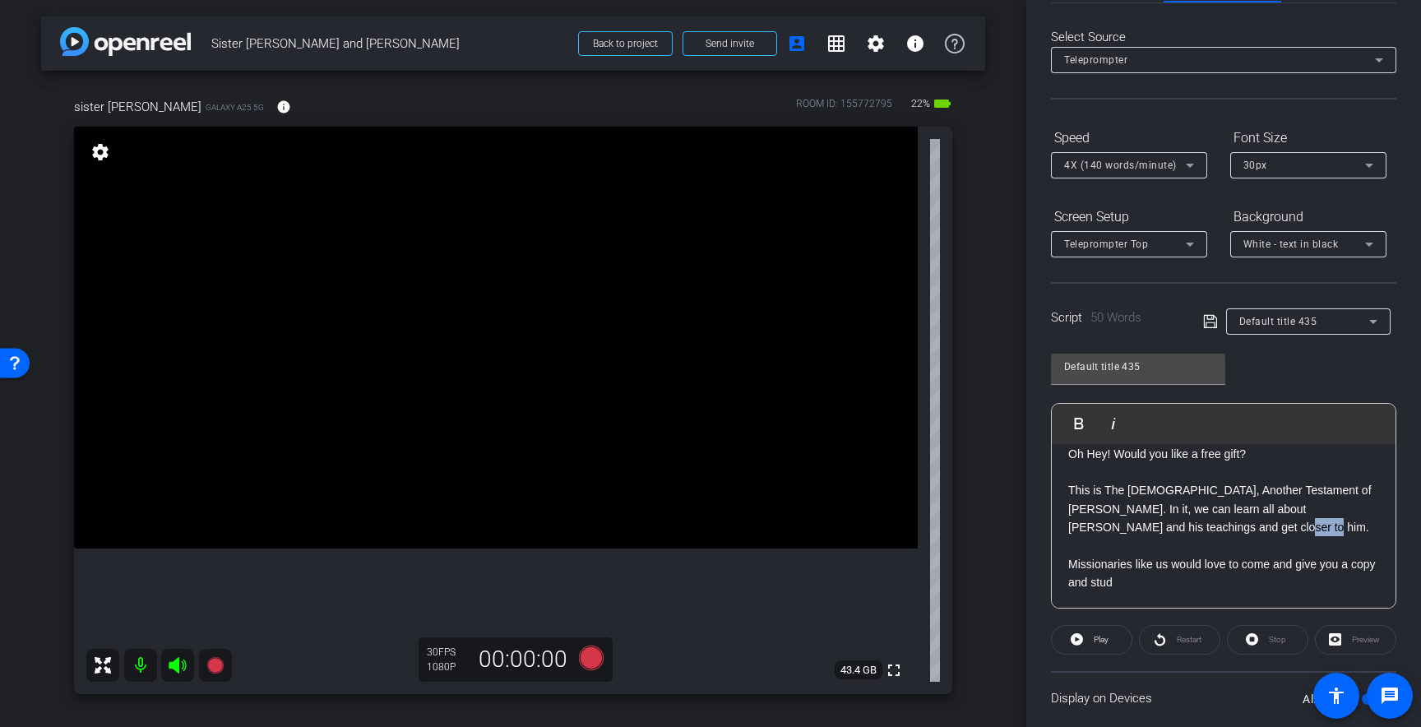
drag, startPoint x: 1237, startPoint y: 527, endPoint x: 1208, endPoint y: 526, distance: 28.8
click at [1208, 526] on p "Oh Hey! Would you like a free gift? This is The [DEMOGRAPHIC_DATA], Another Tes…" at bounding box center [1224, 518] width 311 height 147
click at [1167, 513] on p "Oh Hey! Would you like a free gift? This is The [DEMOGRAPHIC_DATA], Another Tes…" at bounding box center [1224, 518] width 311 height 147
drag, startPoint x: 1148, startPoint y: 509, endPoint x: 1163, endPoint y: 508, distance: 14.8
click at [1163, 508] on p "Oh Hey! Would you like a free gift? This is The [DEMOGRAPHIC_DATA], Another Tes…" at bounding box center [1224, 518] width 311 height 147
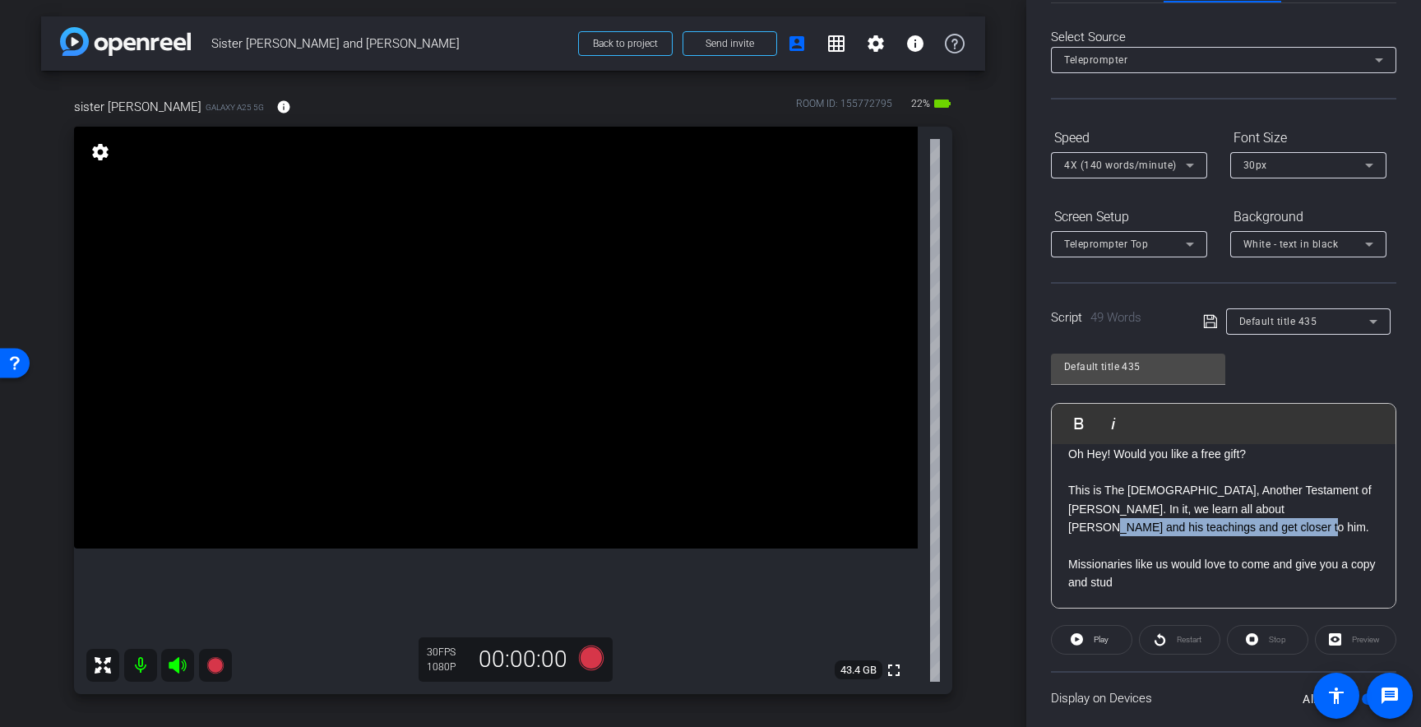
drag, startPoint x: 1235, startPoint y: 528, endPoint x: 1287, endPoint y: 508, distance: 55.8
click at [1287, 508] on p "Oh Hey! Would you like a free gift? This is The [DEMOGRAPHIC_DATA], Another Tes…" at bounding box center [1224, 518] width 311 height 147
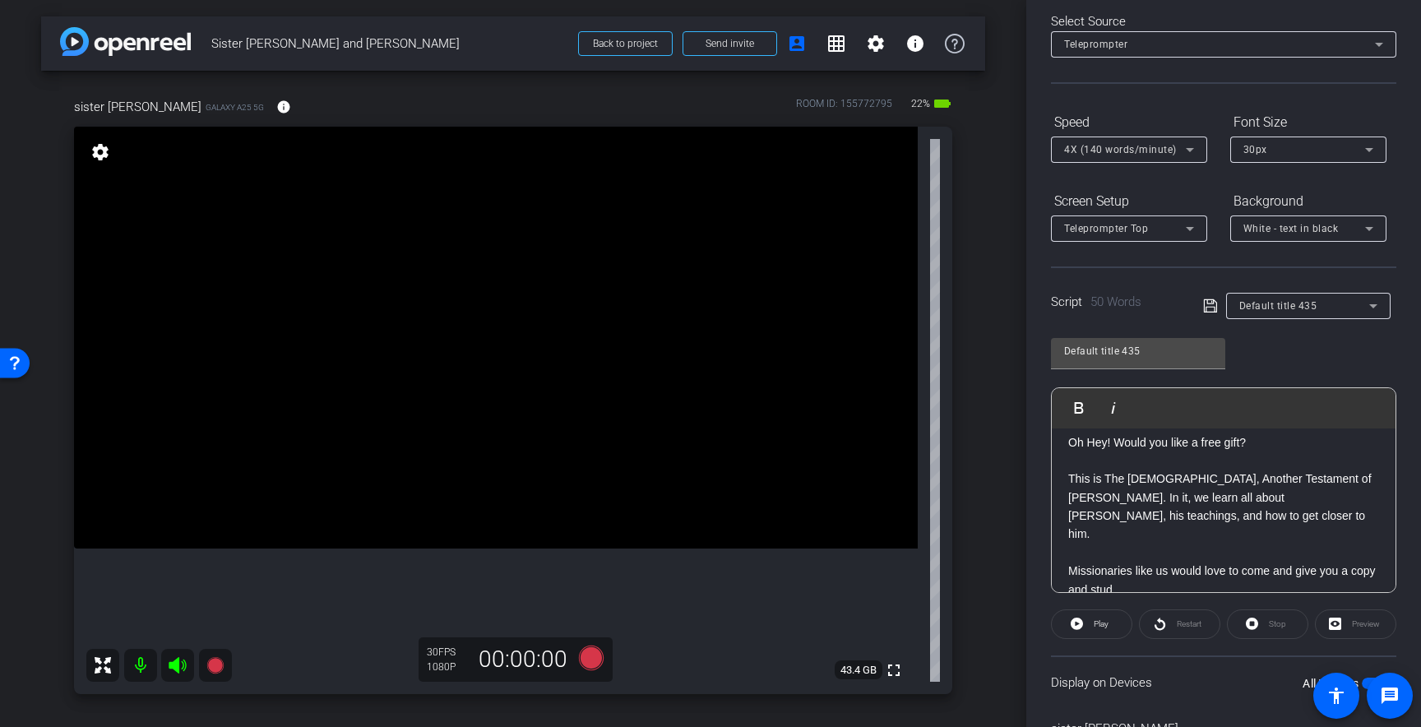
scroll to position [16, 0]
click at [1138, 566] on p "Oh Hey! Would you like a free gift? This is The [DEMOGRAPHIC_DATA], Another Tes…" at bounding box center [1224, 512] width 311 height 166
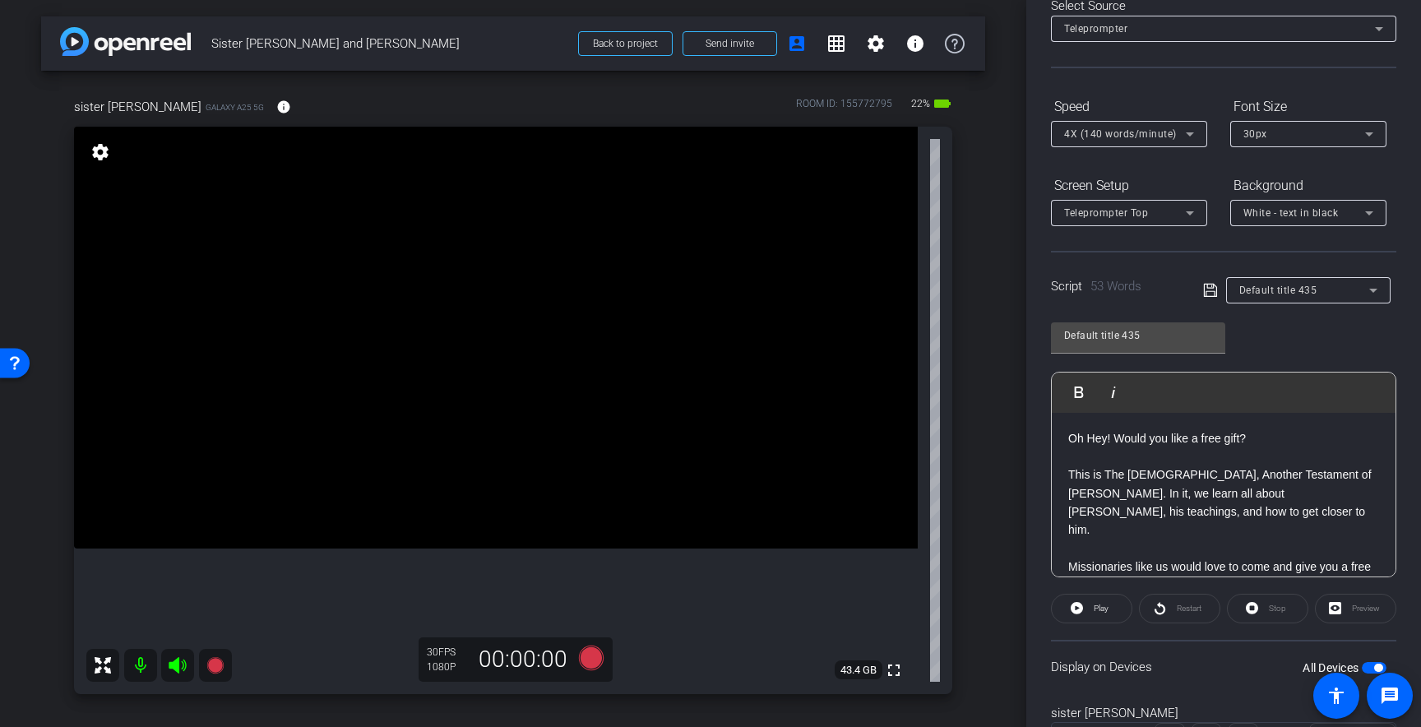
click at [1199, 570] on p "Oh Hey! Would you like a free gift? This is The [DEMOGRAPHIC_DATA], Another Tes…" at bounding box center [1224, 512] width 311 height 166
click at [1246, 568] on p "Oh Hey! Would you like a free gift? This is The [DEMOGRAPHIC_DATA], Another Tes…" at bounding box center [1224, 512] width 311 height 166
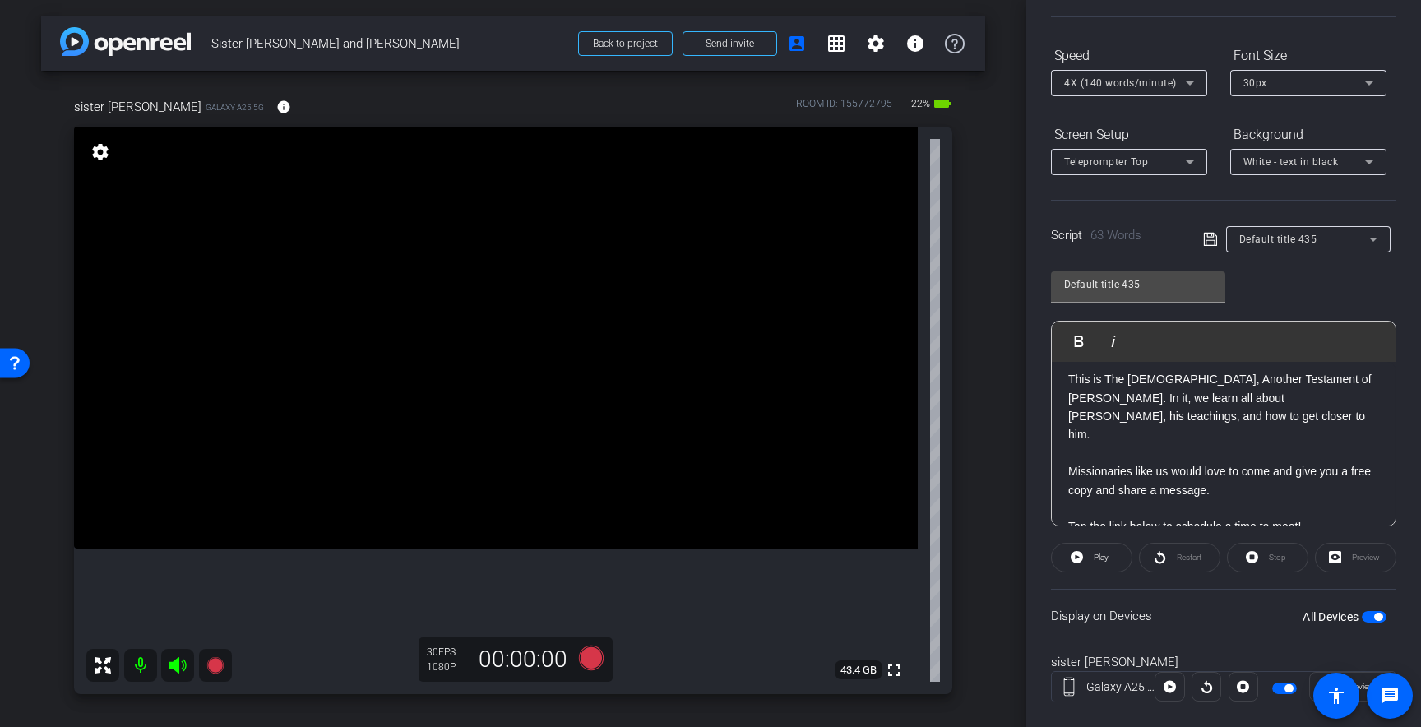
scroll to position [39, 0]
click at [1166, 458] on p "Oh Hey! Would you like a free gift? This is The [DEMOGRAPHIC_DATA], Another Tes…" at bounding box center [1224, 422] width 311 height 166
click at [1226, 495] on p "Oh Hey! Would you like a free gift? This is The [DEMOGRAPHIC_DATA], Another Tes…" at bounding box center [1224, 431] width 311 height 184
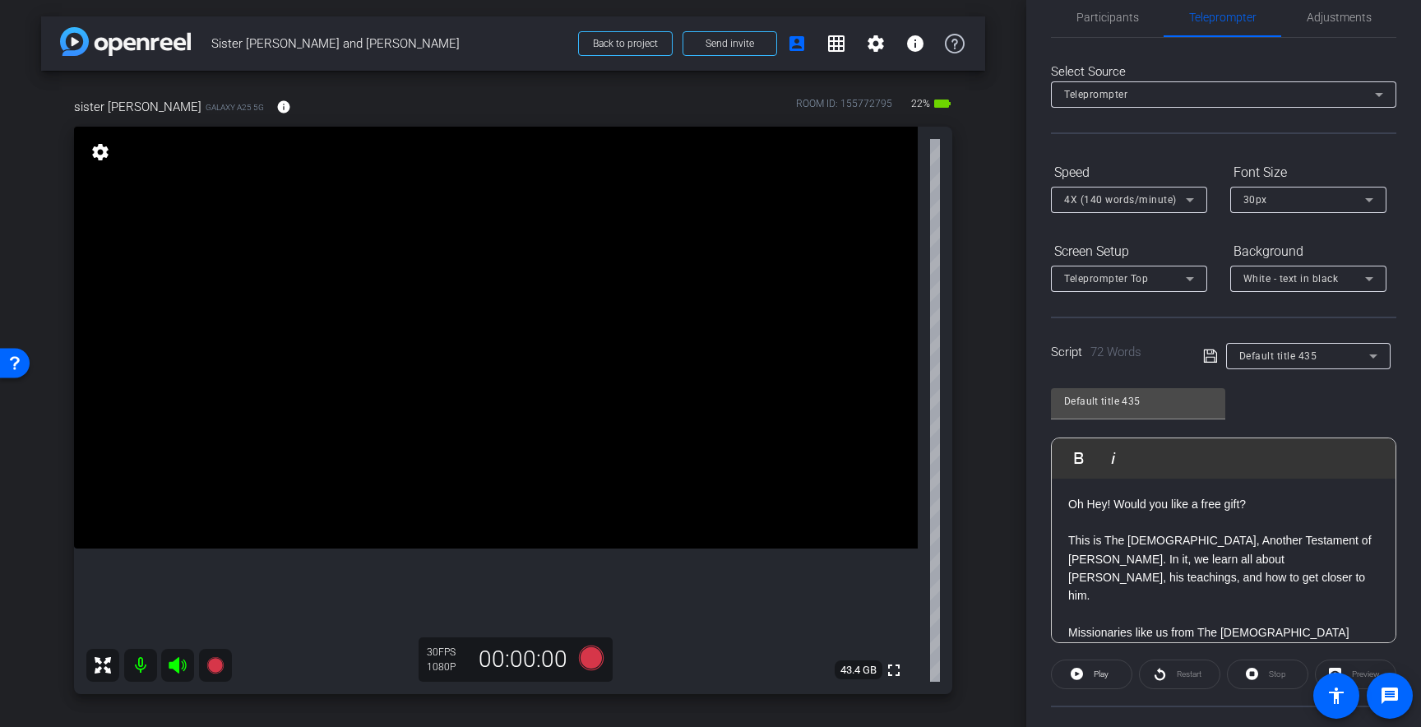
scroll to position [0, 0]
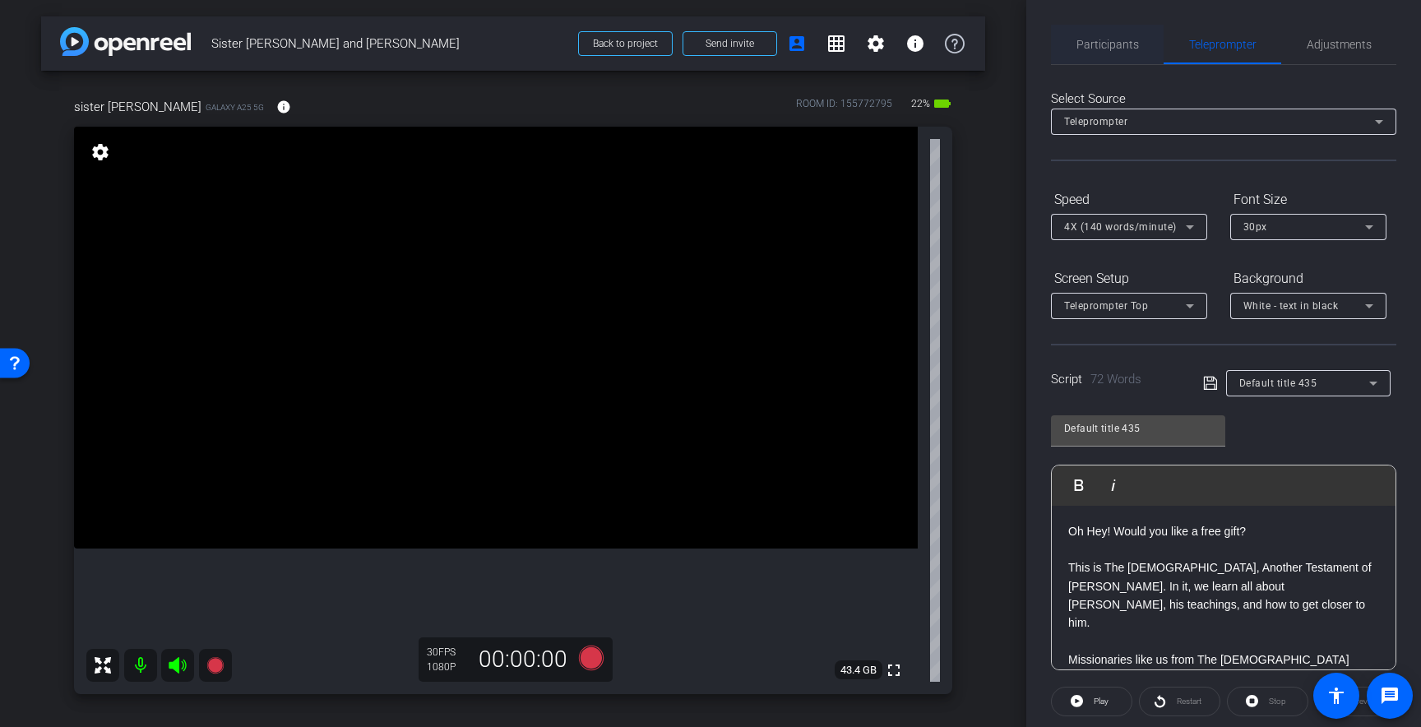
click at [1120, 46] on span "Participants" at bounding box center [1108, 45] width 63 height 12
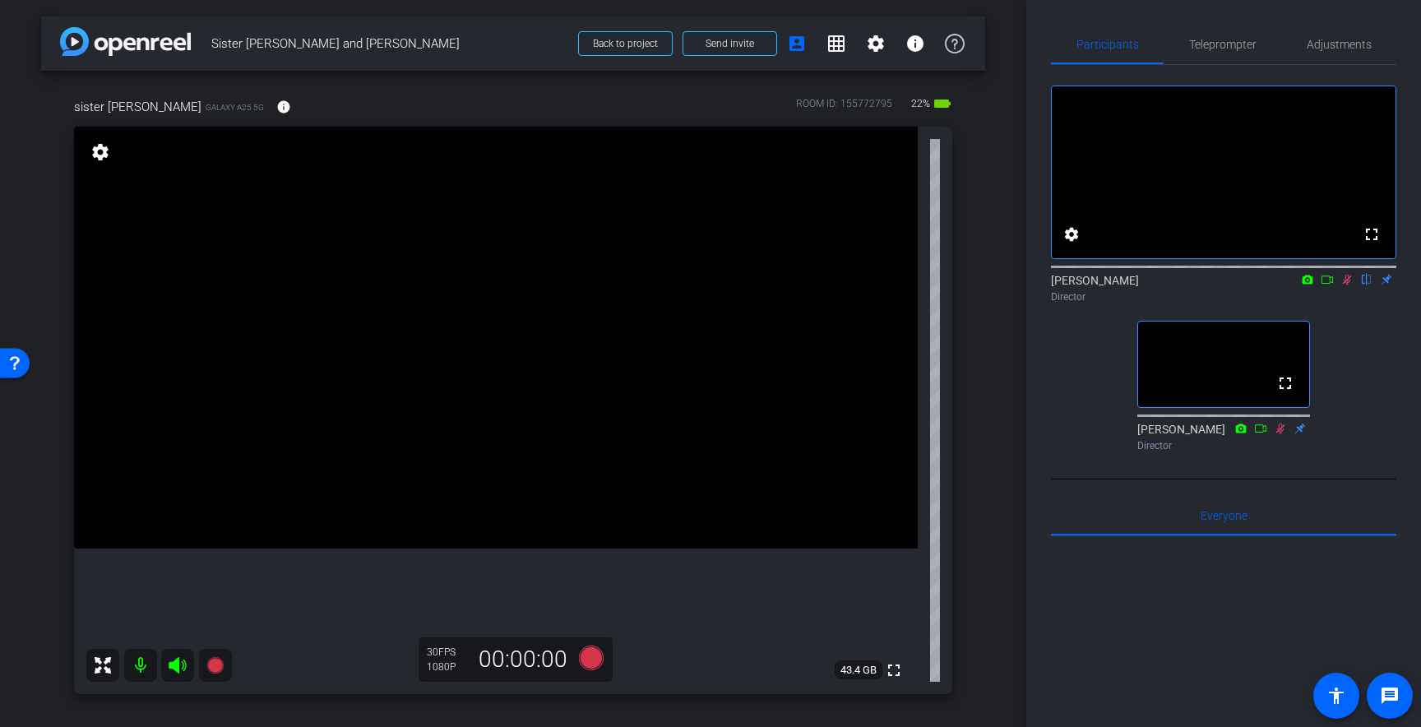
click at [1344, 285] on icon at bounding box center [1347, 280] width 13 height 12
click at [1221, 53] on span "Teleprompter" at bounding box center [1222, 44] width 67 height 39
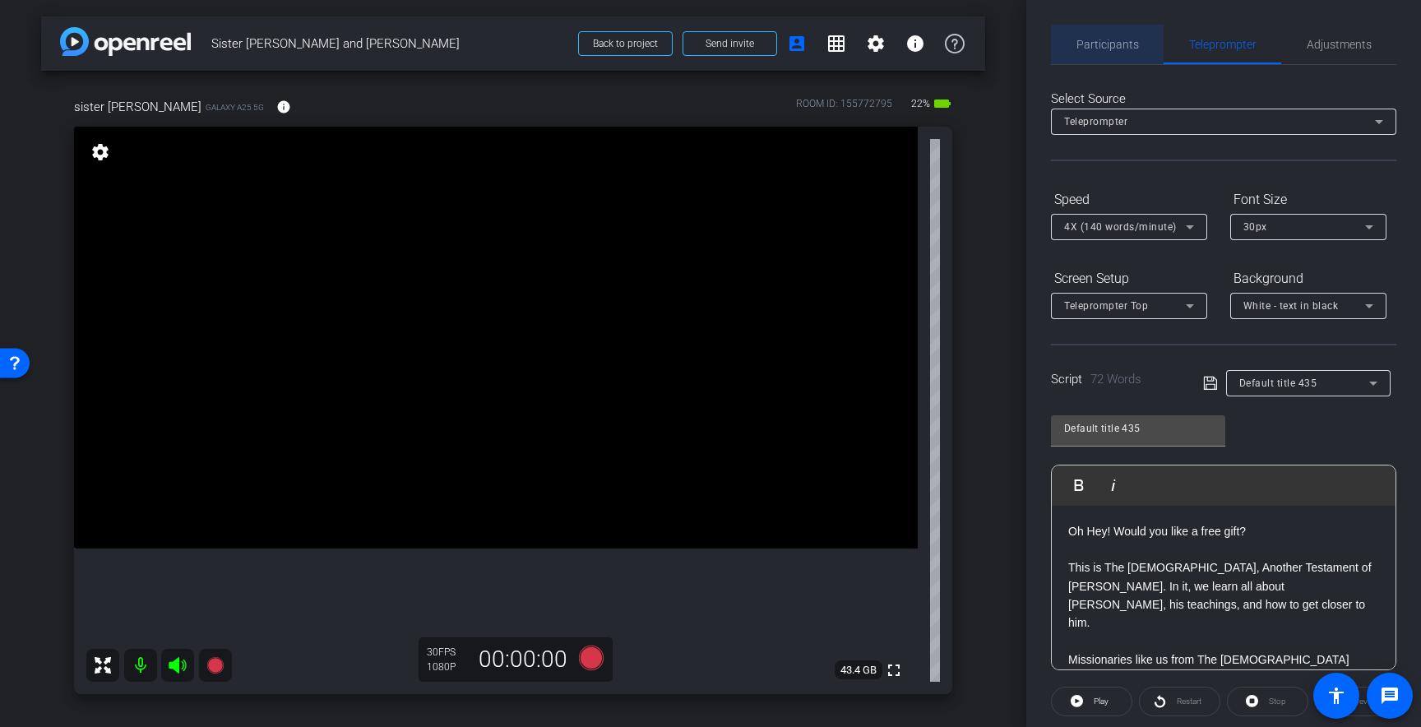
click at [1123, 50] on span "Participants" at bounding box center [1108, 45] width 63 height 12
